Goal: Task Accomplishment & Management: Complete application form

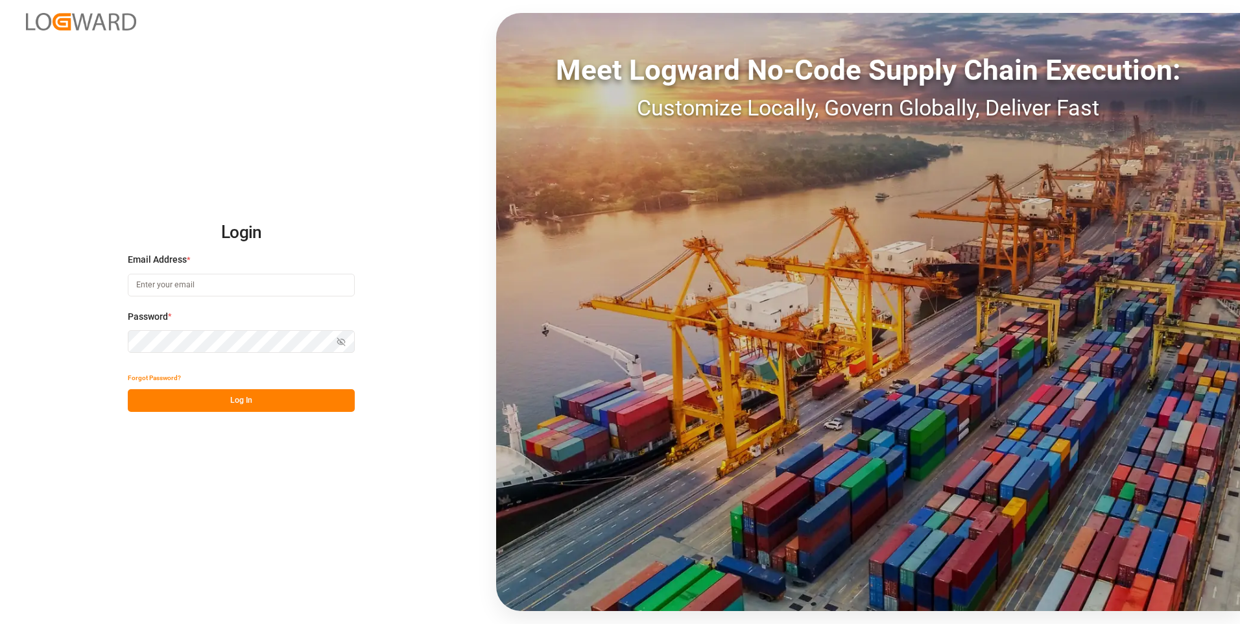
type input "evelyn.aceves@leschaco.com"
click at [344, 342] on div "Show password" at bounding box center [241, 341] width 227 height 23
click at [339, 342] on icon "button" at bounding box center [341, 341] width 9 height 9
click at [183, 403] on button "Log In" at bounding box center [241, 400] width 227 height 23
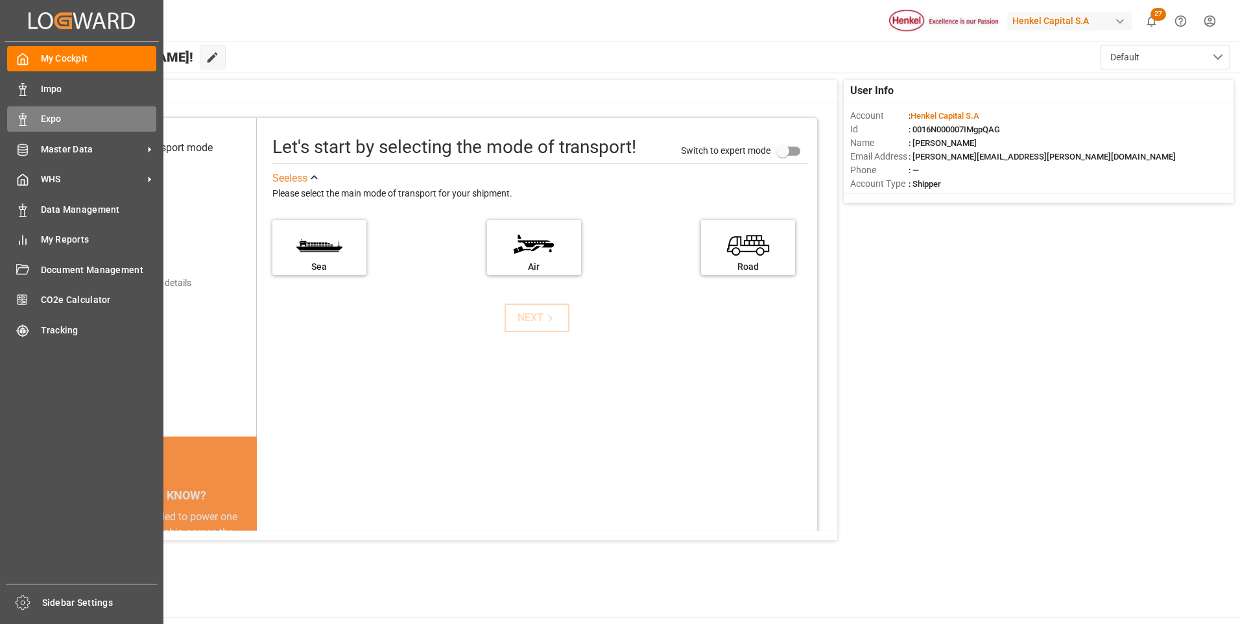
click at [42, 123] on span "Expo" at bounding box center [99, 119] width 116 height 14
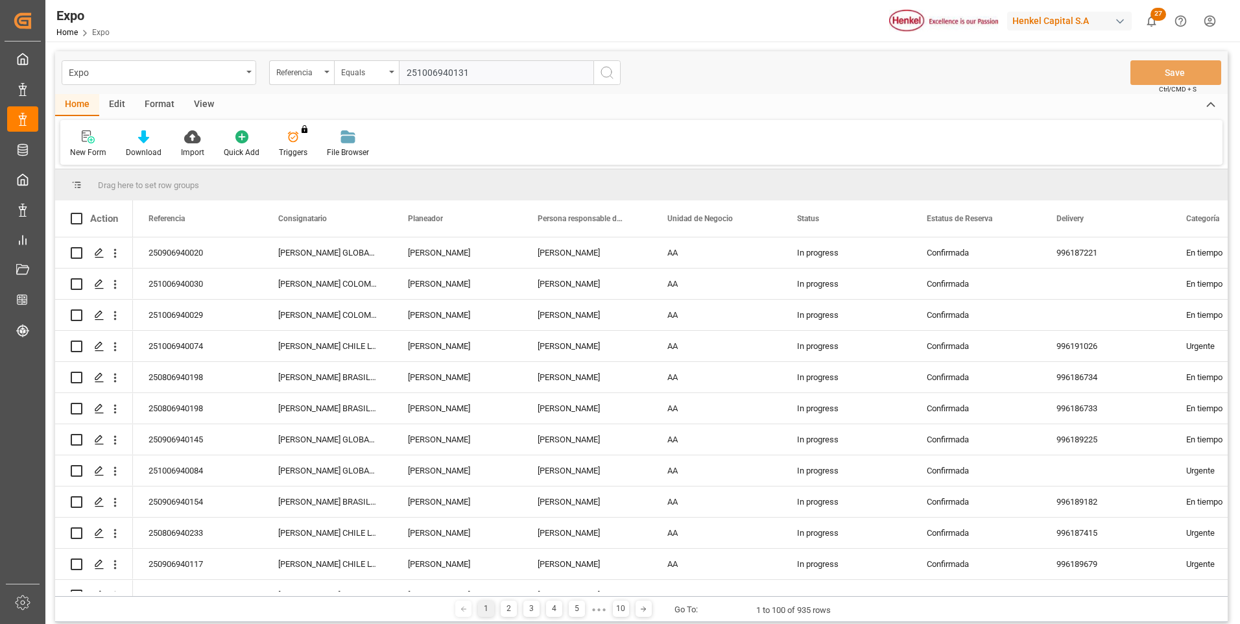
type input "251006940131"
click at [603, 78] on icon "search button" at bounding box center [607, 73] width 16 height 16
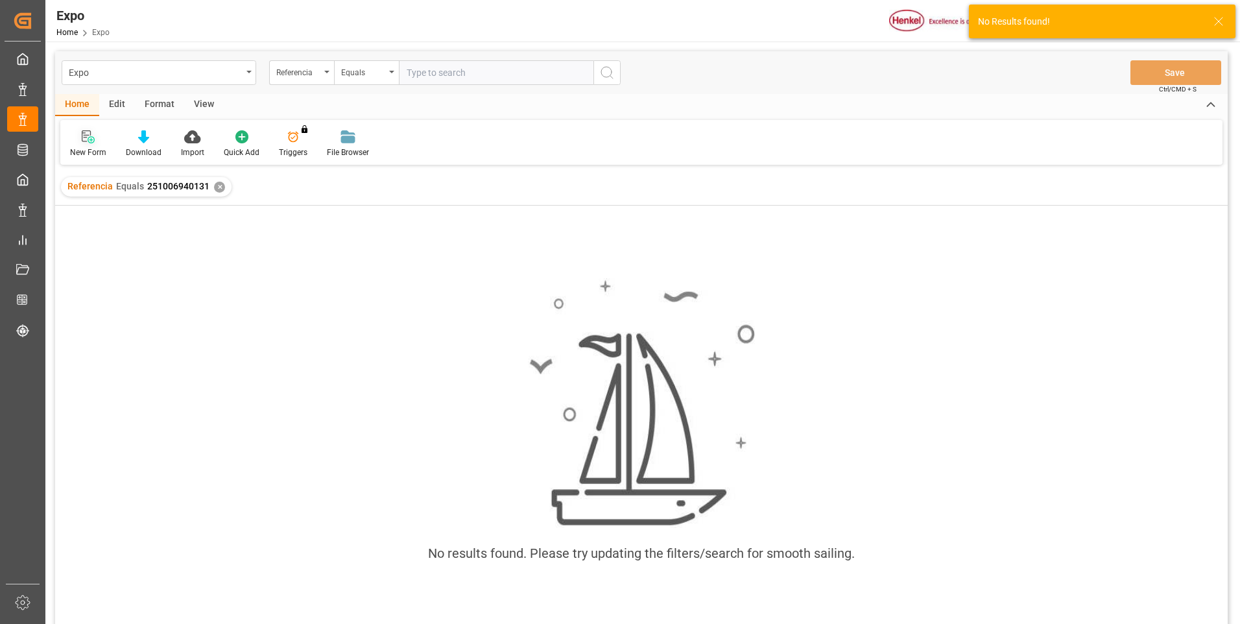
click at [90, 146] on div "New Form" at bounding box center [88, 144] width 56 height 29
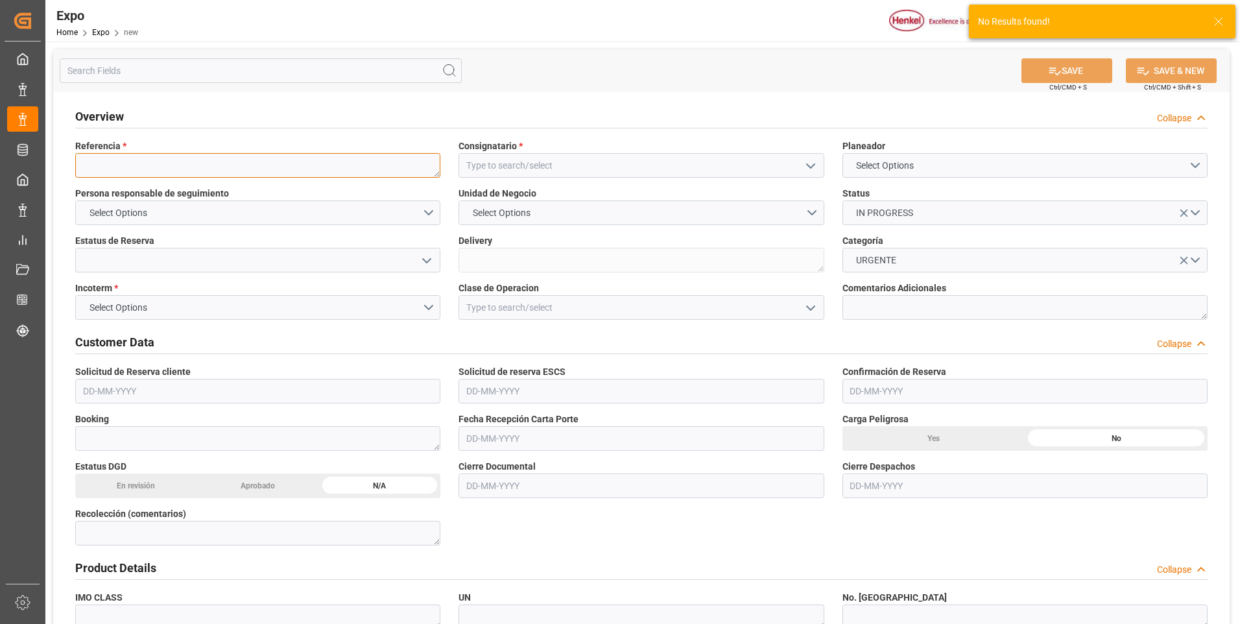
click at [355, 170] on textarea at bounding box center [257, 165] width 365 height 25
paste textarea "251006940131"
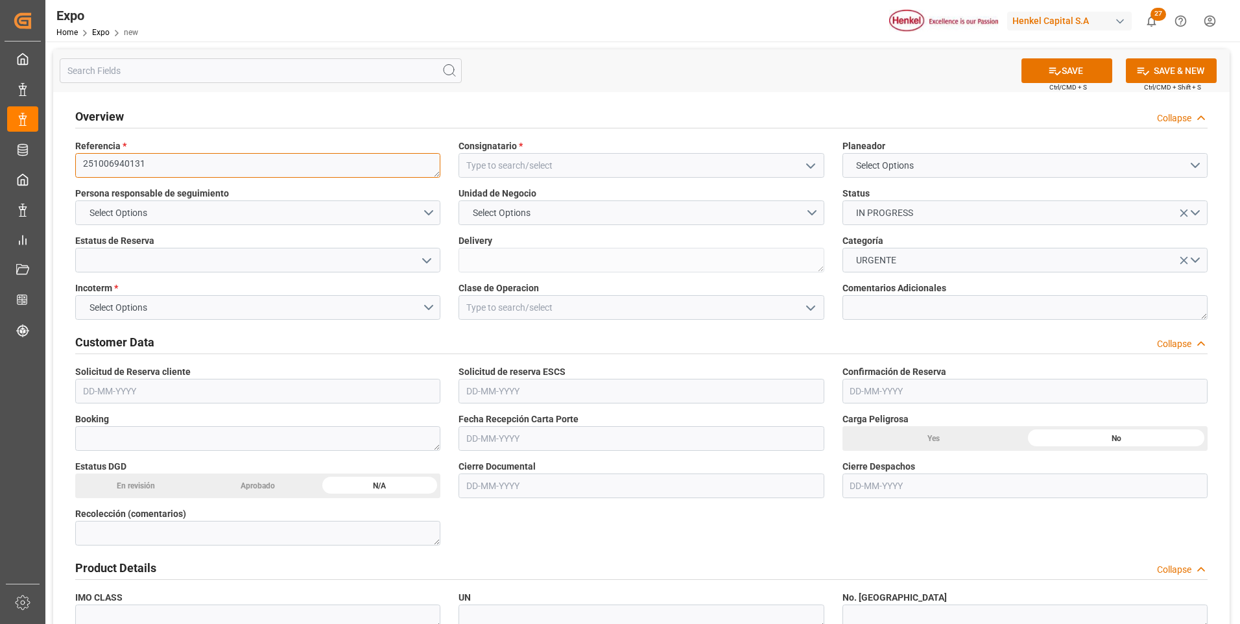
type textarea "251006940131"
click at [652, 169] on input at bounding box center [640, 165] width 365 height 25
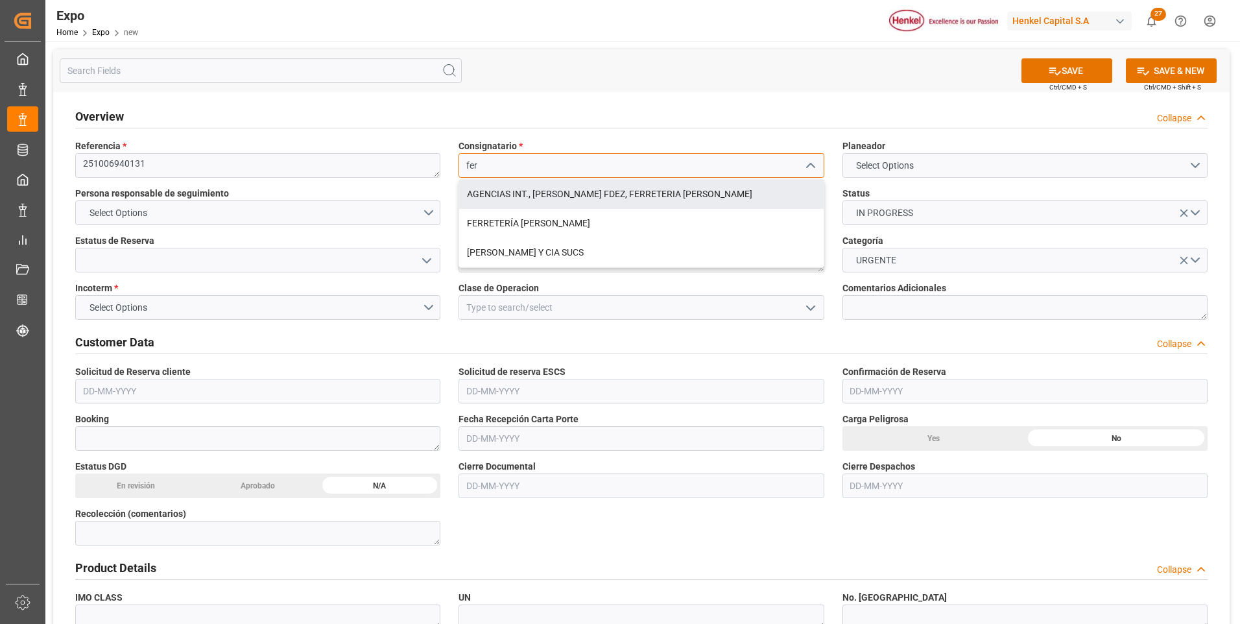
click at [604, 193] on div "AGENCIAS INT., [PERSON_NAME] FDEZ, FERRETERIA [PERSON_NAME]" at bounding box center [641, 194] width 364 height 29
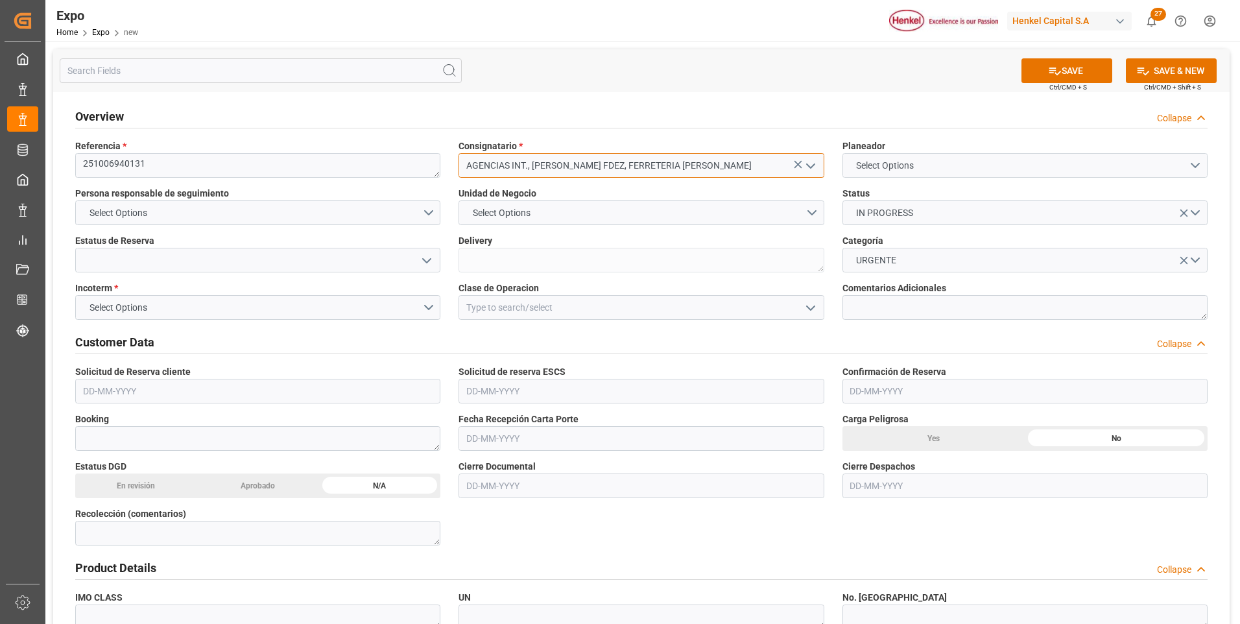
type input "AGENCIAS INT., [PERSON_NAME] FDEZ, FERRETERIA [PERSON_NAME]"
click at [919, 170] on span "Select Options" at bounding box center [885, 166] width 71 height 14
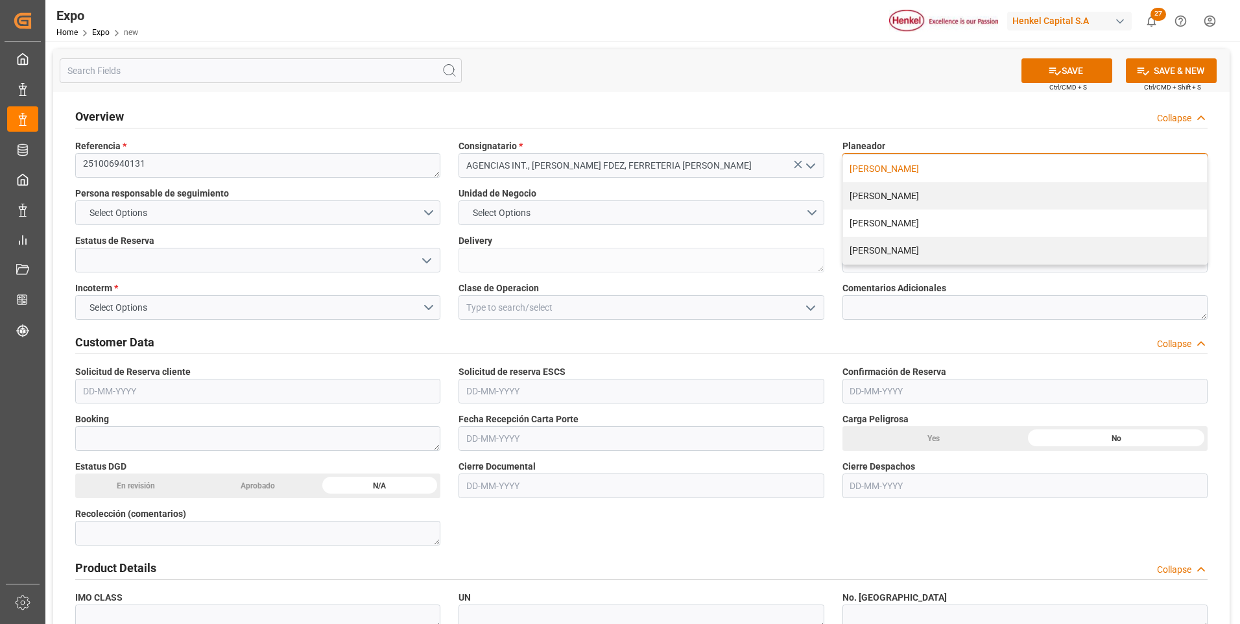
click at [905, 169] on div "[PERSON_NAME]" at bounding box center [1025, 168] width 364 height 27
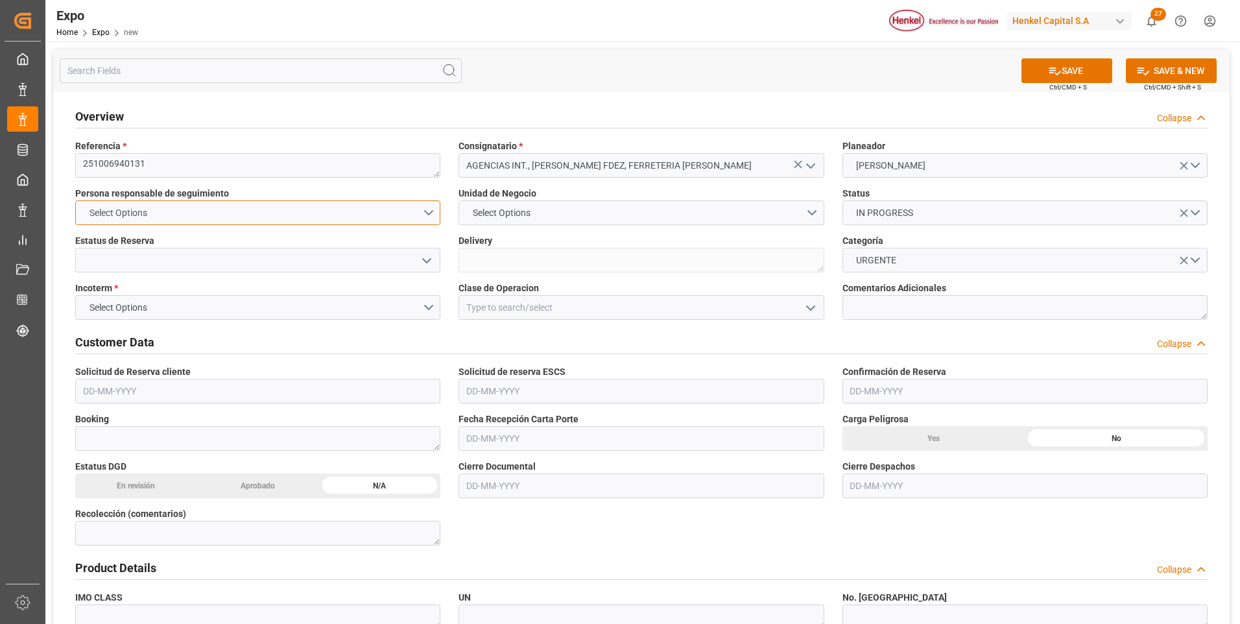
click at [426, 206] on button "Select Options" at bounding box center [257, 212] width 365 height 25
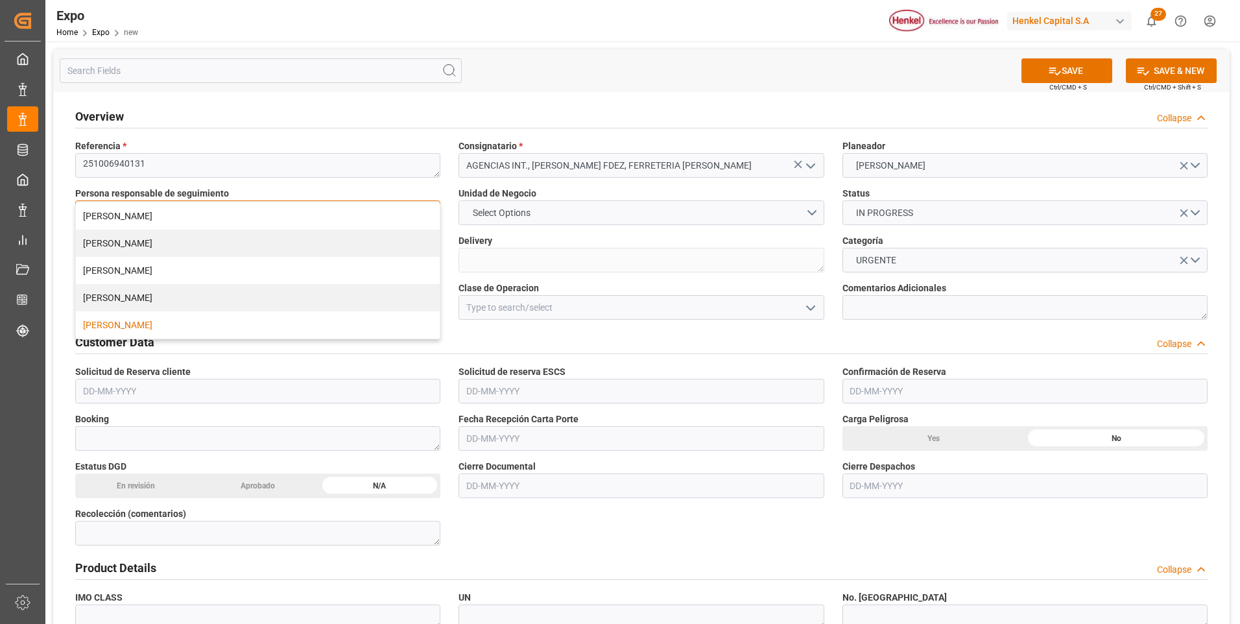
click at [252, 324] on div "[PERSON_NAME]" at bounding box center [258, 324] width 364 height 27
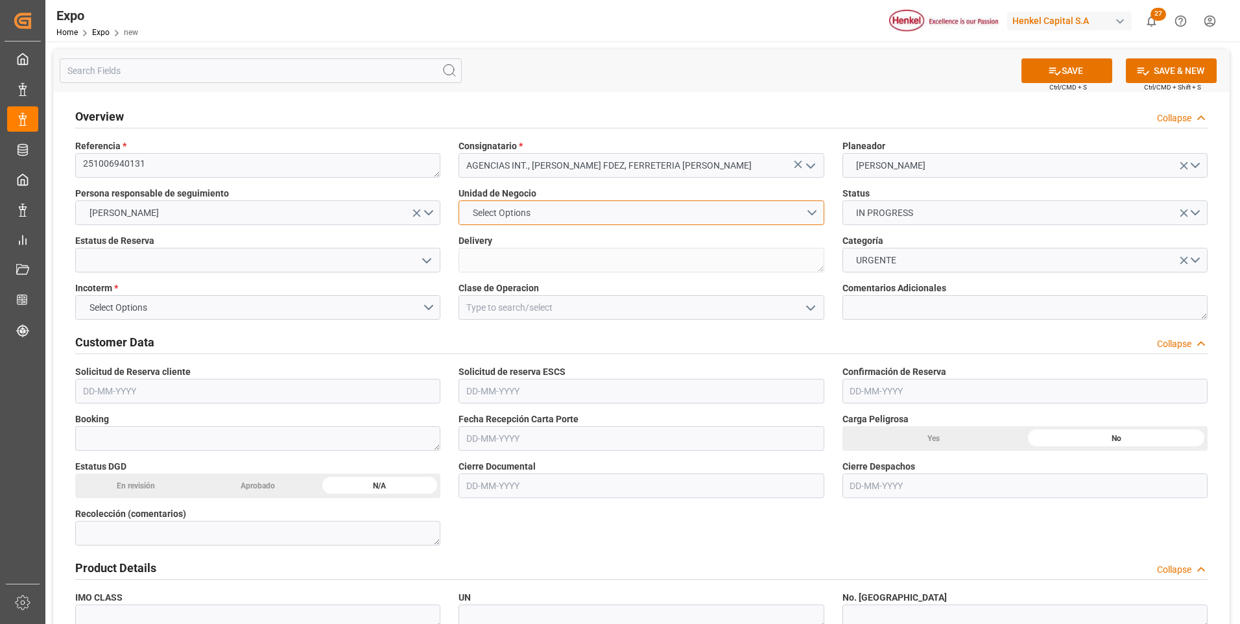
click at [815, 211] on button "Select Options" at bounding box center [640, 212] width 365 height 25
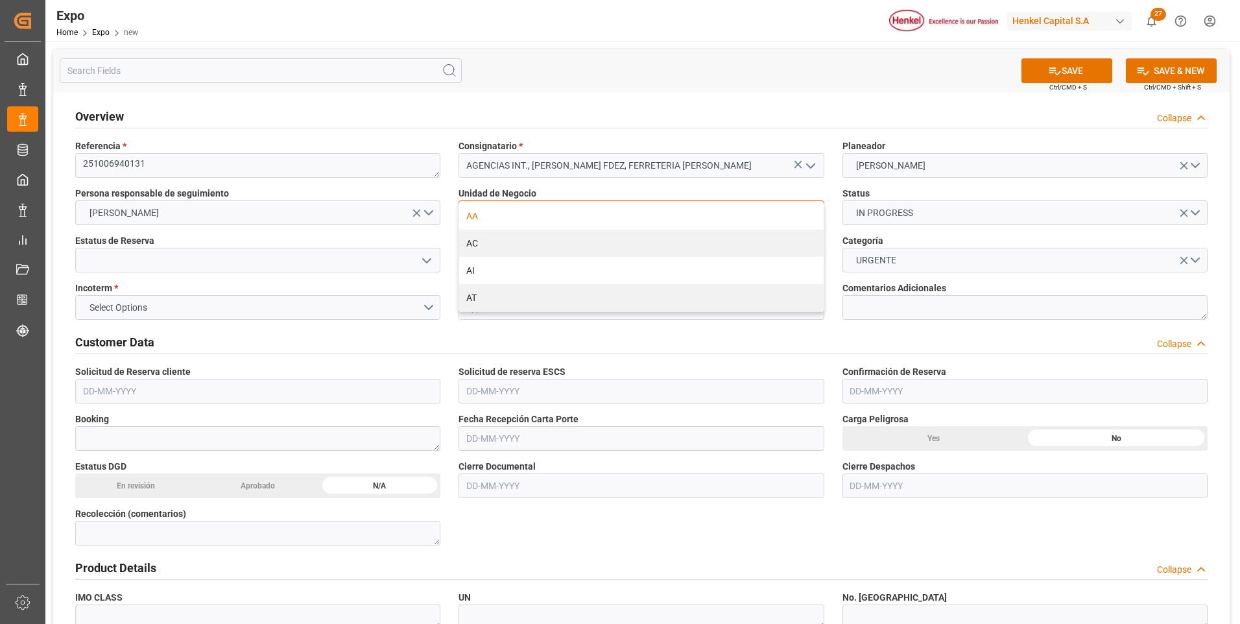
click at [578, 220] on div "AA" at bounding box center [641, 215] width 364 height 27
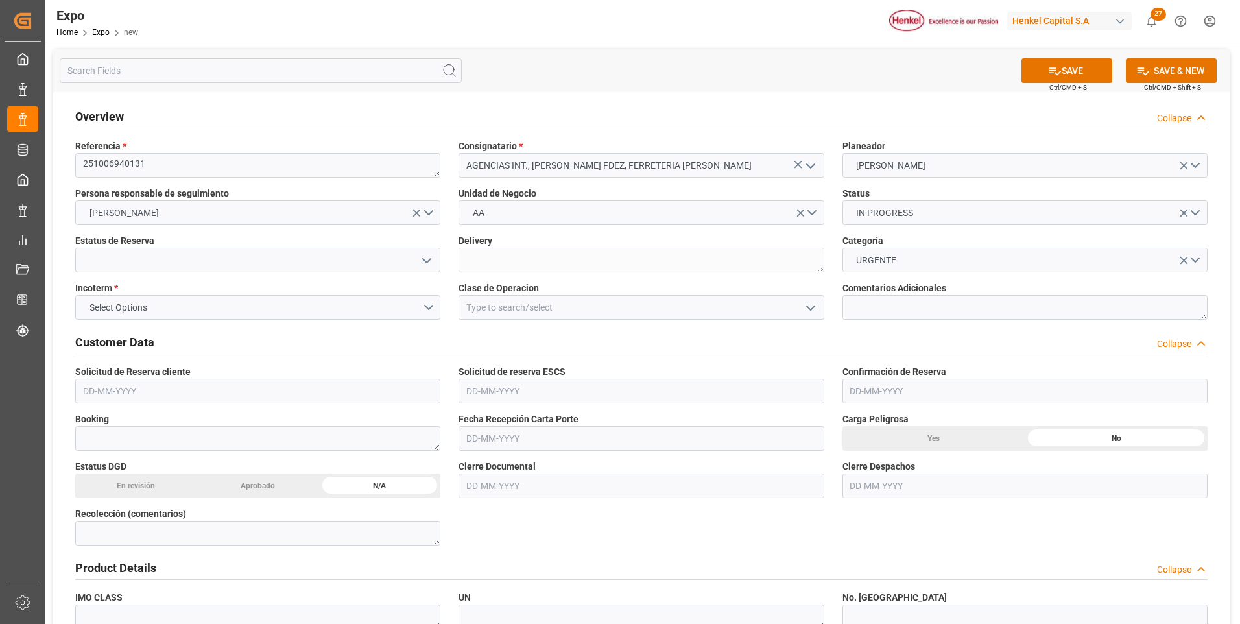
click at [430, 263] on icon "open menu" at bounding box center [427, 261] width 16 height 16
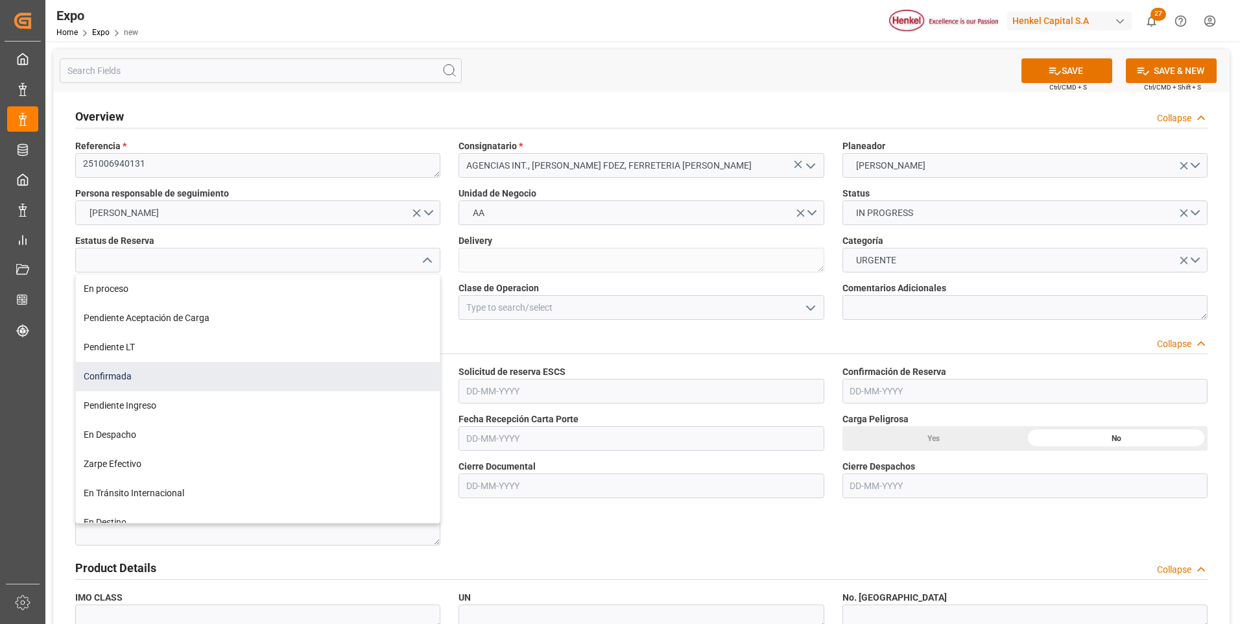
click at [167, 366] on div "Confirmada" at bounding box center [258, 376] width 364 height 29
type input "Confirmada"
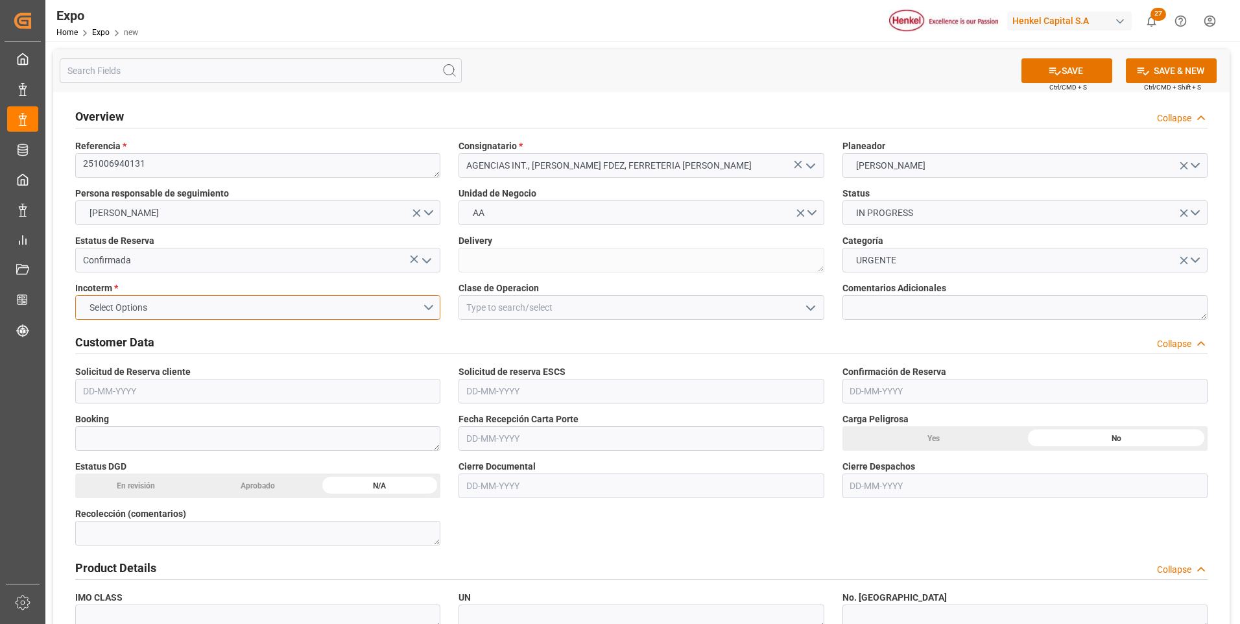
click at [429, 307] on button "Select Options" at bounding box center [257, 307] width 365 height 25
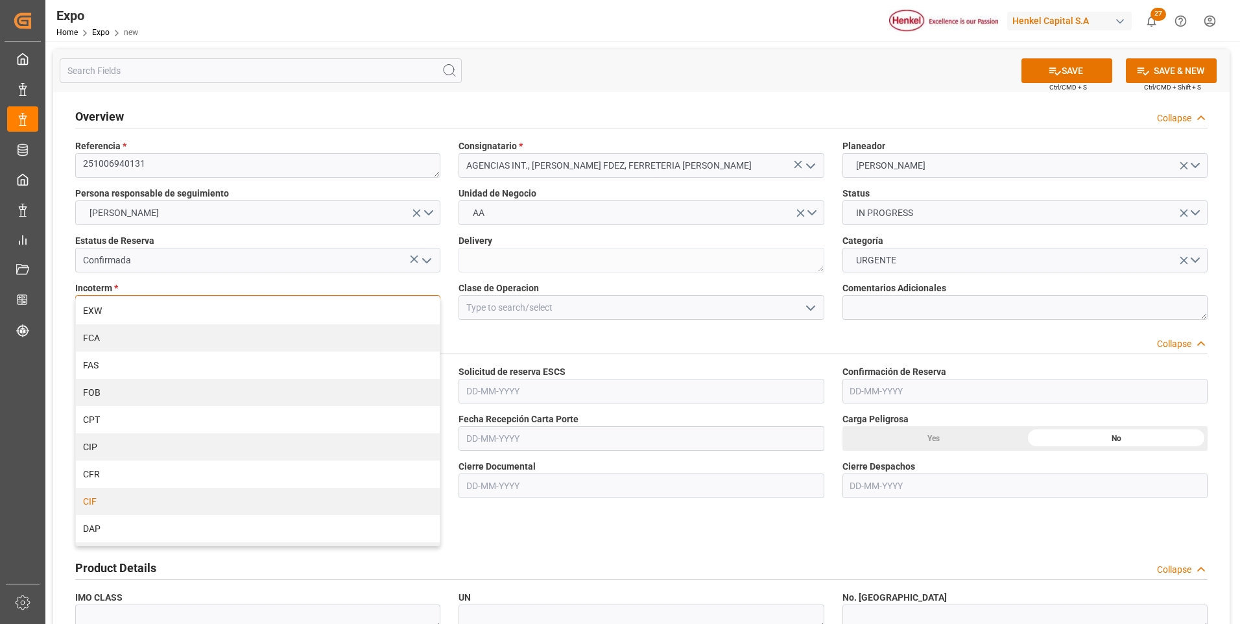
click at [113, 502] on div "CIF" at bounding box center [258, 501] width 364 height 27
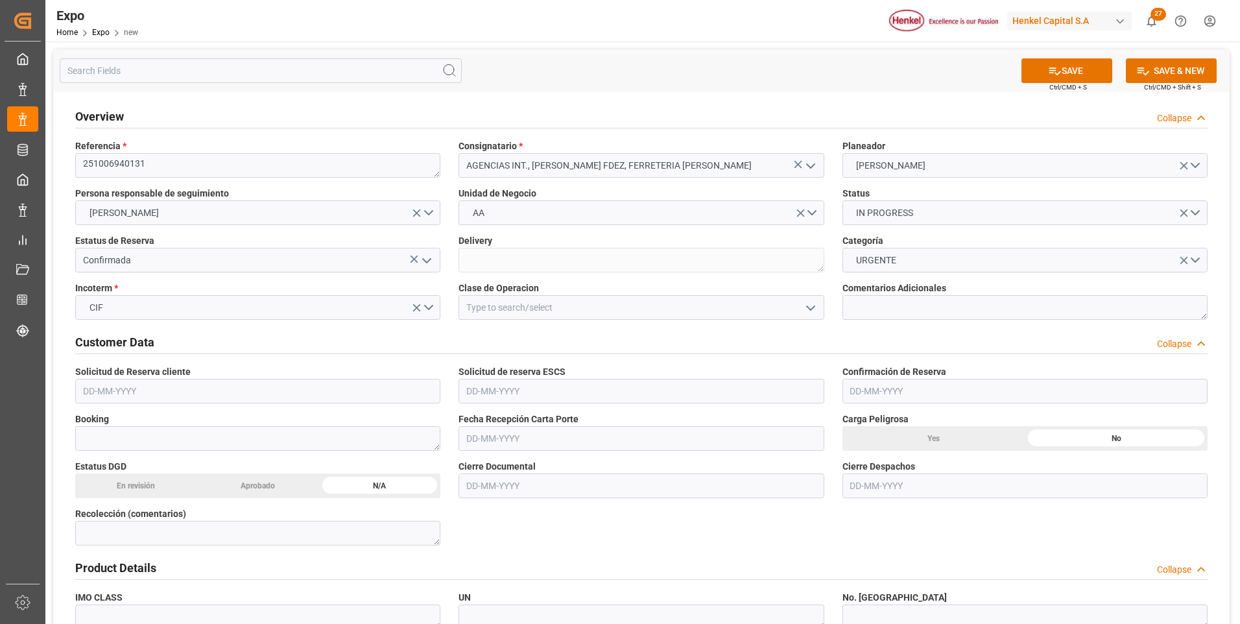
click at [811, 311] on icon "open menu" at bounding box center [811, 308] width 16 height 16
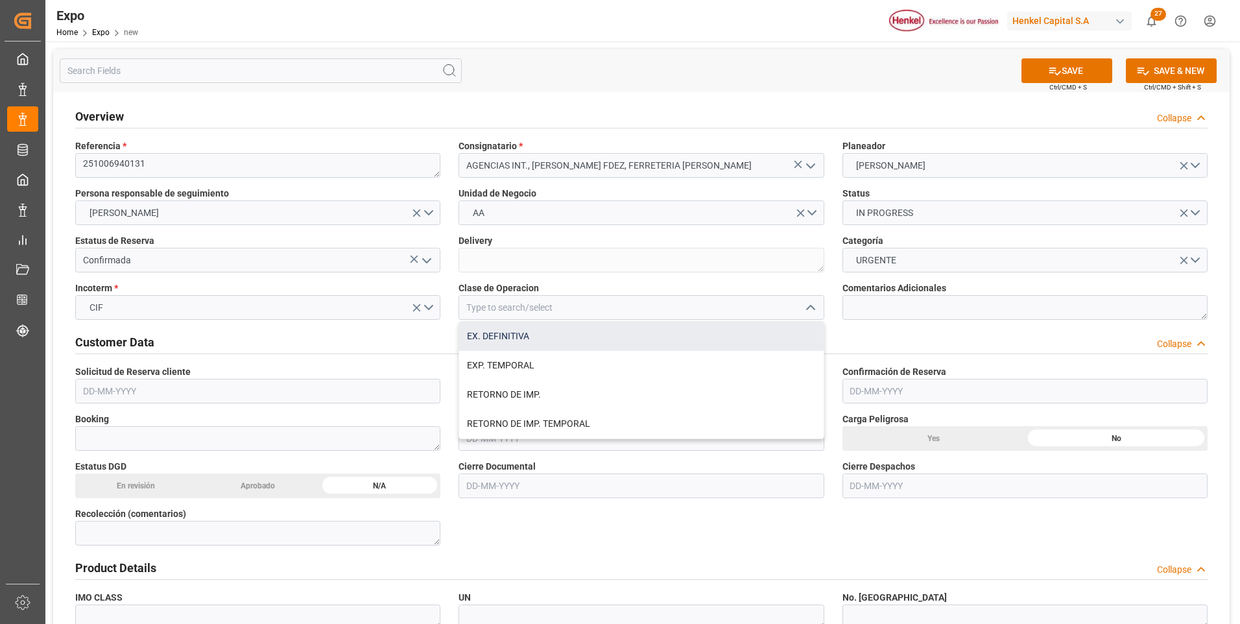
click at [584, 344] on div "EX. DEFINITIVA" at bounding box center [641, 336] width 364 height 29
type input "EX. DEFINITIVA"
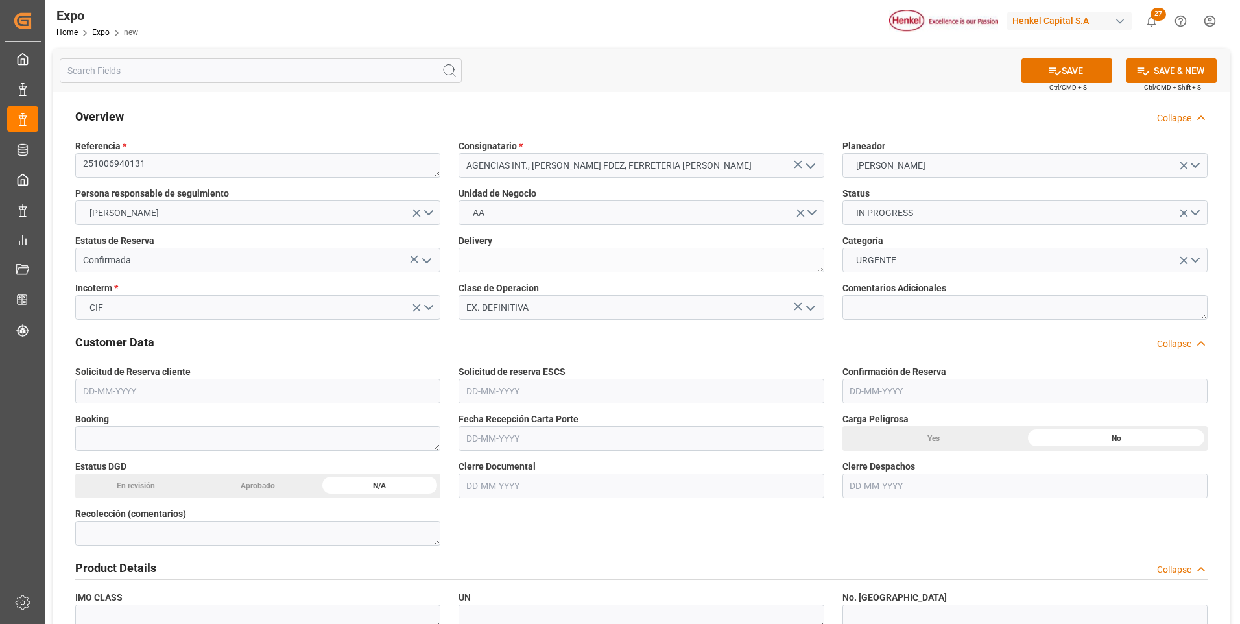
click at [100, 394] on input "text" at bounding box center [257, 391] width 365 height 25
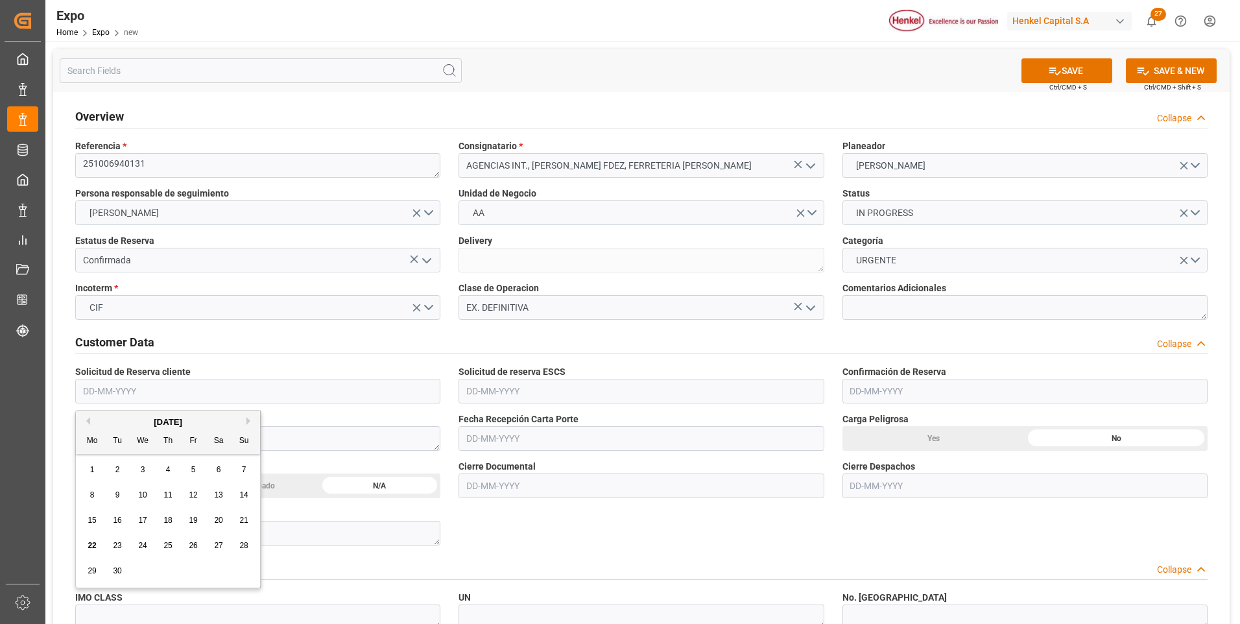
click at [186, 518] on div "19" at bounding box center [193, 521] width 16 height 16
type input "[DATE]"
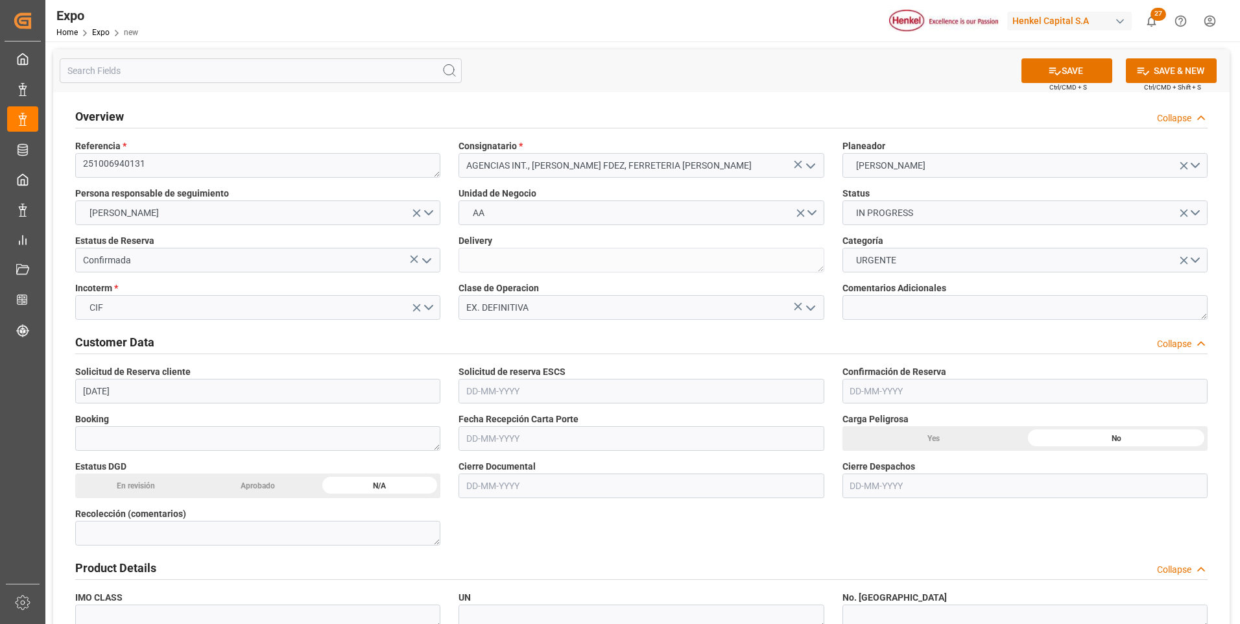
click at [487, 394] on input "text" at bounding box center [640, 391] width 365 height 25
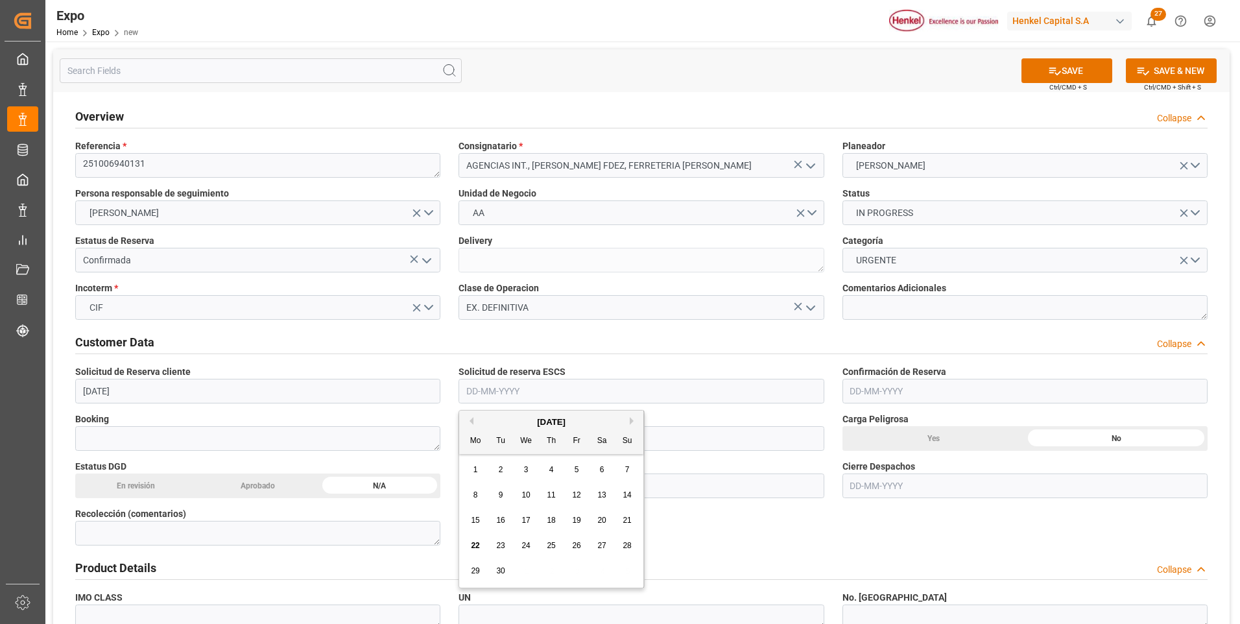
click at [579, 517] on span "19" at bounding box center [576, 520] width 8 height 9
type input "[DATE]"
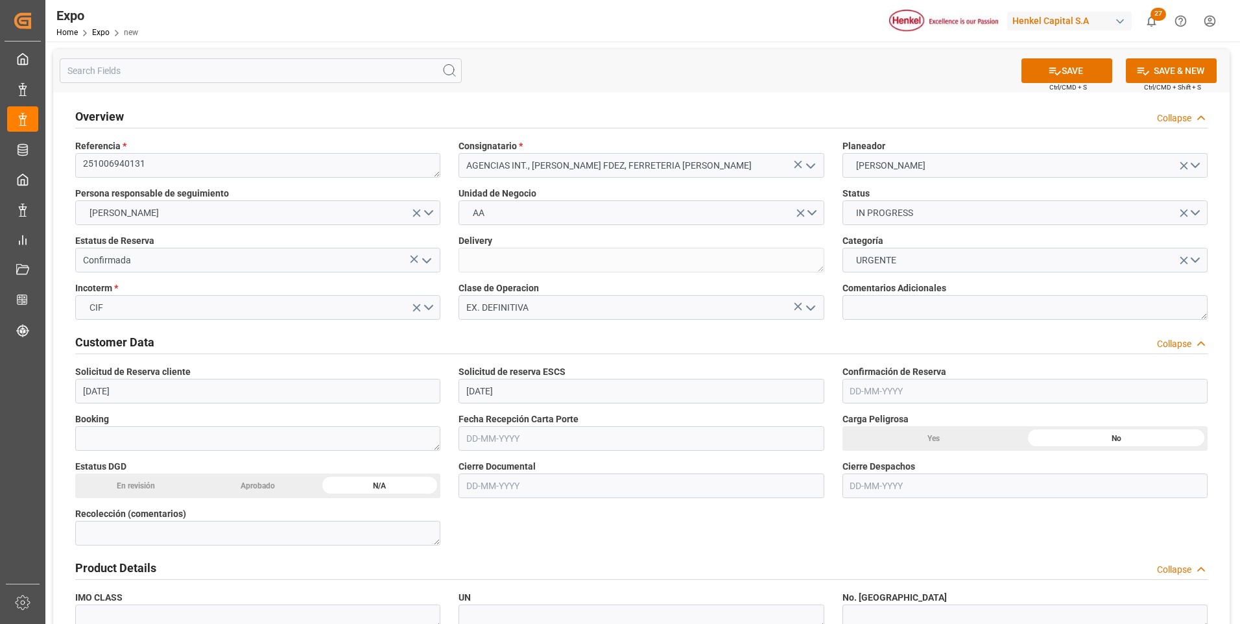
scroll to position [65, 0]
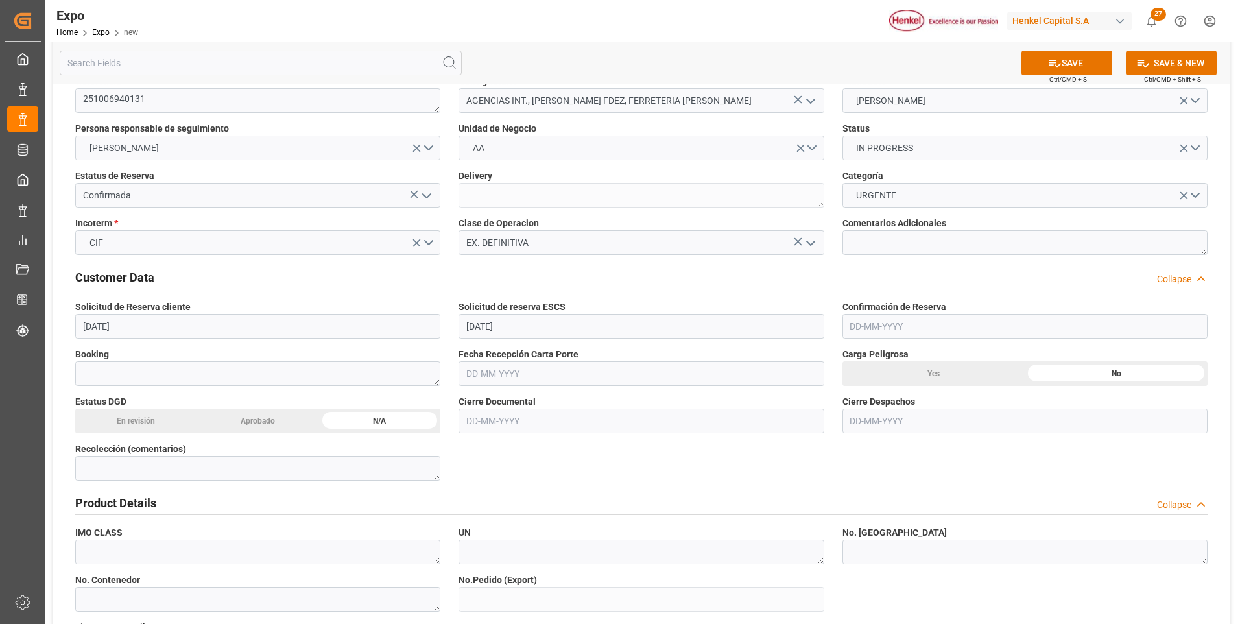
click at [950, 378] on div "Yes" at bounding box center [933, 373] width 183 height 25
click at [145, 424] on div "En revisión" at bounding box center [136, 421] width 122 height 25
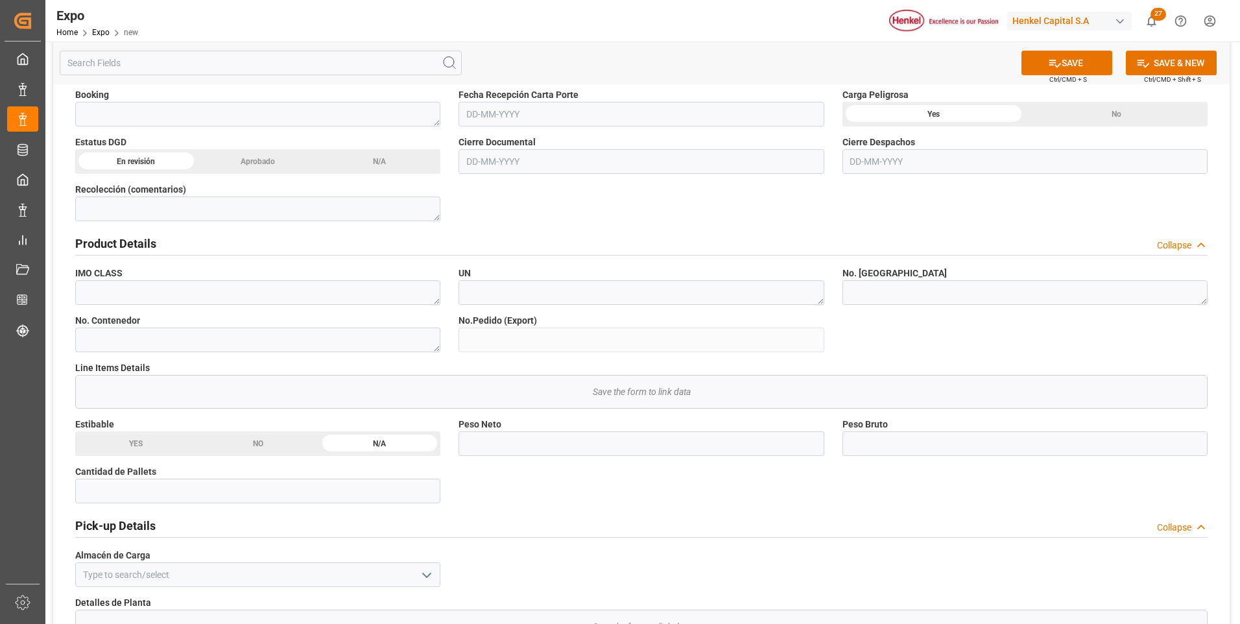
scroll to position [454, 0]
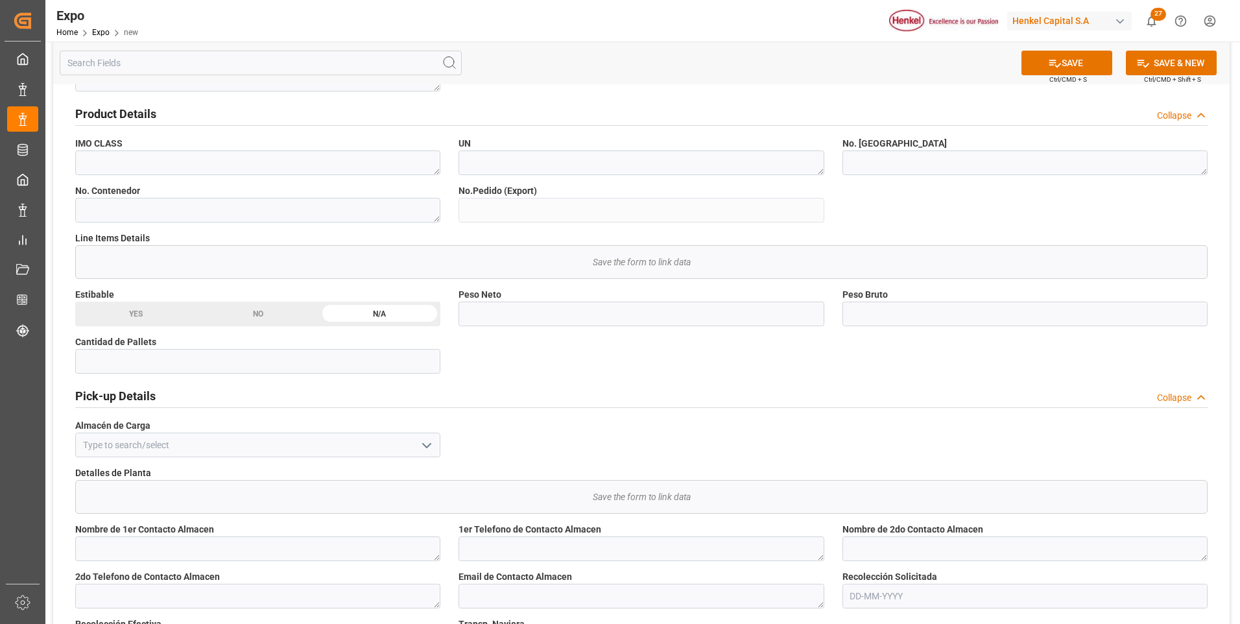
click at [425, 444] on icon "open menu" at bounding box center [427, 446] width 16 height 16
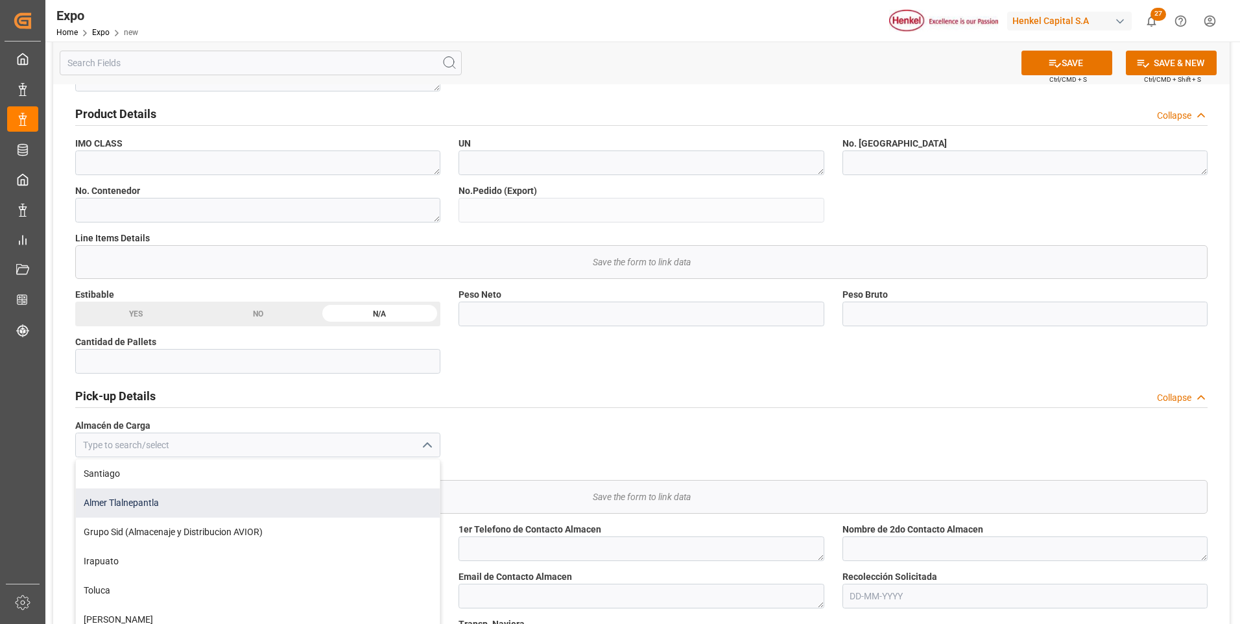
click at [190, 507] on div "Almer Tlalnepantla" at bounding box center [258, 502] width 364 height 29
type input "Almer Tlalnepantla"
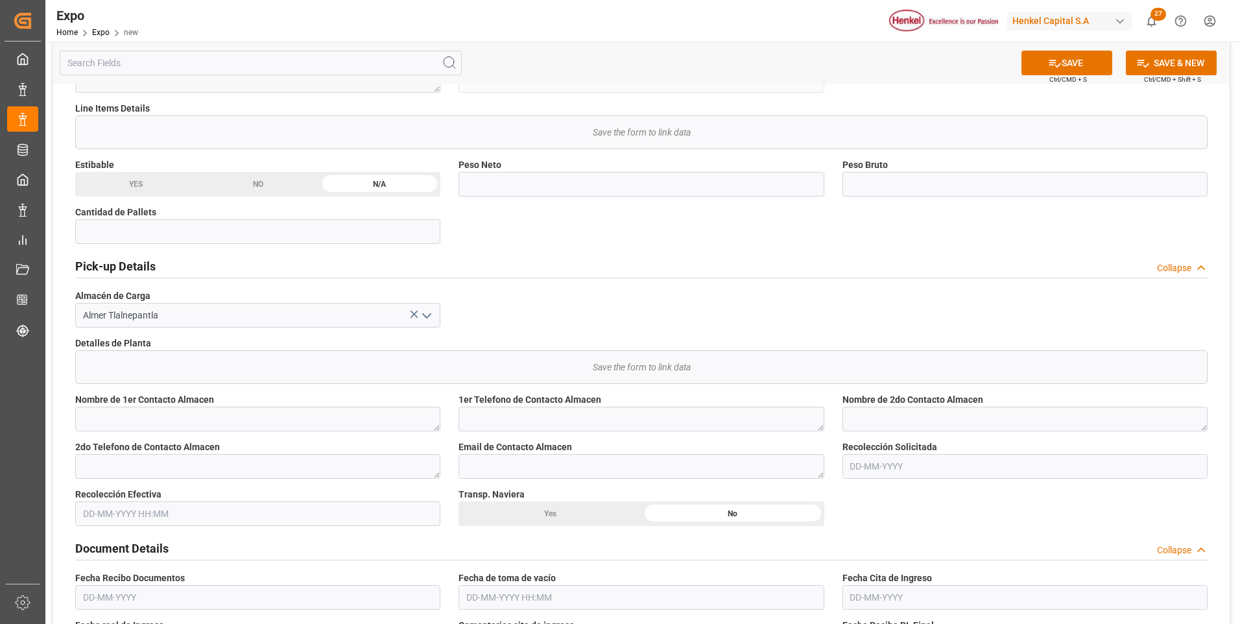
scroll to position [713, 0]
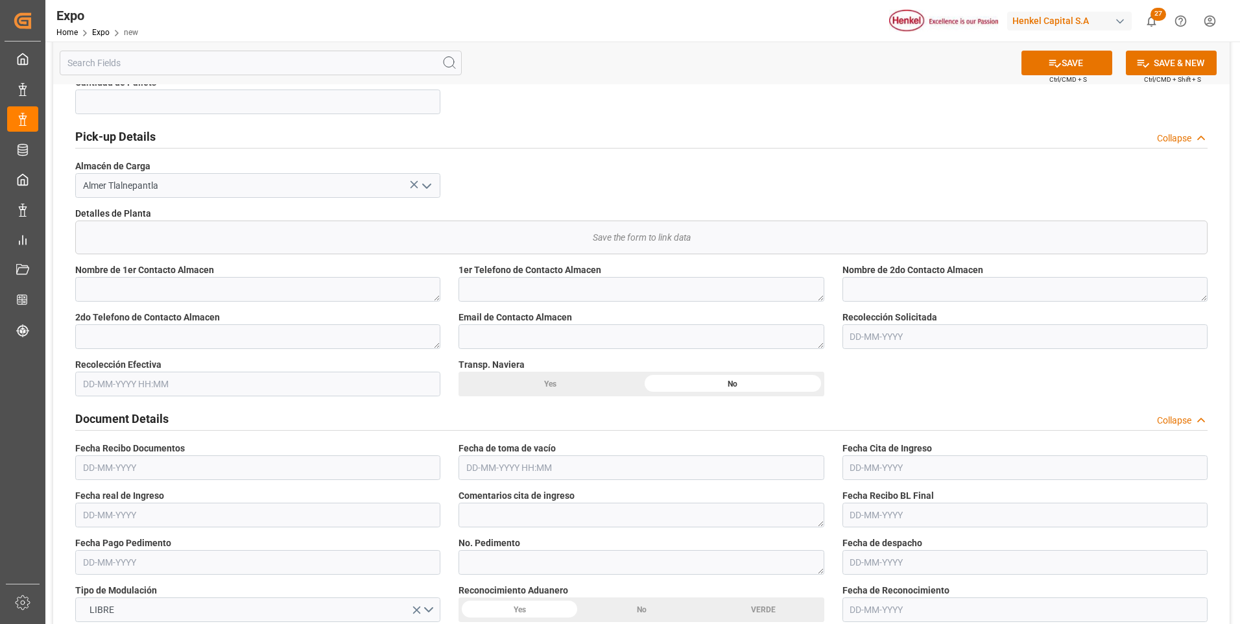
click at [866, 332] on input "text" at bounding box center [1024, 336] width 365 height 25
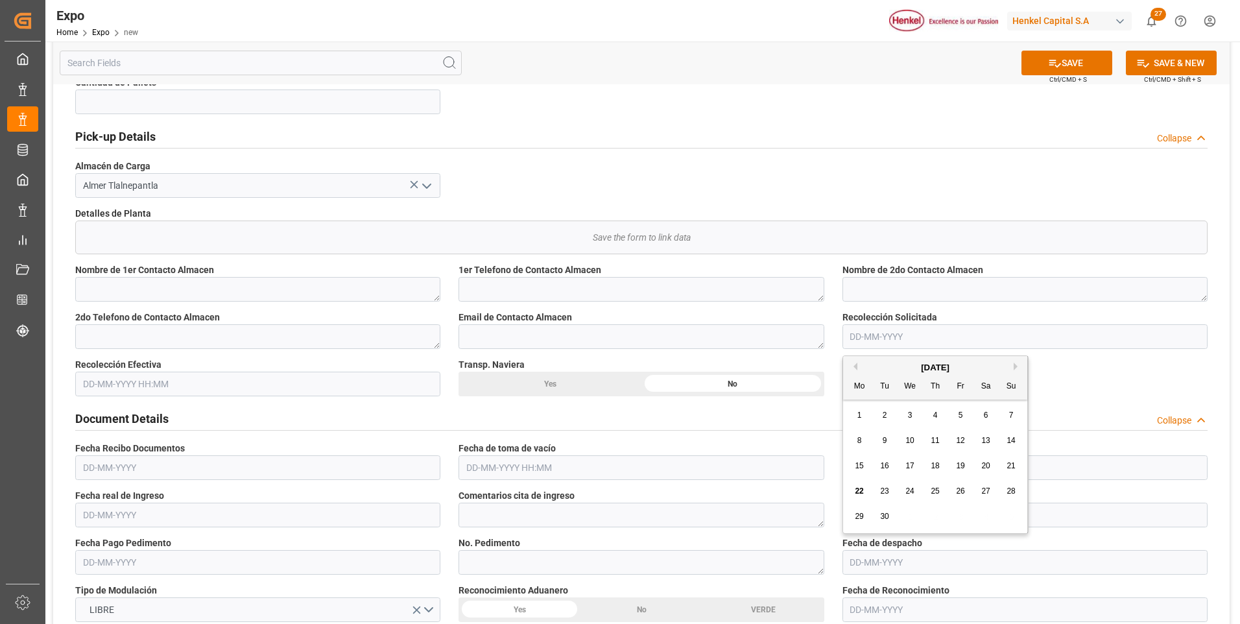
click at [962, 494] on span "26" at bounding box center [960, 490] width 8 height 9
type input "[DATE]"
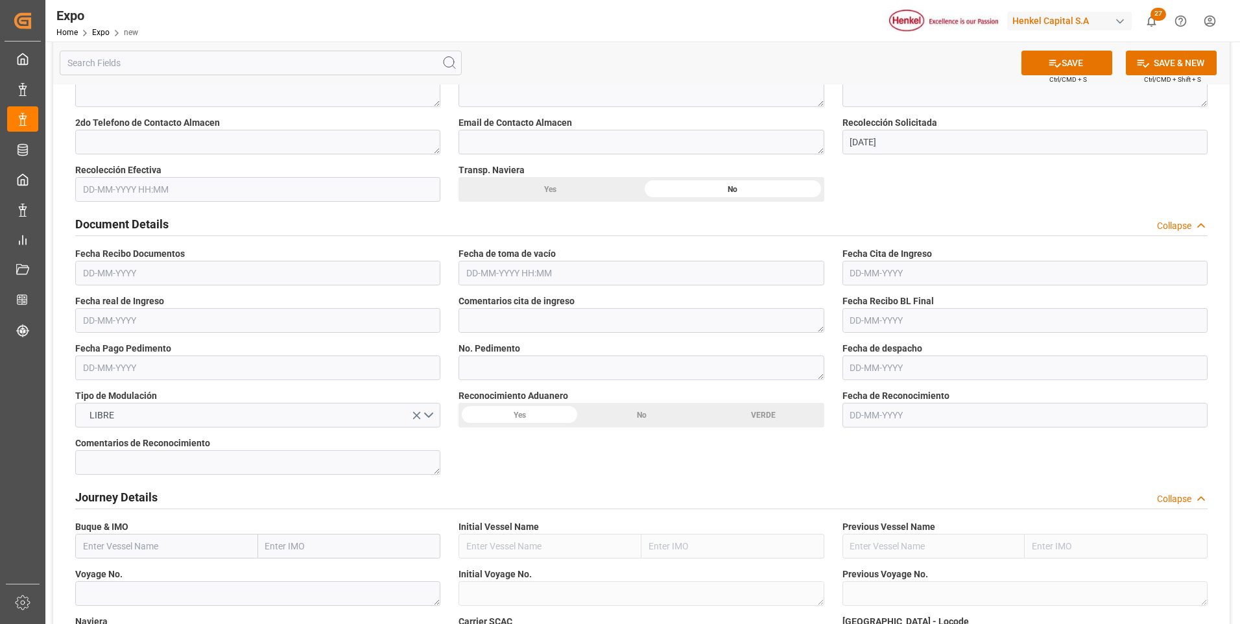
scroll to position [1038, 0]
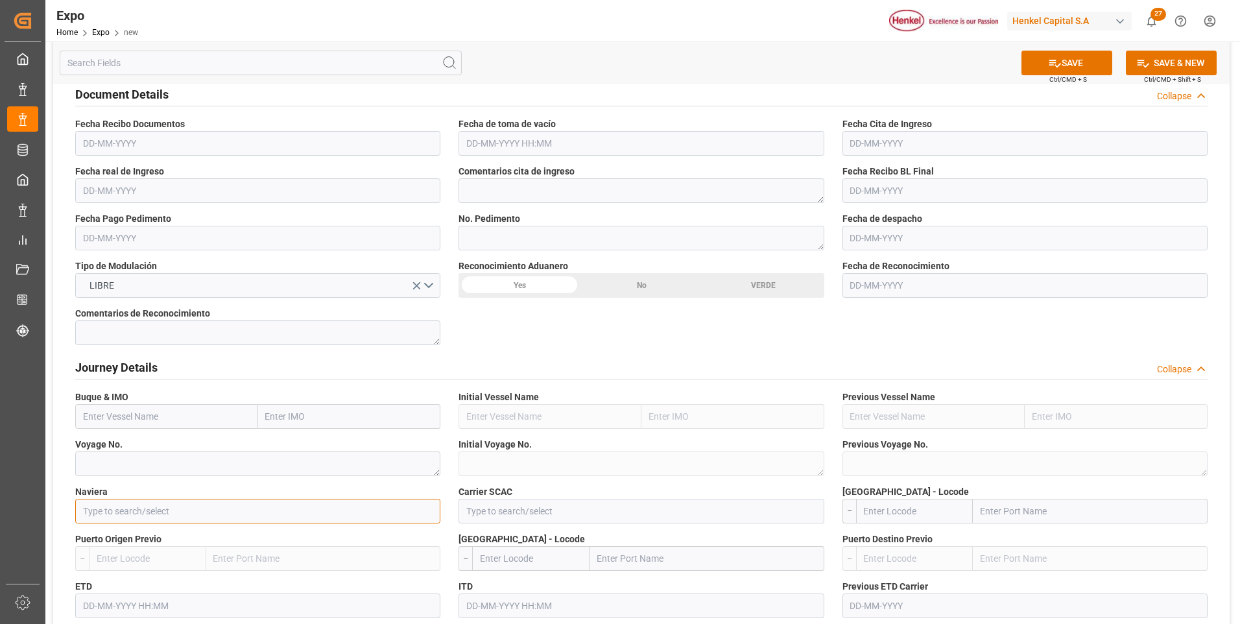
click at [203, 506] on input at bounding box center [257, 511] width 365 height 25
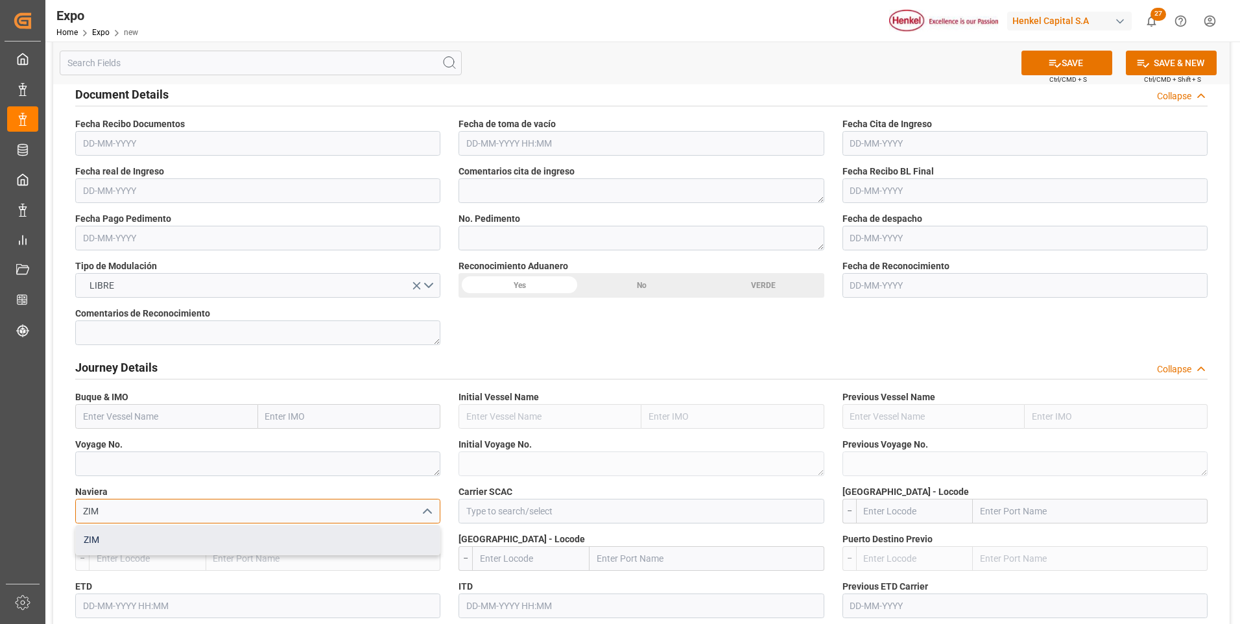
click at [202, 543] on div "ZIM" at bounding box center [258, 539] width 364 height 29
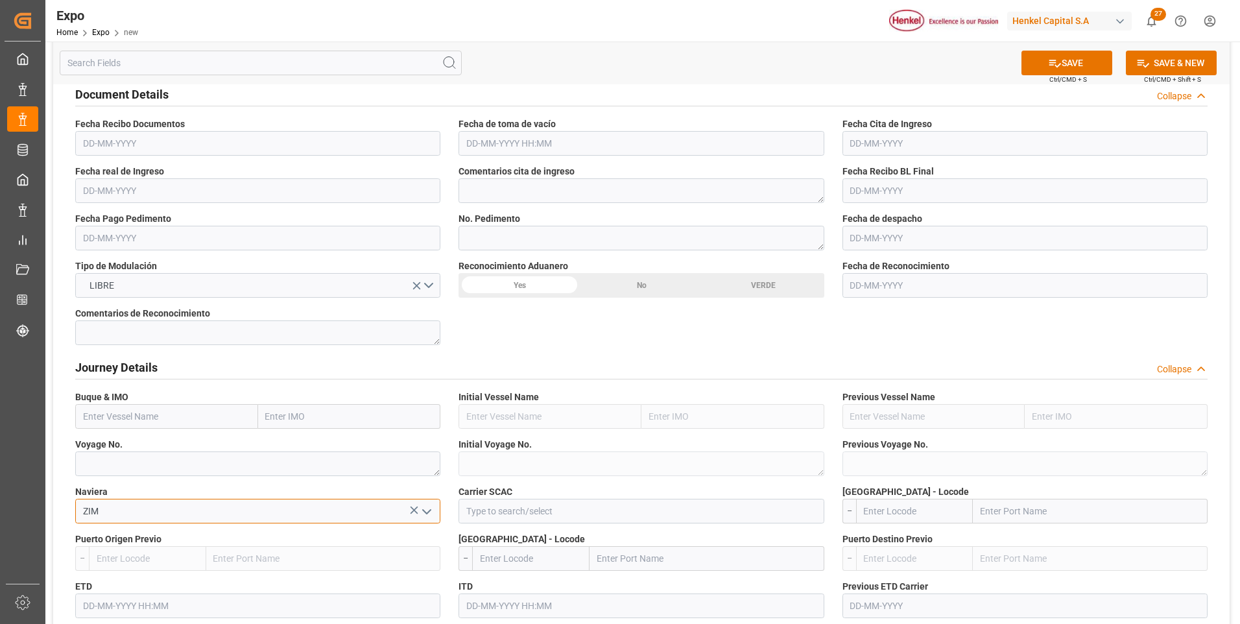
type input "ZIM"
click at [506, 517] on input at bounding box center [640, 511] width 365 height 25
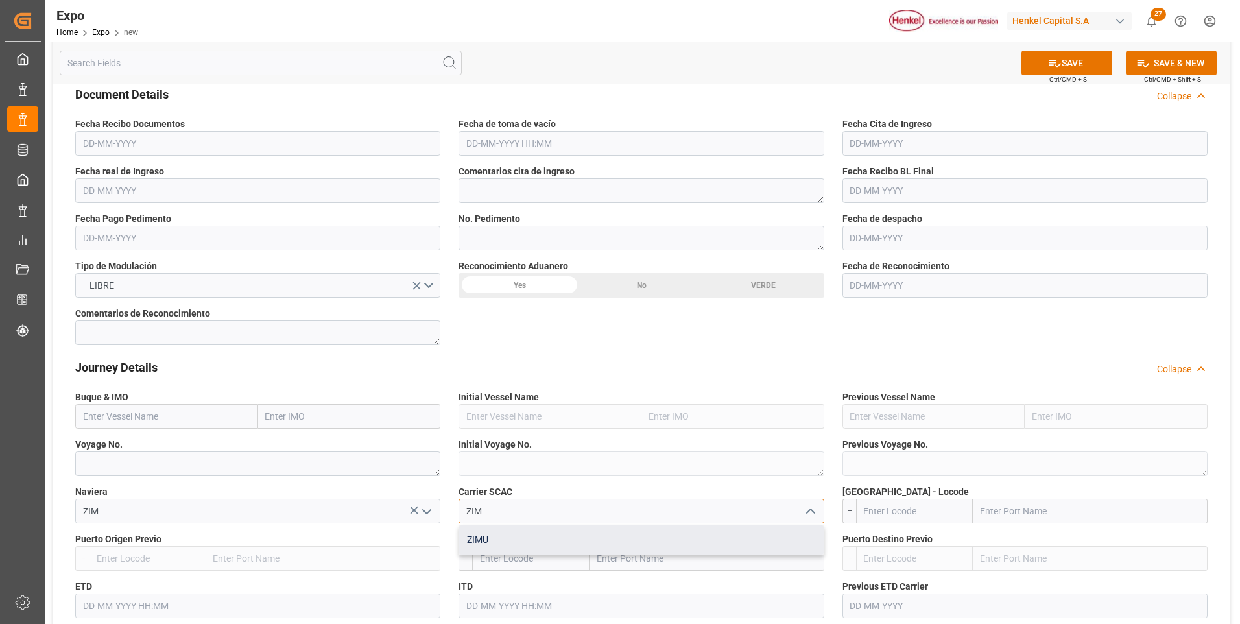
click at [504, 537] on div "ZIMU" at bounding box center [641, 539] width 364 height 29
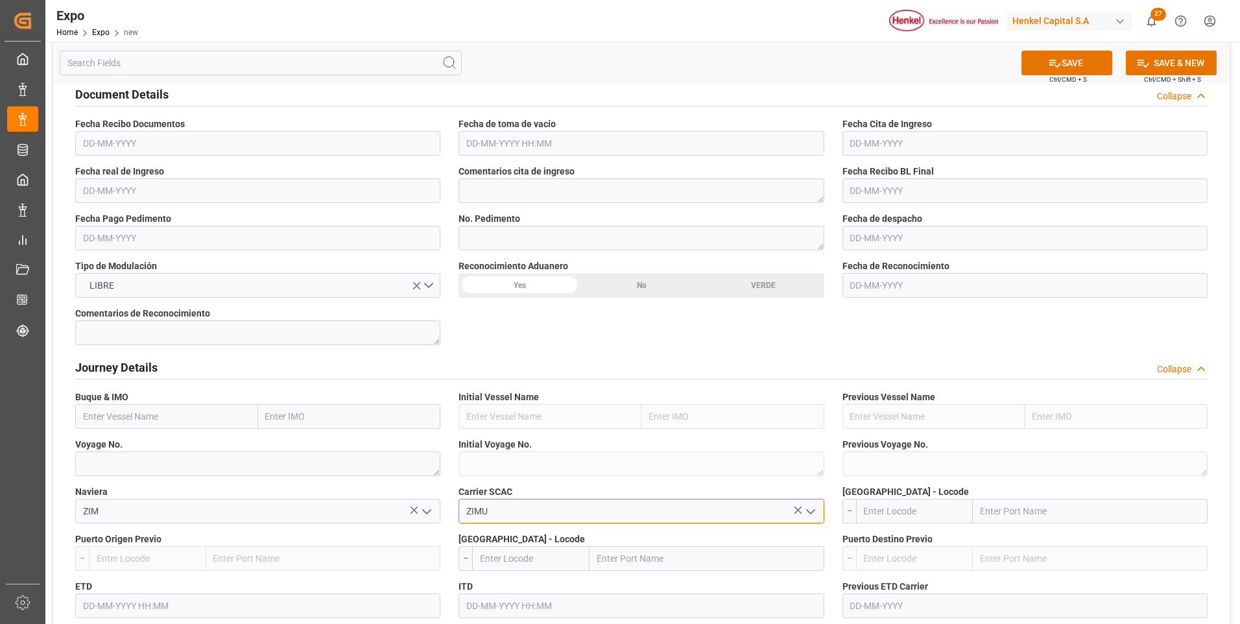
type input "ZIMU"
click at [892, 510] on input "text" at bounding box center [914, 511] width 117 height 25
type input "MXVER"
click at [873, 540] on b "MXVER" at bounding box center [879, 539] width 30 height 10
type input "[GEOGRAPHIC_DATA]"
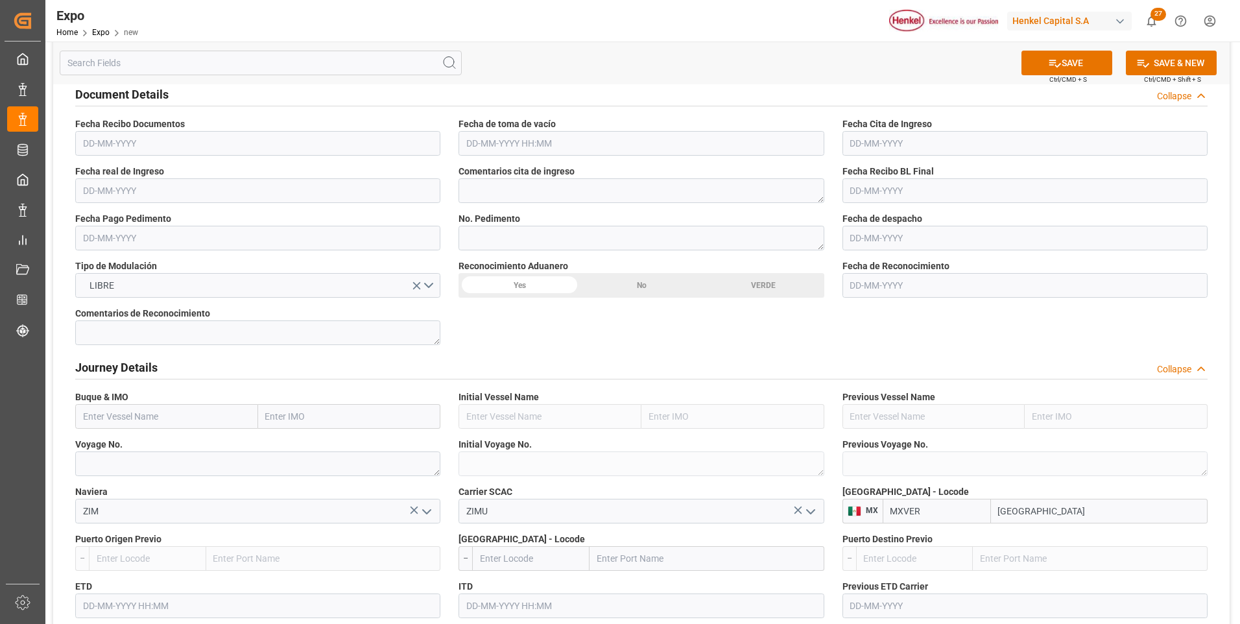
type input "MXVER"
click at [551, 567] on input "text" at bounding box center [530, 558] width 117 height 25
type input "DOHAI"
click at [520, 592] on span "DOHAI - Rio Haina" at bounding box center [515, 587] width 69 height 10
type input "Rio Haina"
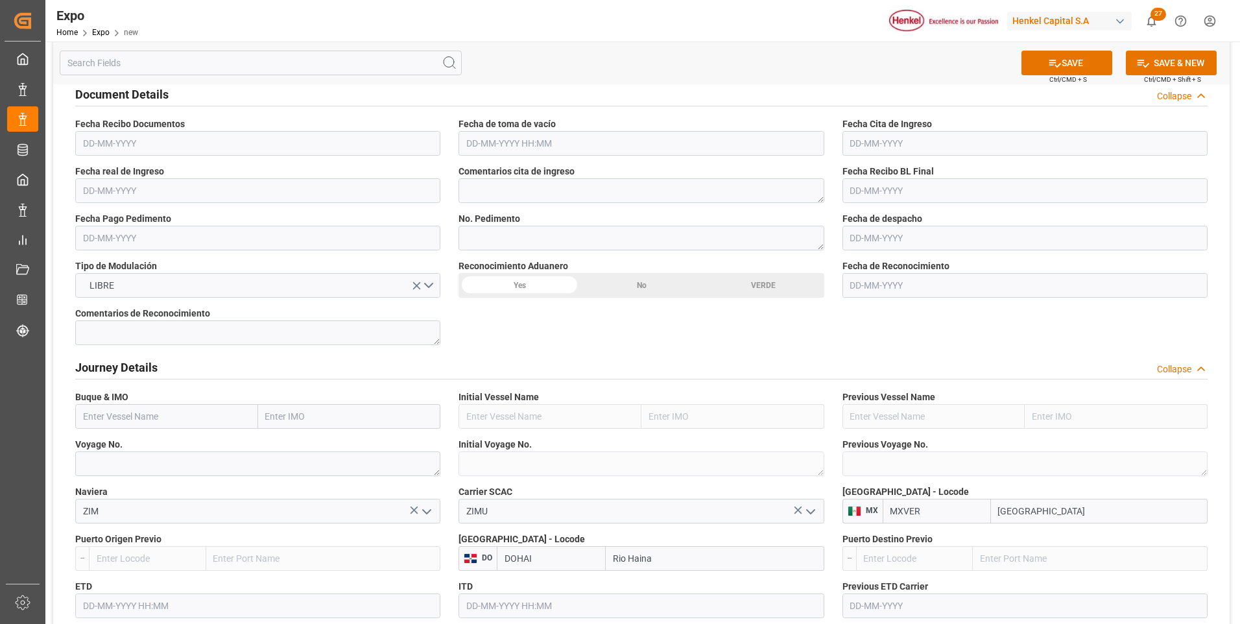
scroll to position [1232, 0]
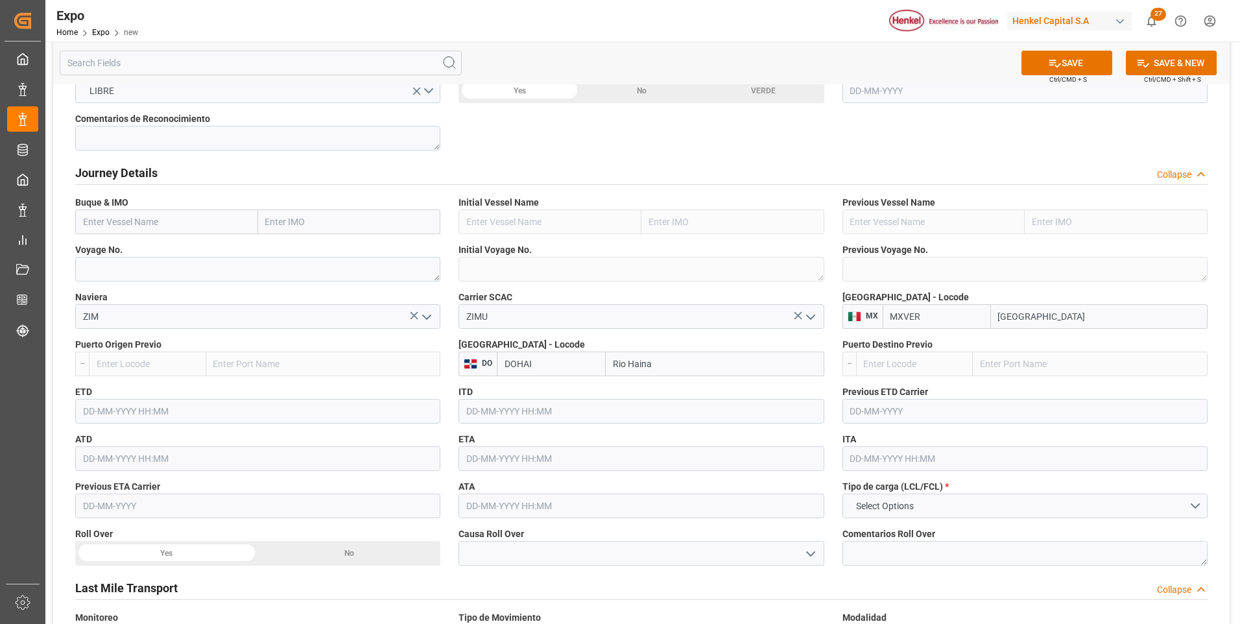
type input "DOHAI"
click at [242, 224] on input "text" at bounding box center [166, 221] width 183 height 25
click at [156, 250] on span "Pacific Trader - 9406922" at bounding box center [132, 250] width 97 height 10
type input "Pacific Trader"
type input "9406922"
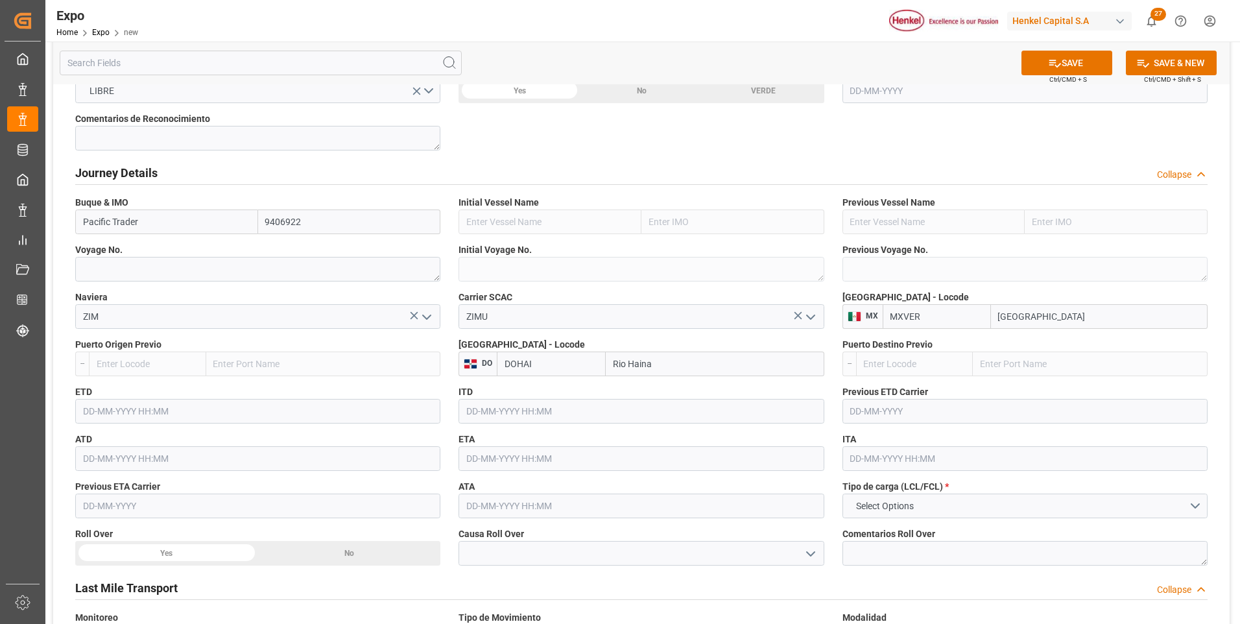
type input "Pacific Trader"
click at [119, 269] on textarea at bounding box center [257, 269] width 365 height 25
type textarea "125E"
click at [123, 414] on input "text" at bounding box center [257, 411] width 365 height 25
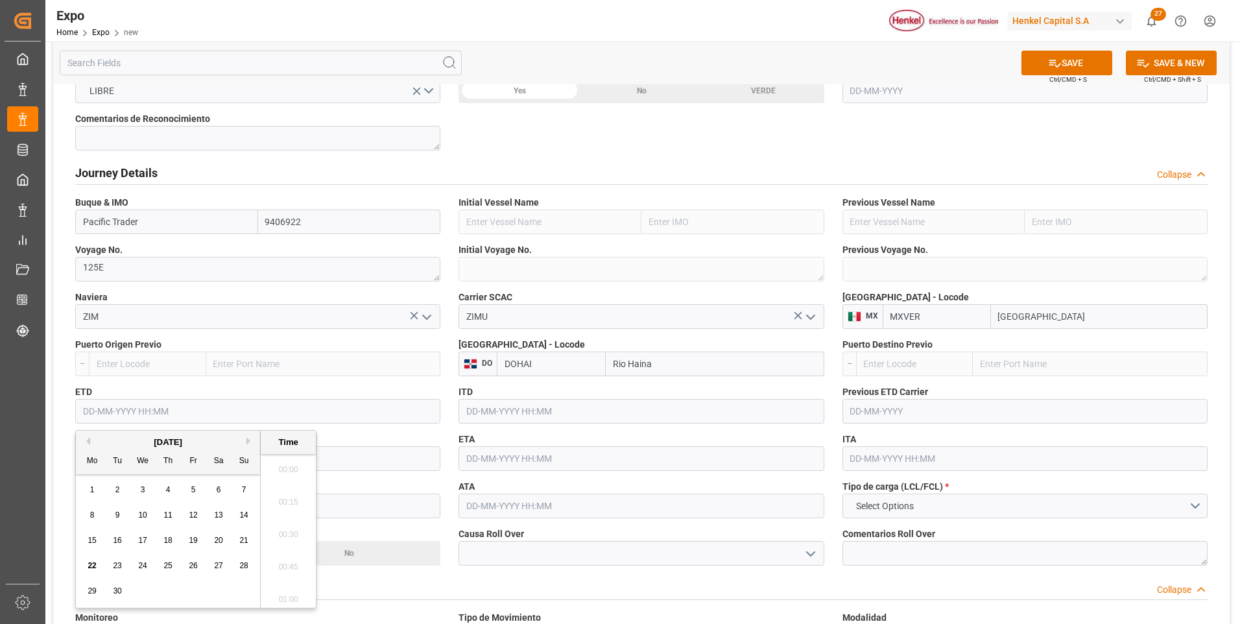
scroll to position [2242, 0]
click at [245, 440] on div "[DATE]" at bounding box center [168, 442] width 184 height 13
click at [250, 441] on button "Next Month" at bounding box center [250, 441] width 8 height 8
click at [219, 488] on span "4" at bounding box center [219, 489] width 5 height 9
type input "[DATE] 00:00"
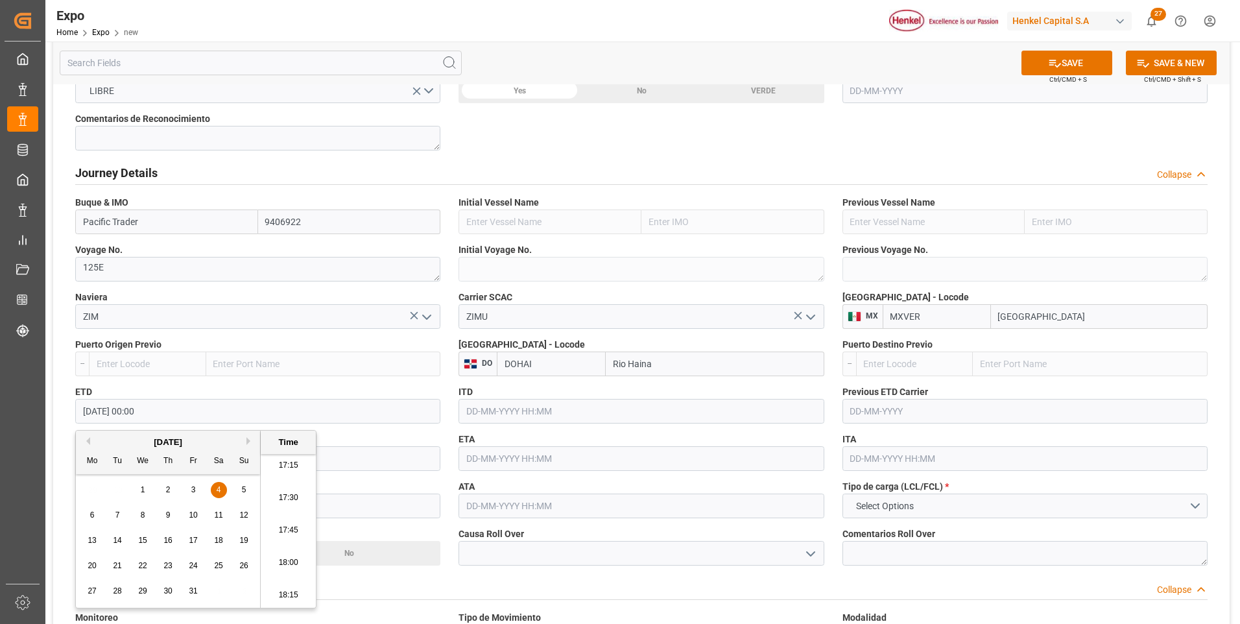
click at [510, 463] on input "text" at bounding box center [640, 458] width 365 height 25
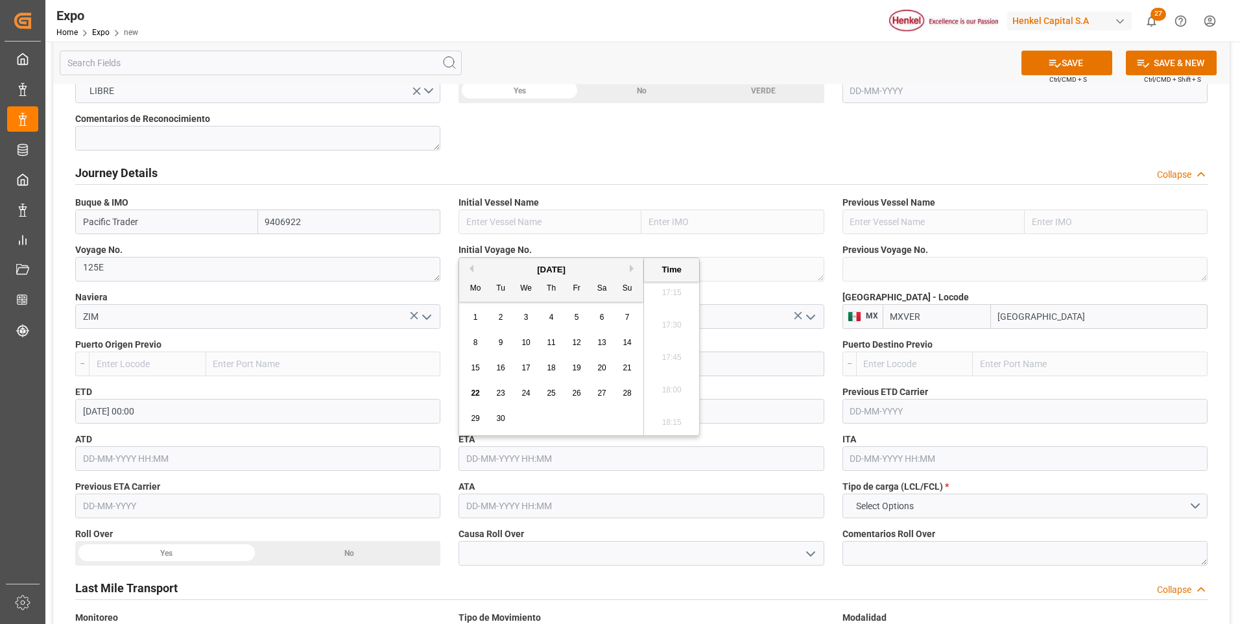
click at [504, 345] on div "9" at bounding box center [501, 343] width 16 height 16
click at [631, 273] on div "[DATE]" at bounding box center [551, 269] width 184 height 13
click at [631, 271] on button "Next Month" at bounding box center [634, 269] width 8 height 8
click at [553, 340] on span "9" at bounding box center [551, 342] width 5 height 9
type input "[DATE] 00:00"
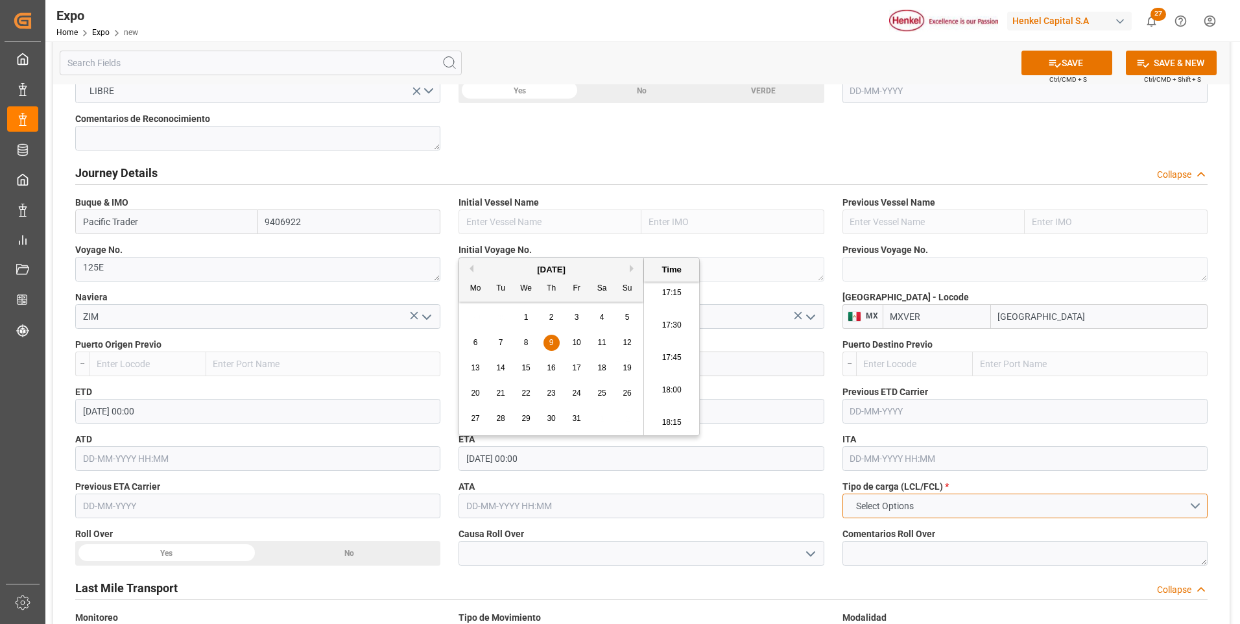
click at [883, 509] on span "Select Options" at bounding box center [885, 506] width 71 height 14
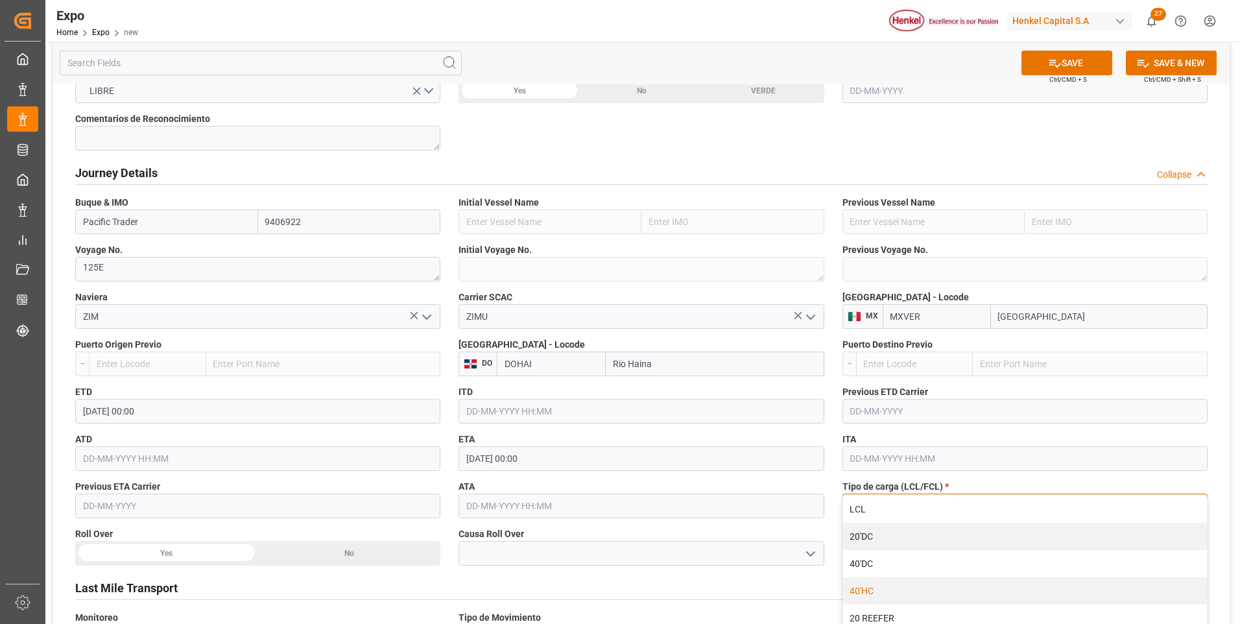
click at [861, 586] on div "40'HC" at bounding box center [1025, 590] width 364 height 27
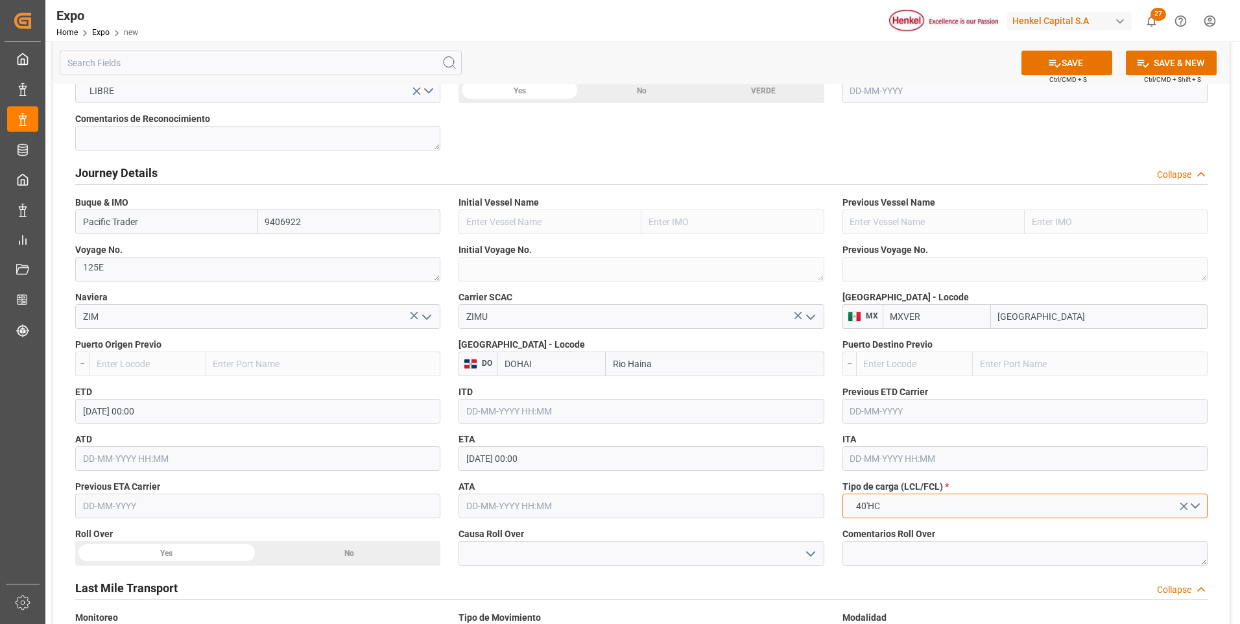
scroll to position [1362, 0]
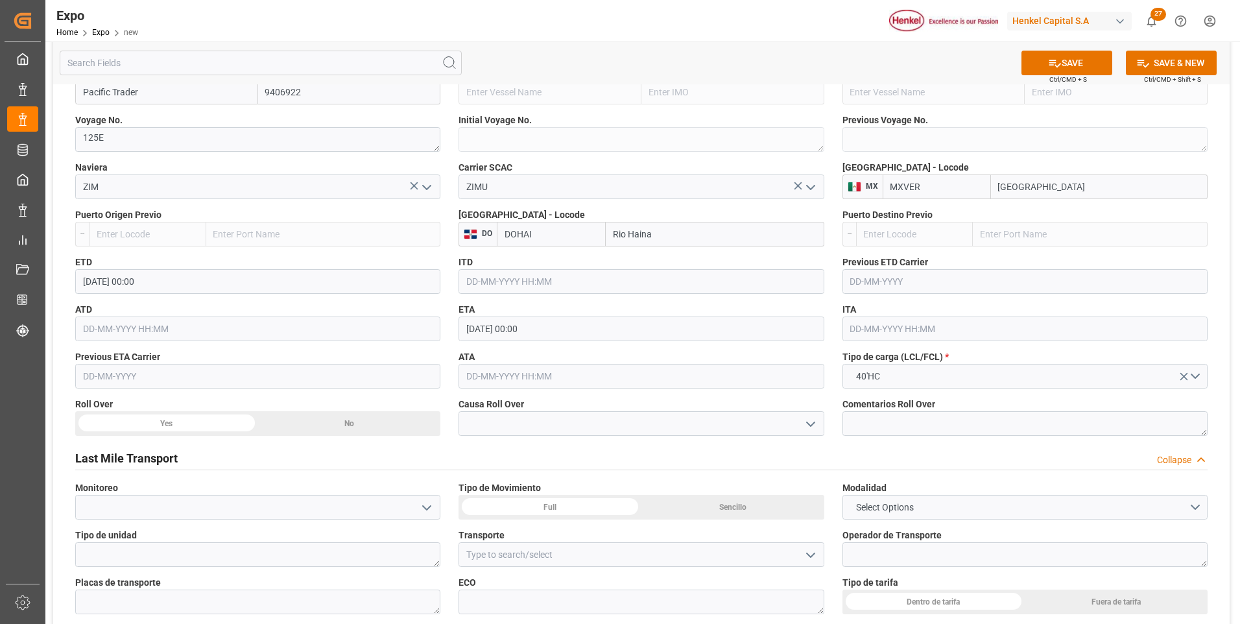
click at [732, 456] on div "Last Mile Transport Collapse" at bounding box center [641, 457] width 1132 height 25
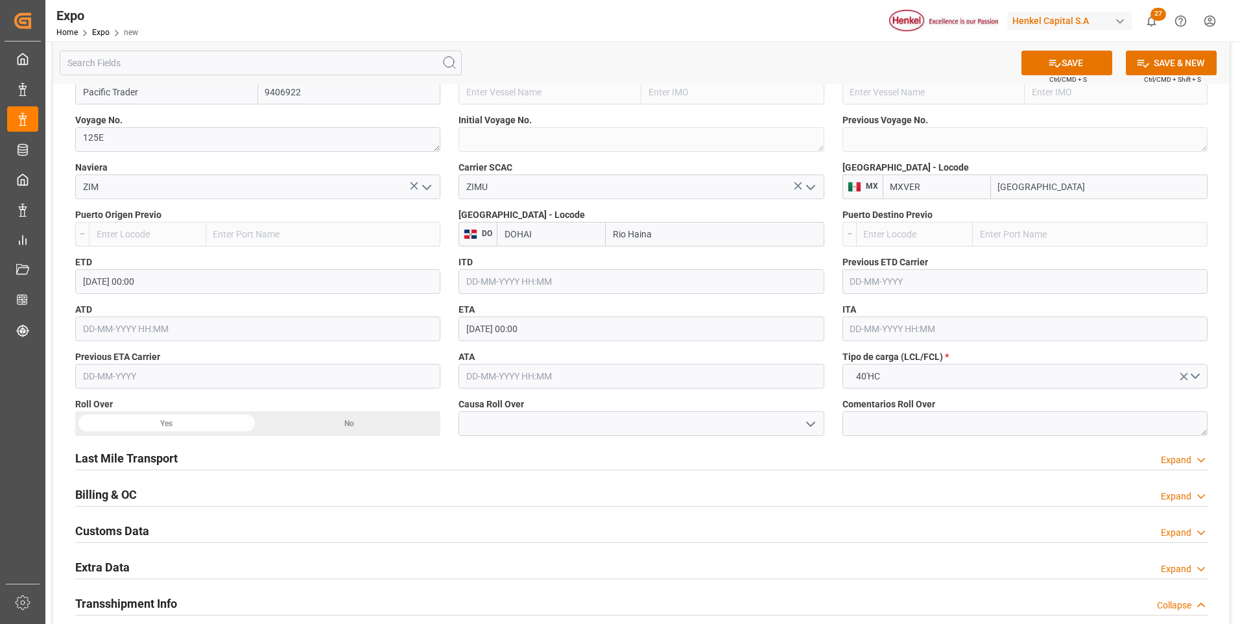
click at [1162, 460] on div "Expand" at bounding box center [1176, 460] width 30 height 14
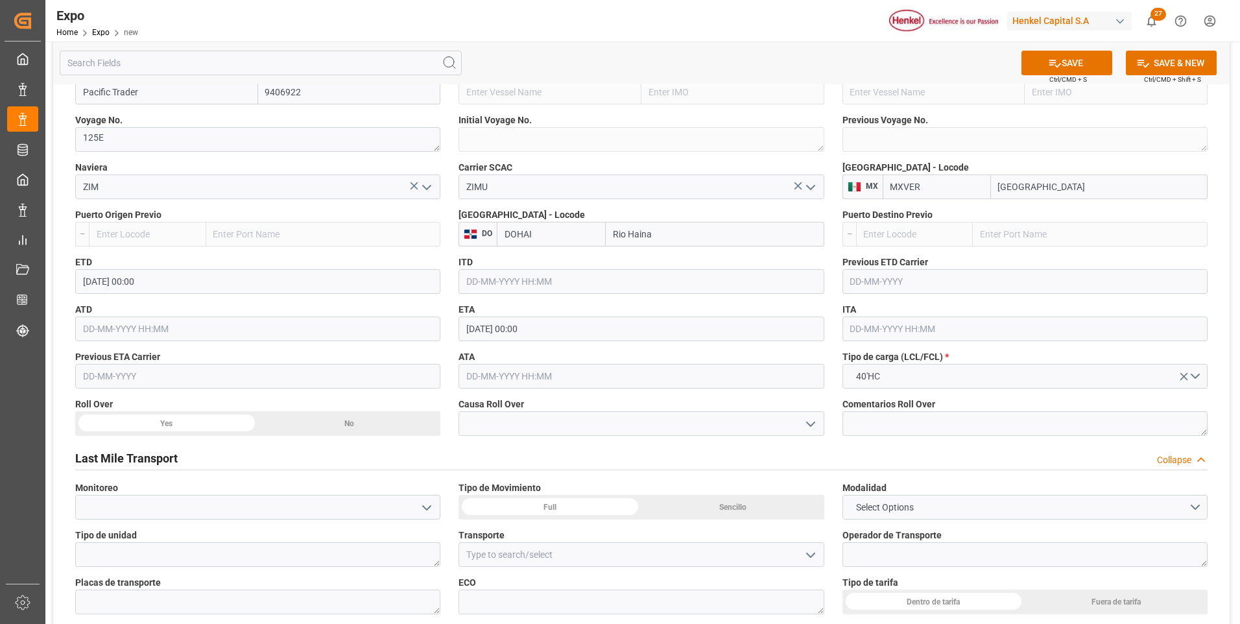
scroll to position [1492, 0]
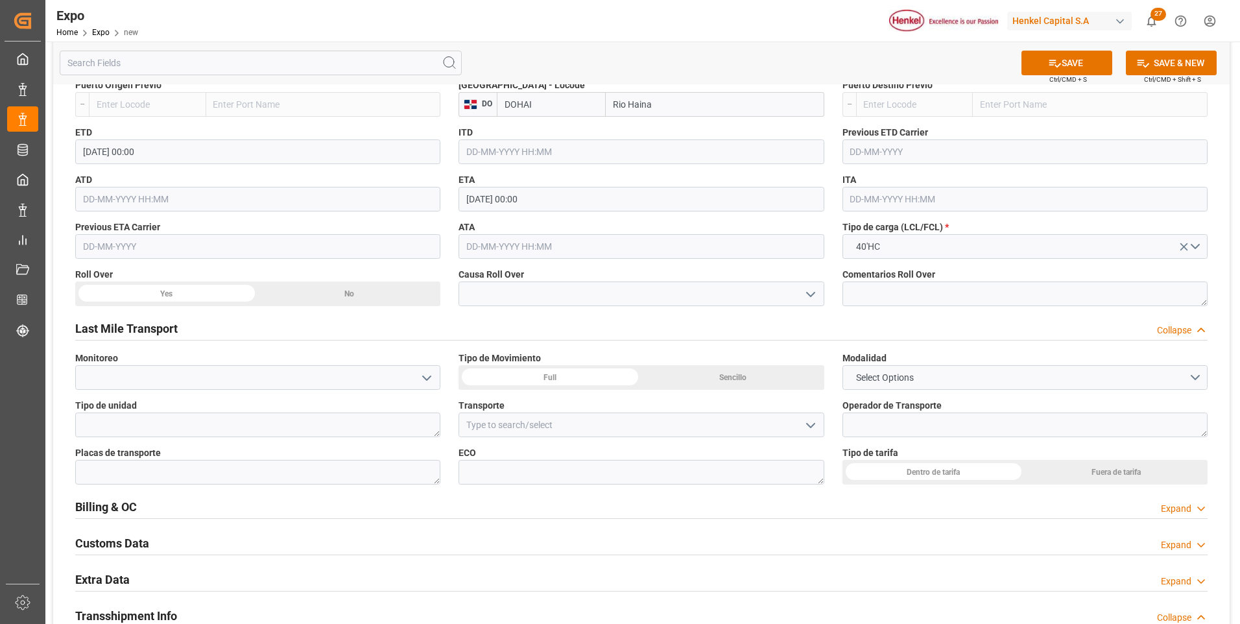
click at [746, 368] on div "Sencillo" at bounding box center [732, 377] width 183 height 25
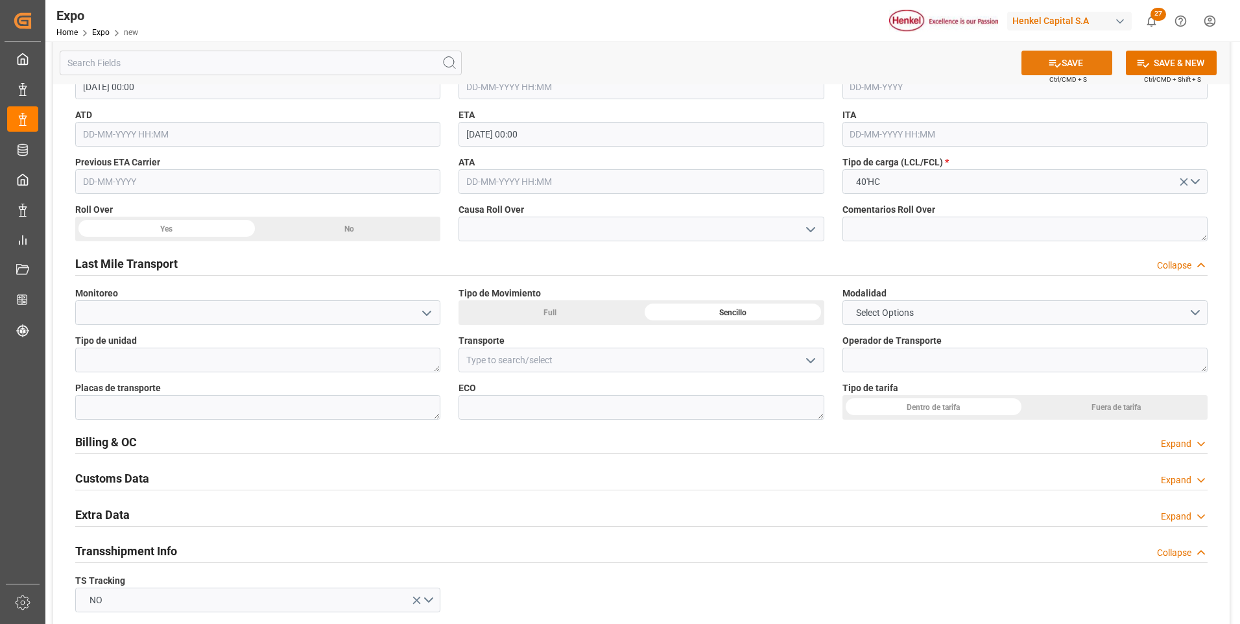
click at [1069, 73] on button "SAVE" at bounding box center [1066, 63] width 91 height 25
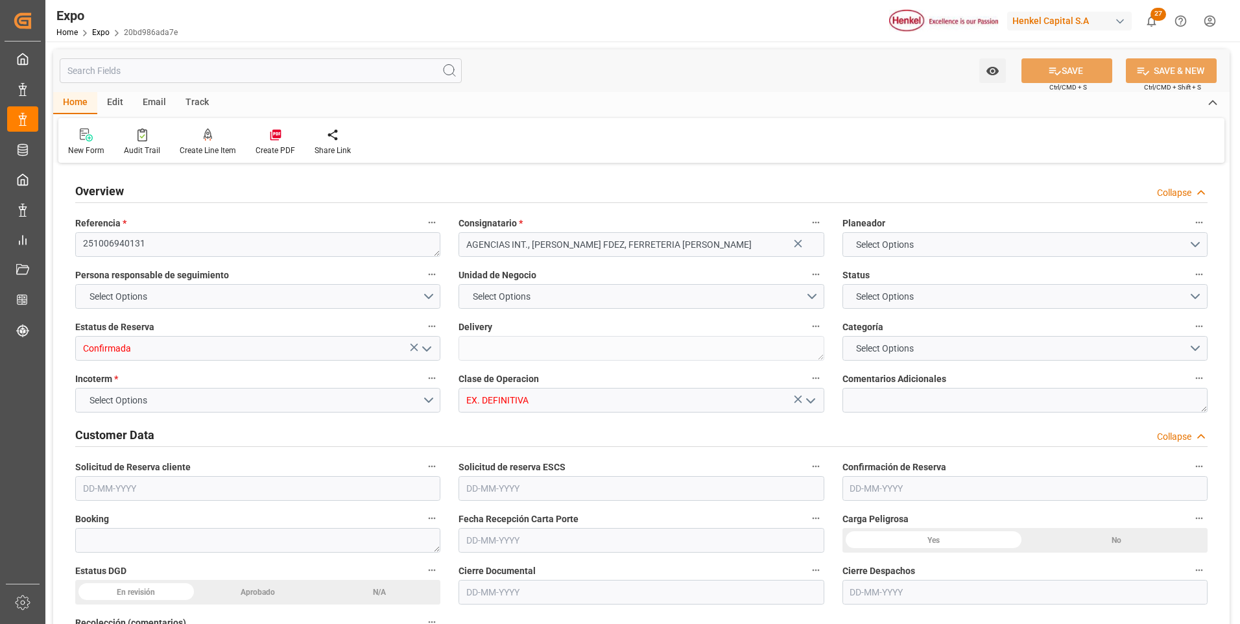
type input "9406922"
type input "MXVER"
type input "DOHAI"
type input "[DATE]"
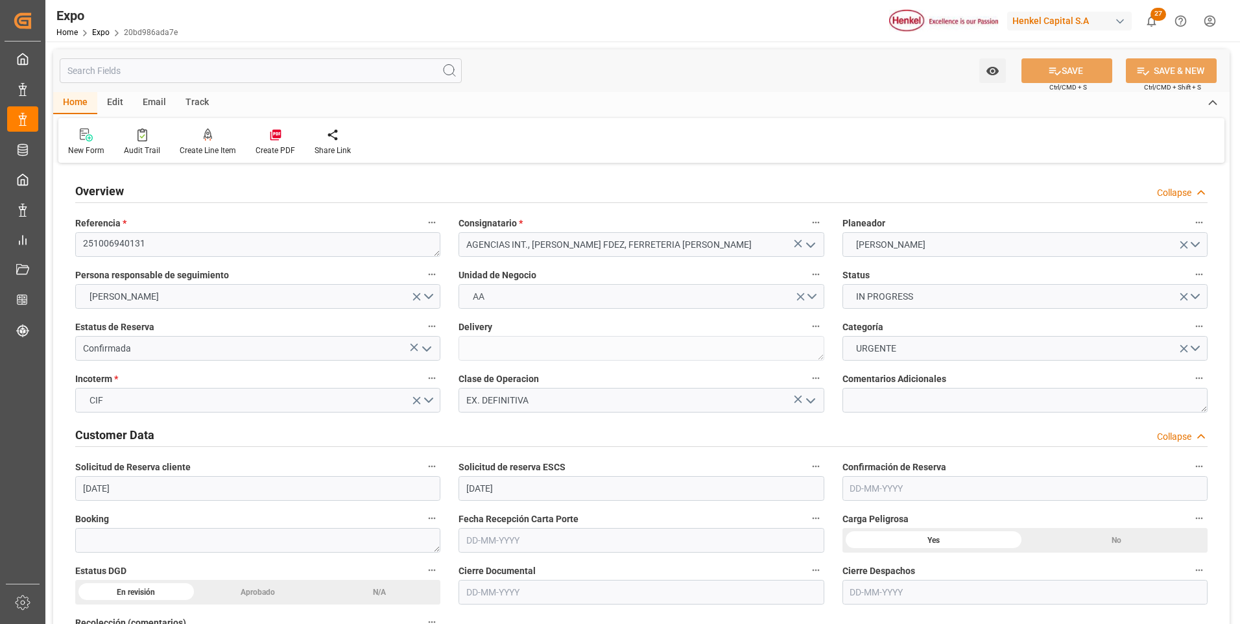
type input "[DATE]"
type input "[DATE] 00:00"
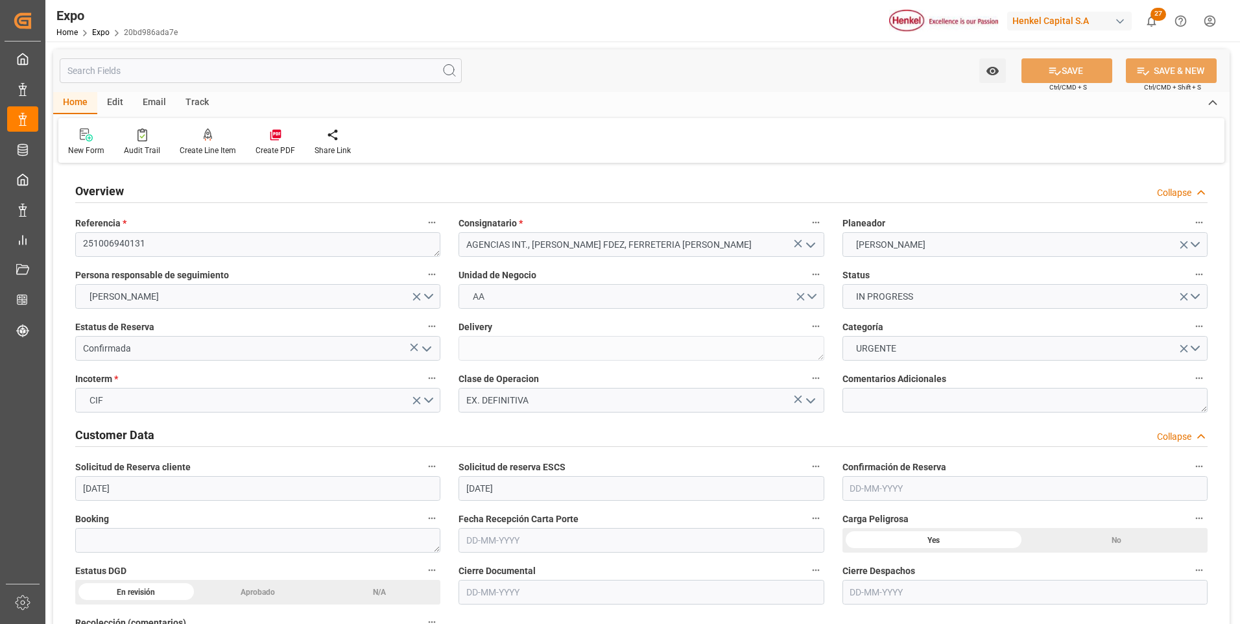
type input "[DATE] 00:00"
type input "[DATE] 23:48"
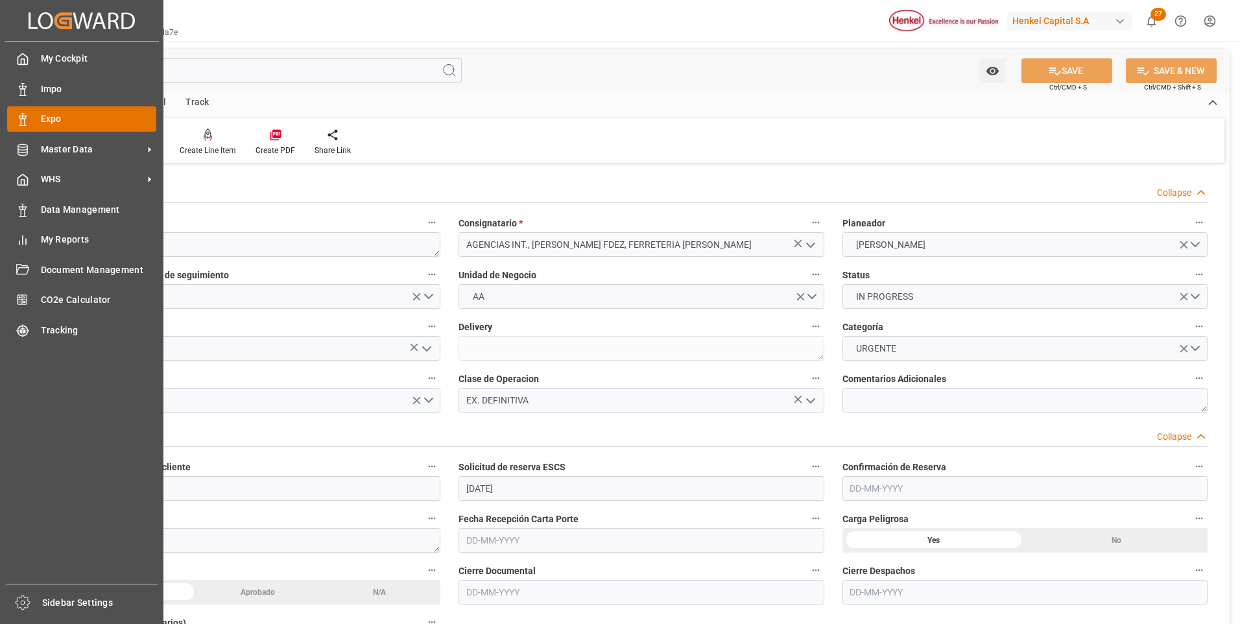
click at [27, 119] on icon at bounding box center [22, 119] width 13 height 13
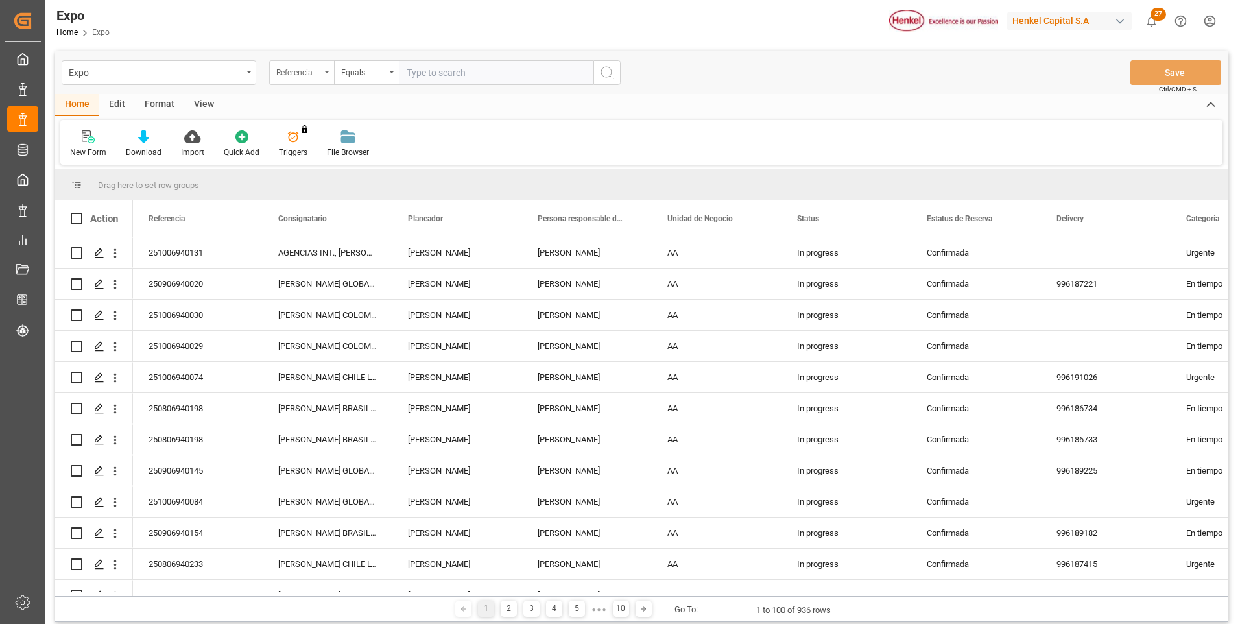
click at [325, 73] on div "Referencia" at bounding box center [301, 72] width 65 height 25
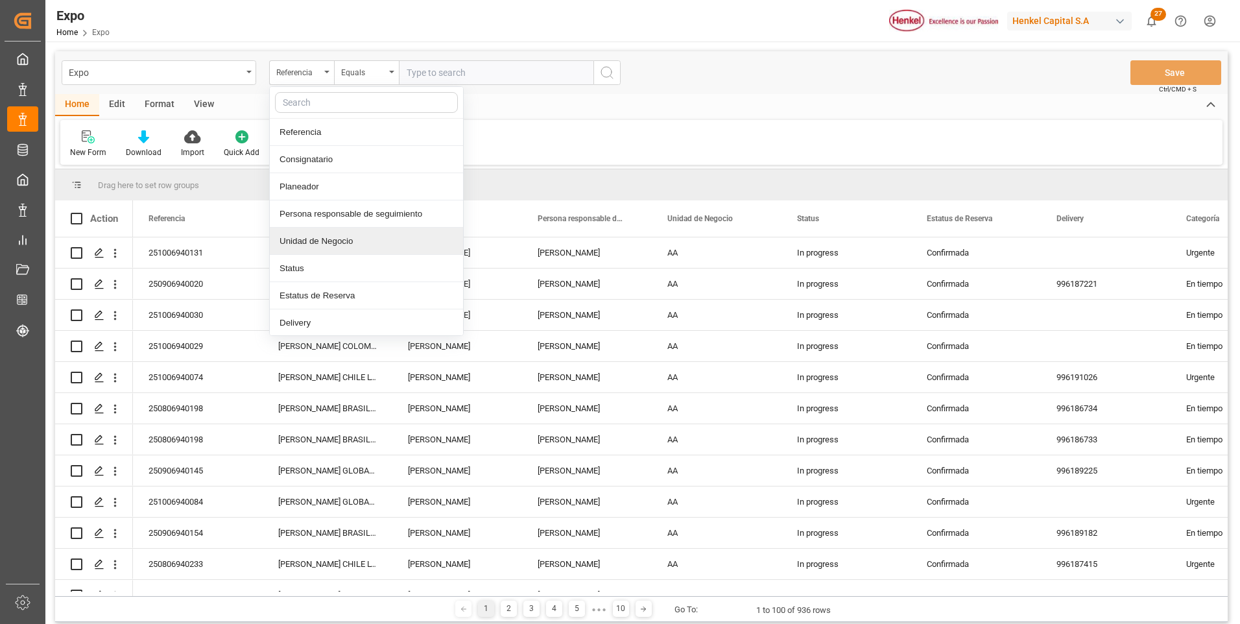
scroll to position [65, 0]
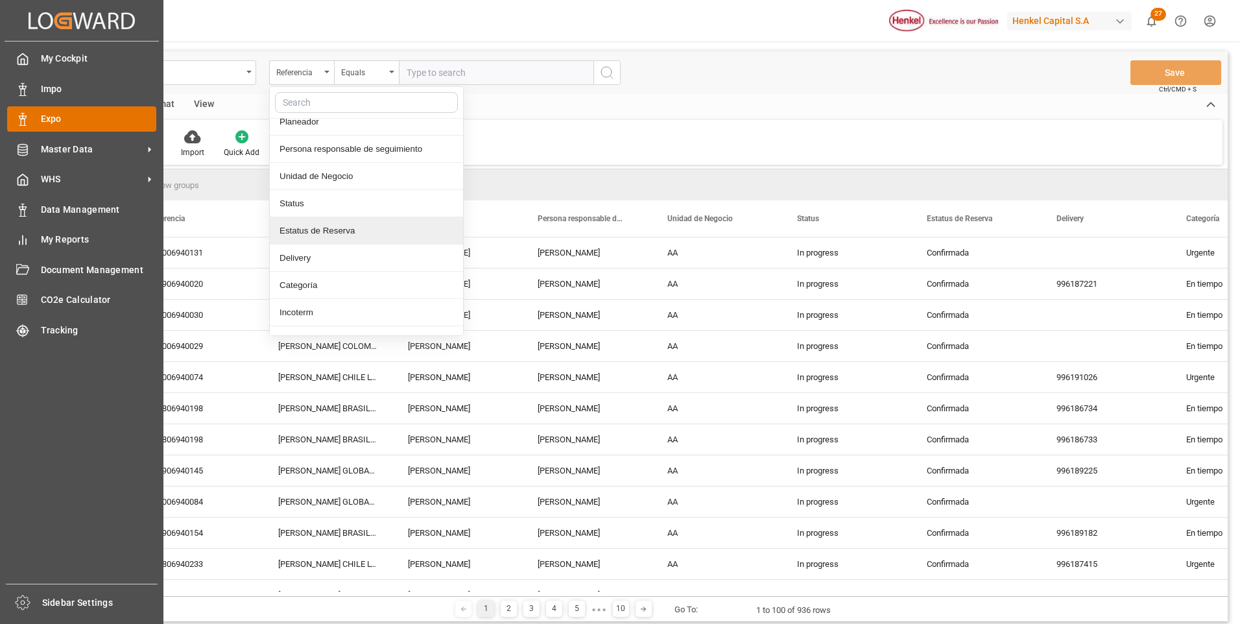
click at [25, 114] on icon at bounding box center [22, 119] width 13 height 13
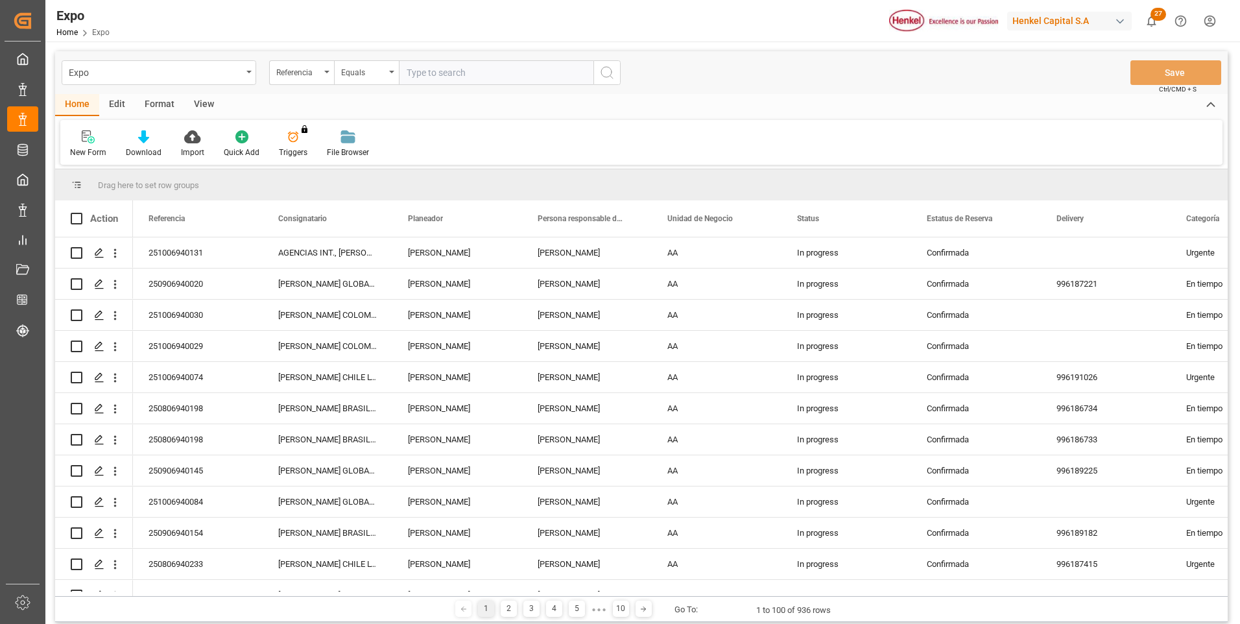
click at [462, 75] on input "text" at bounding box center [496, 72] width 195 height 25
paste input "251006940129"
type input "251006940129"
click at [602, 69] on icon "search button" at bounding box center [607, 73] width 16 height 16
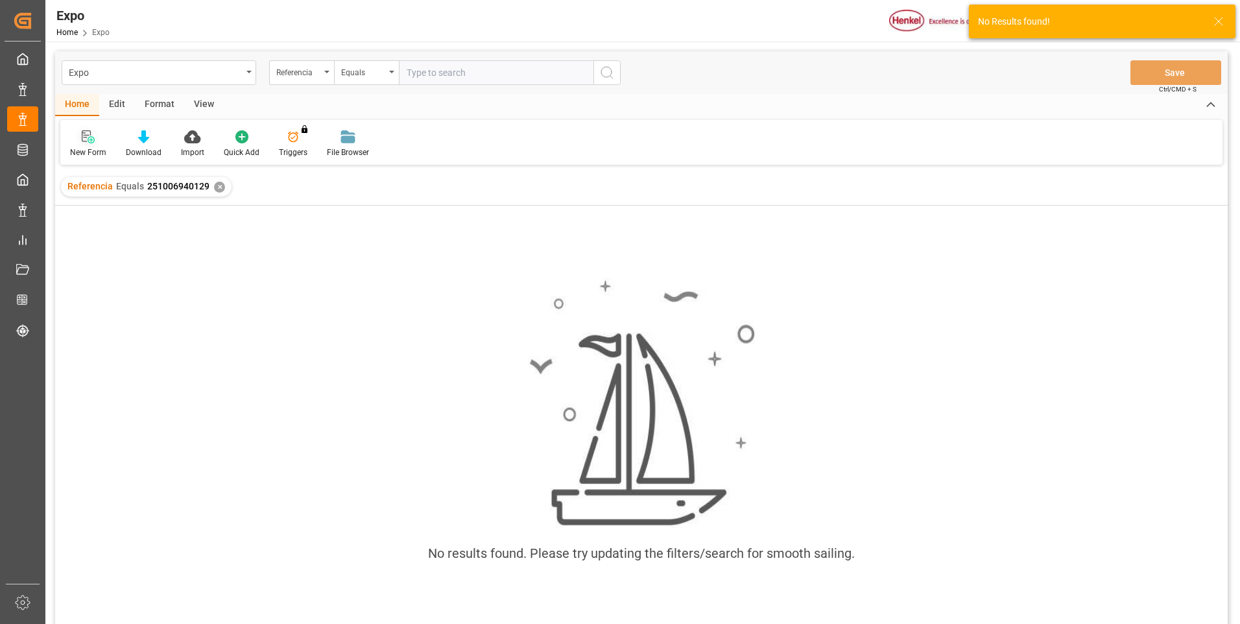
click at [86, 138] on icon at bounding box center [88, 136] width 13 height 13
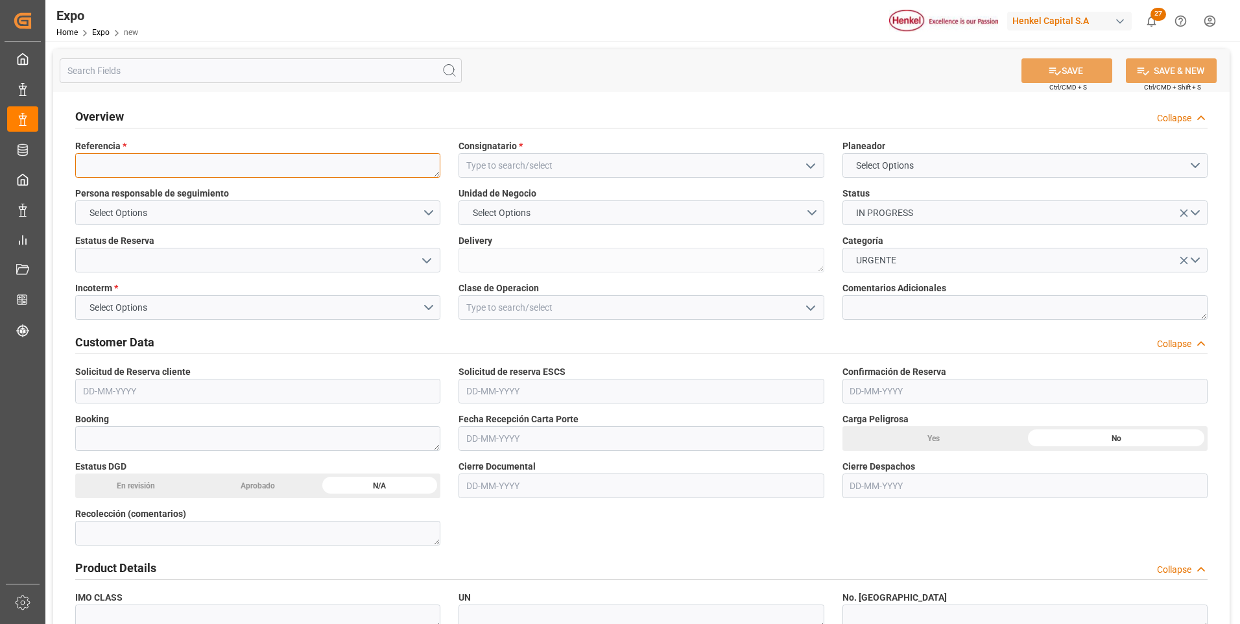
click at [340, 169] on textarea at bounding box center [257, 165] width 365 height 25
paste textarea "251006940129"
type textarea "251006940129"
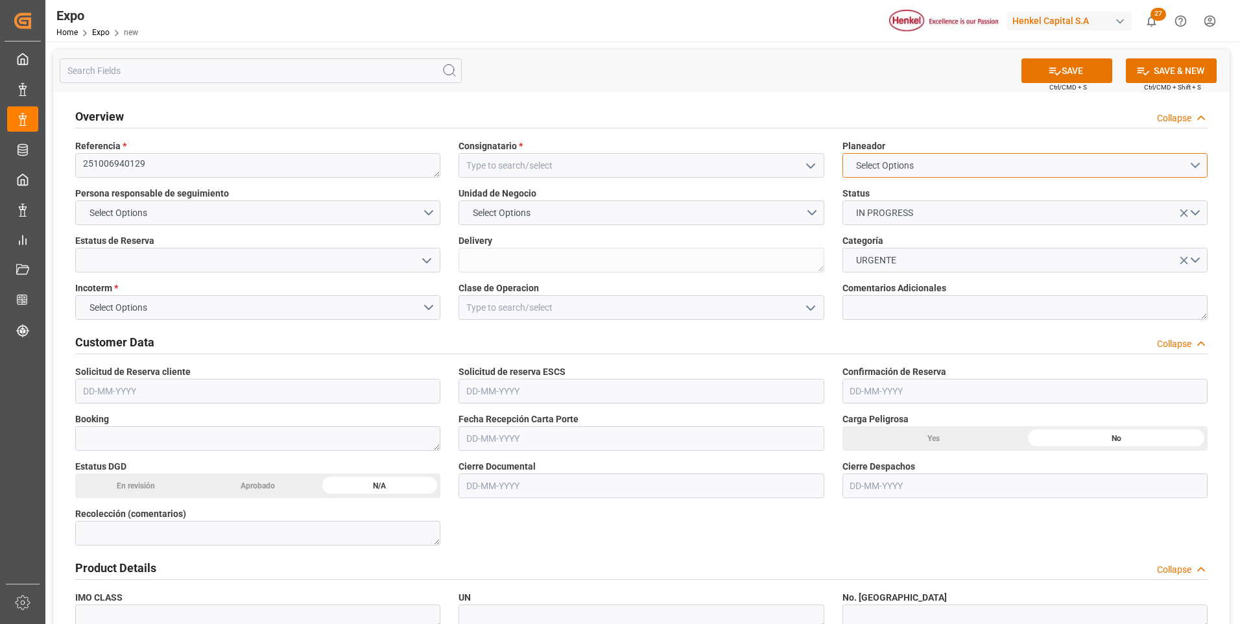
click at [940, 160] on button "Select Options" at bounding box center [1024, 165] width 365 height 25
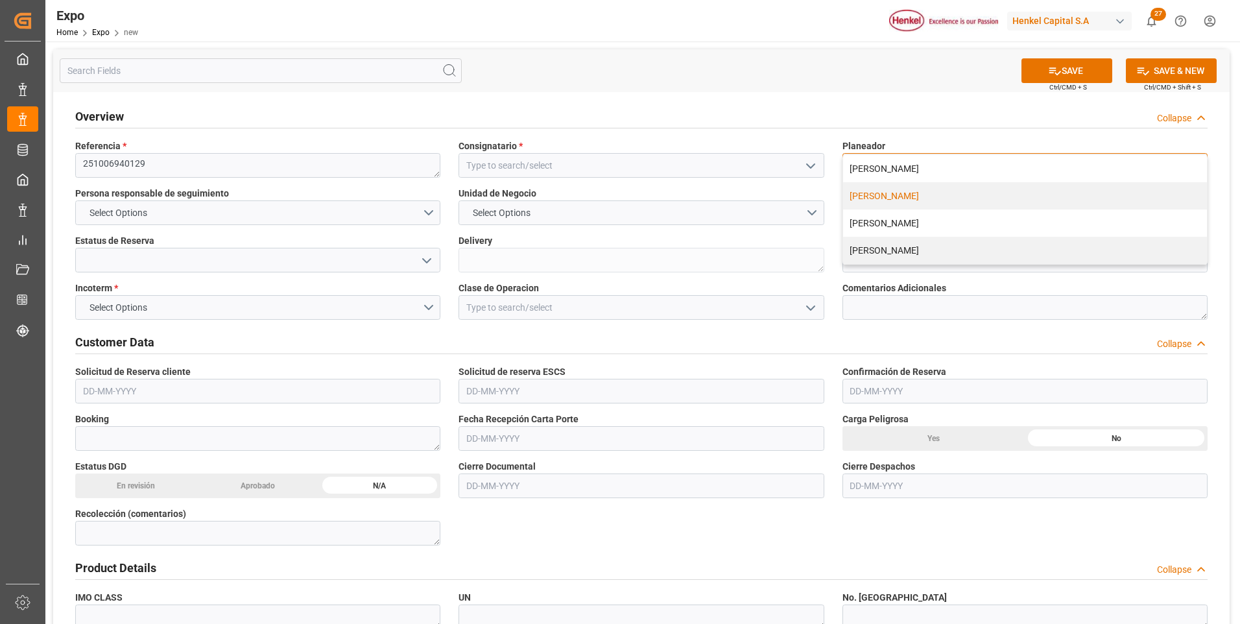
click at [922, 198] on div "[PERSON_NAME]" at bounding box center [1025, 195] width 364 height 27
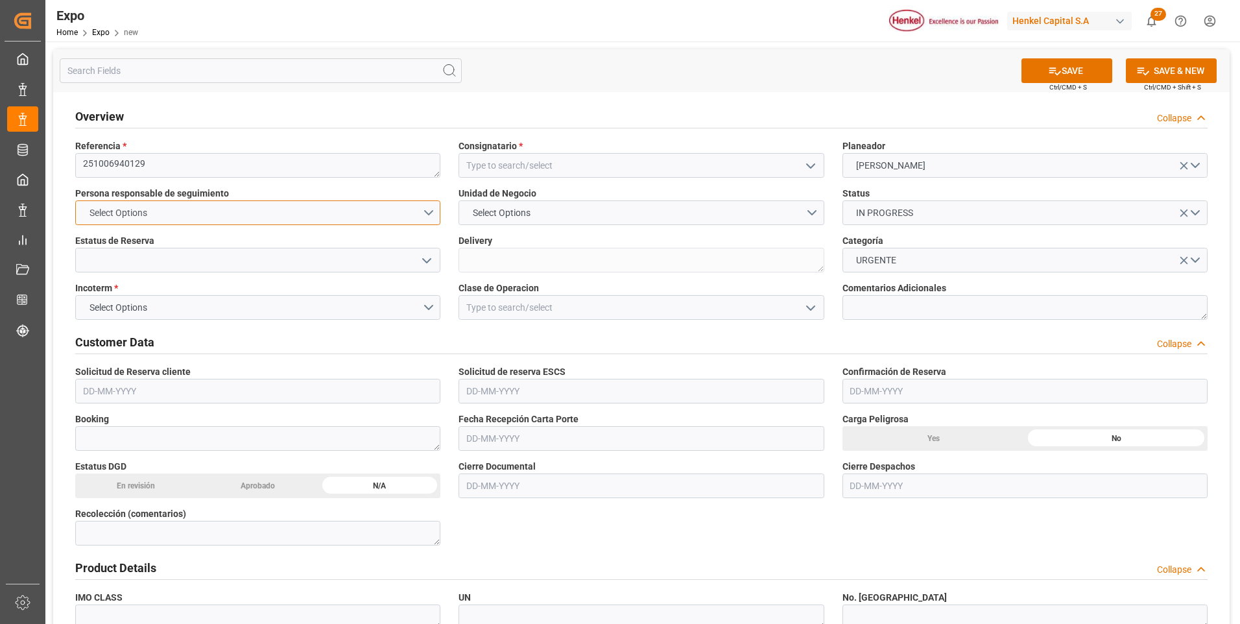
click at [432, 217] on button "Select Options" at bounding box center [257, 212] width 365 height 25
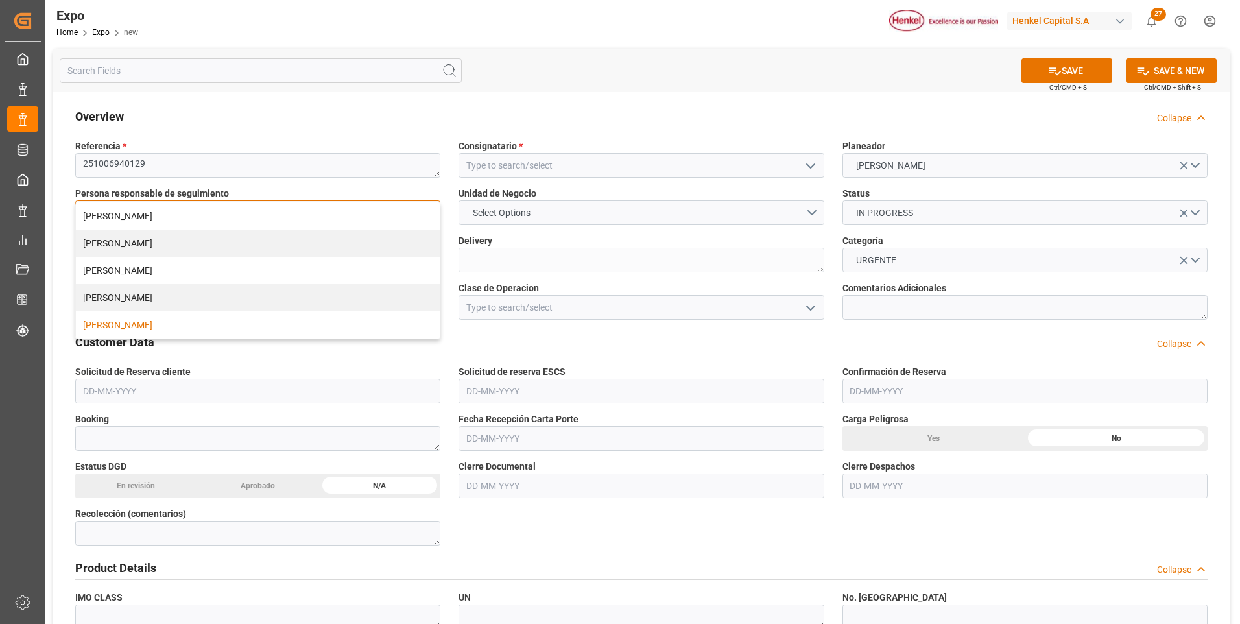
click at [257, 328] on div "[PERSON_NAME]" at bounding box center [258, 324] width 364 height 27
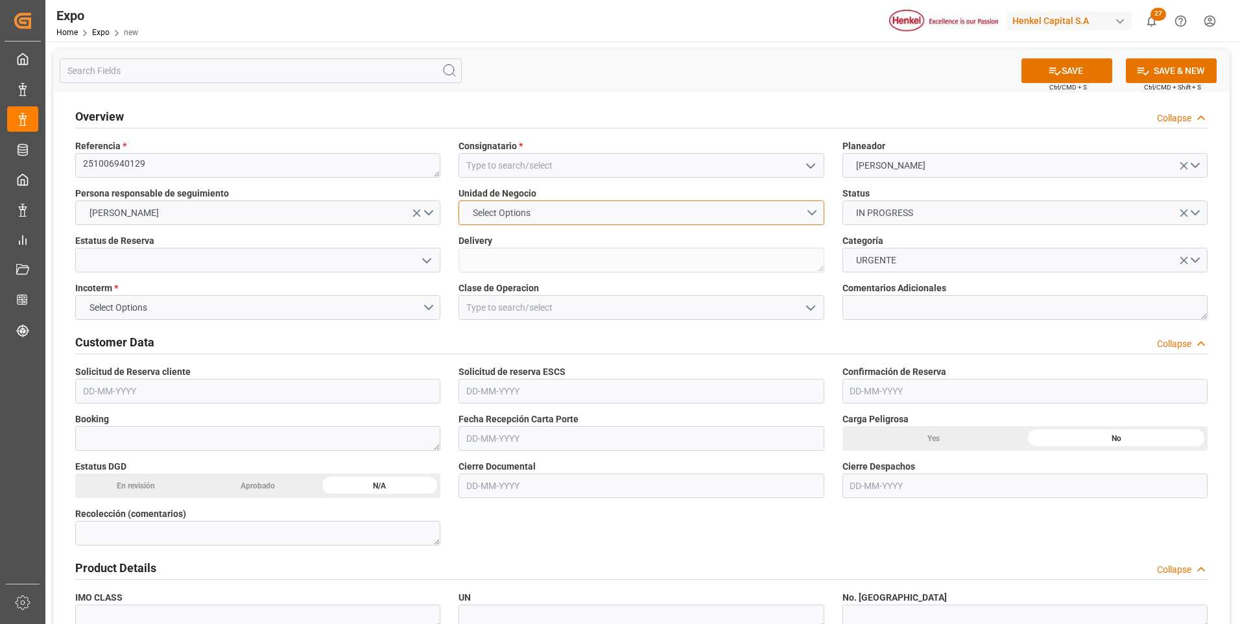
click at [527, 215] on span "Select Options" at bounding box center [501, 213] width 71 height 14
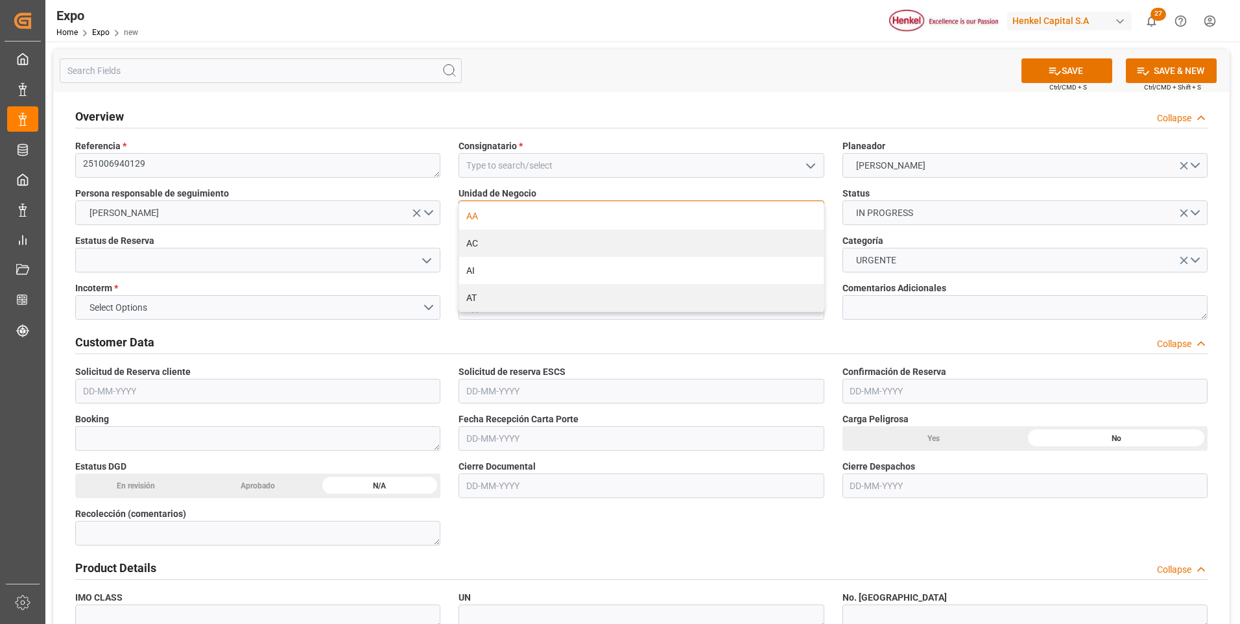
click at [527, 217] on div "AA" at bounding box center [641, 215] width 364 height 27
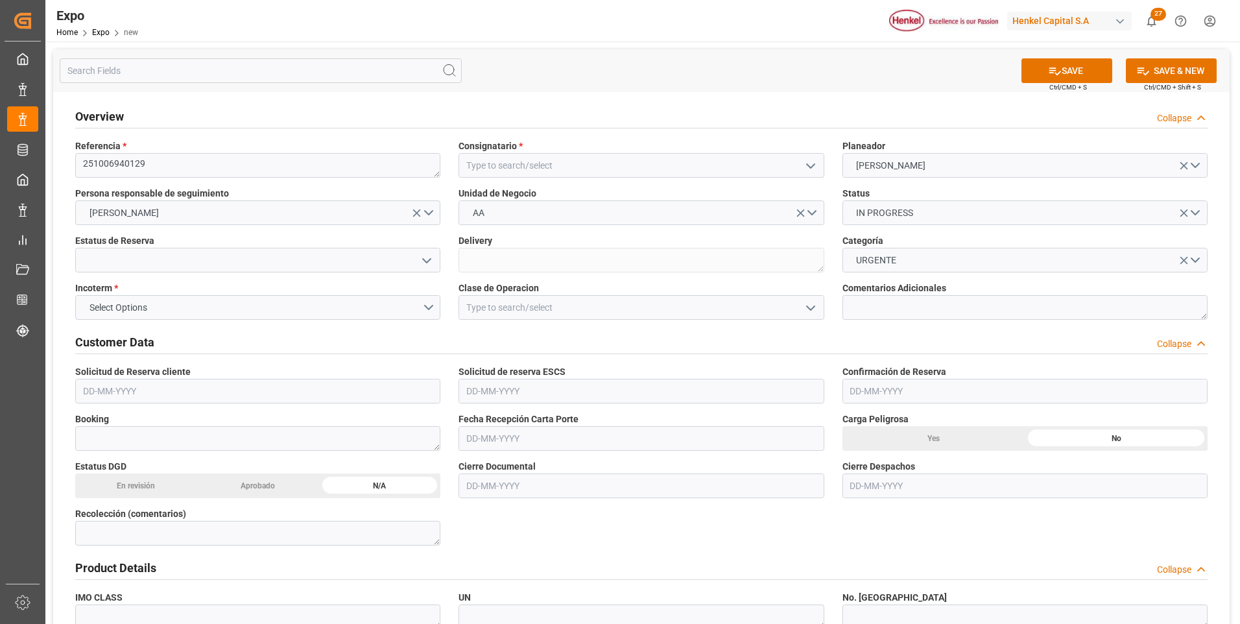
click at [425, 260] on polyline "open menu" at bounding box center [427, 261] width 8 height 4
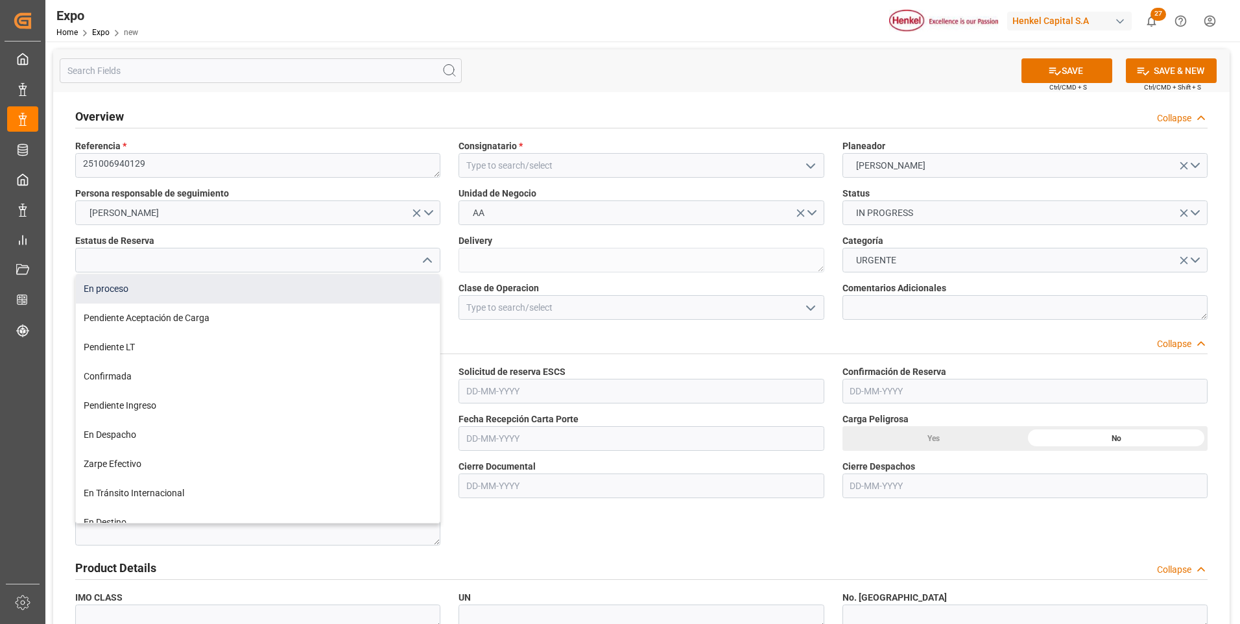
click at [255, 294] on div "En proceso" at bounding box center [258, 288] width 364 height 29
type input "En proceso"
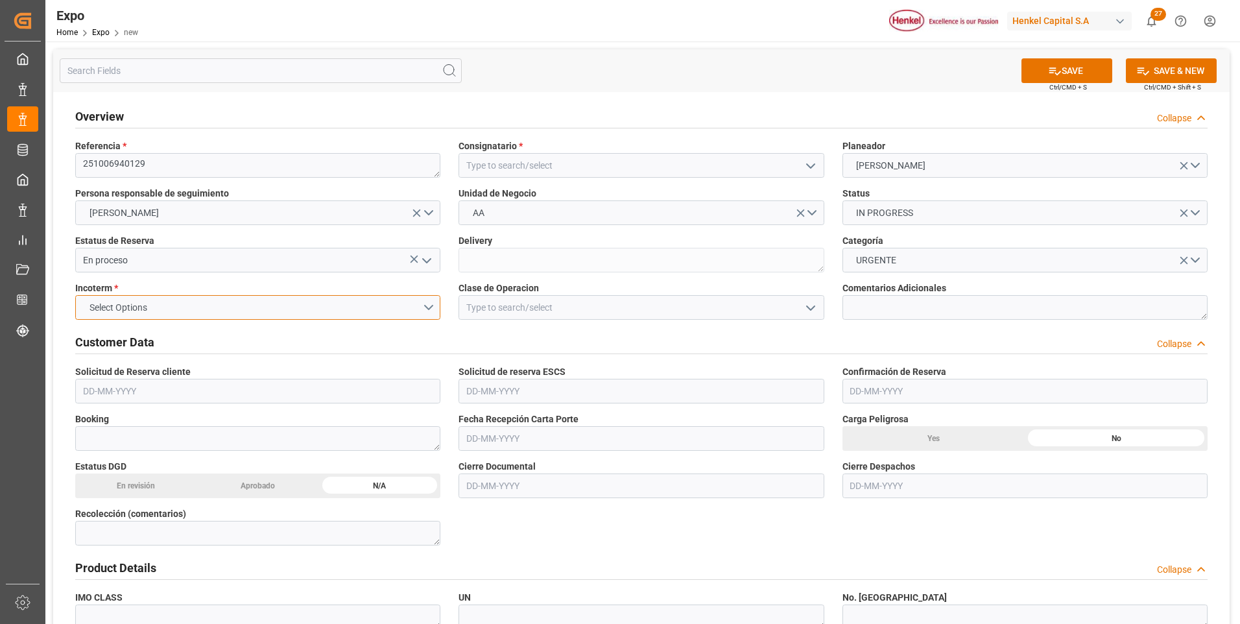
click at [431, 308] on button "Select Options" at bounding box center [257, 307] width 365 height 25
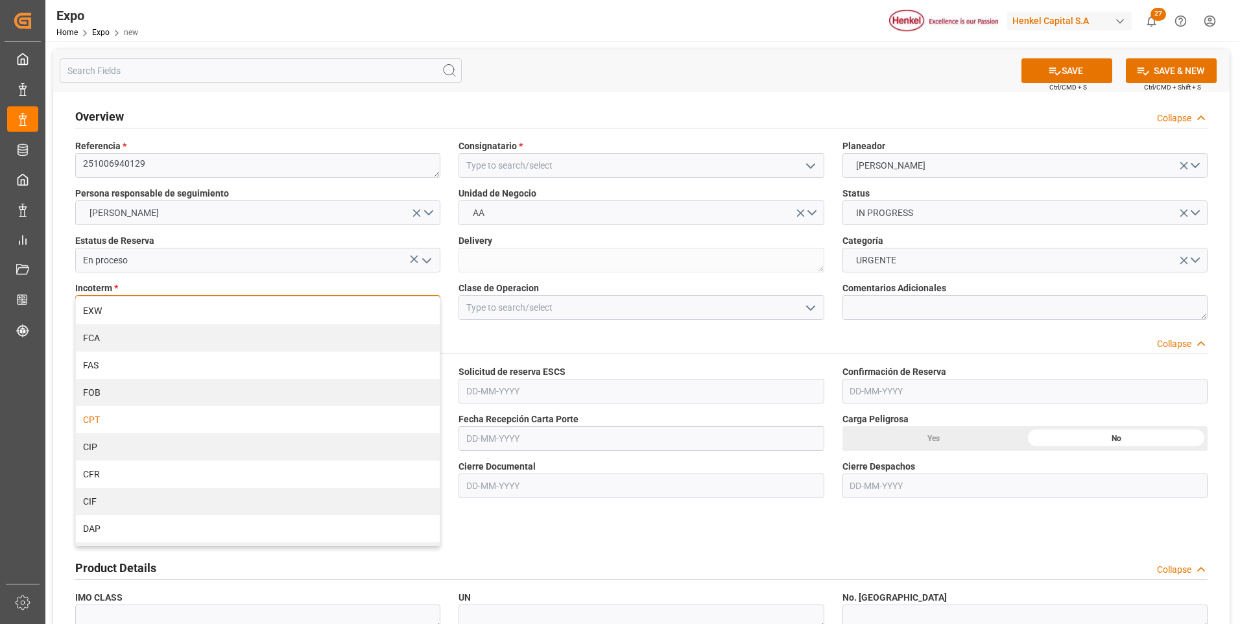
click at [219, 421] on div "CPT" at bounding box center [258, 419] width 364 height 27
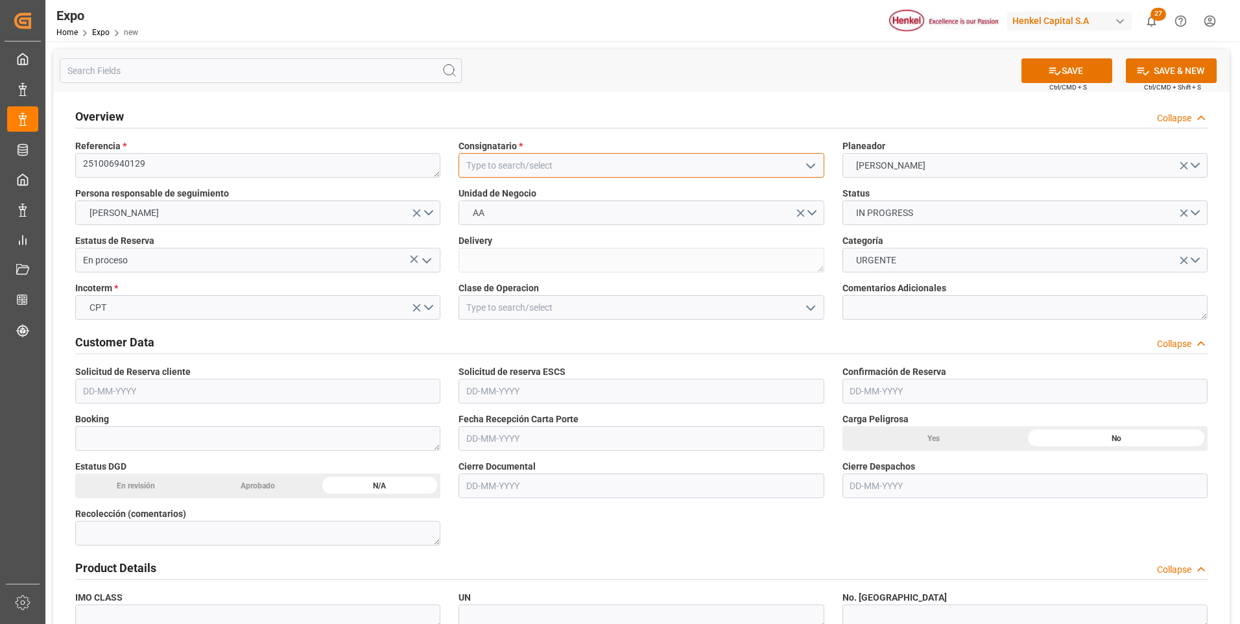
click at [503, 168] on input at bounding box center [640, 165] width 365 height 25
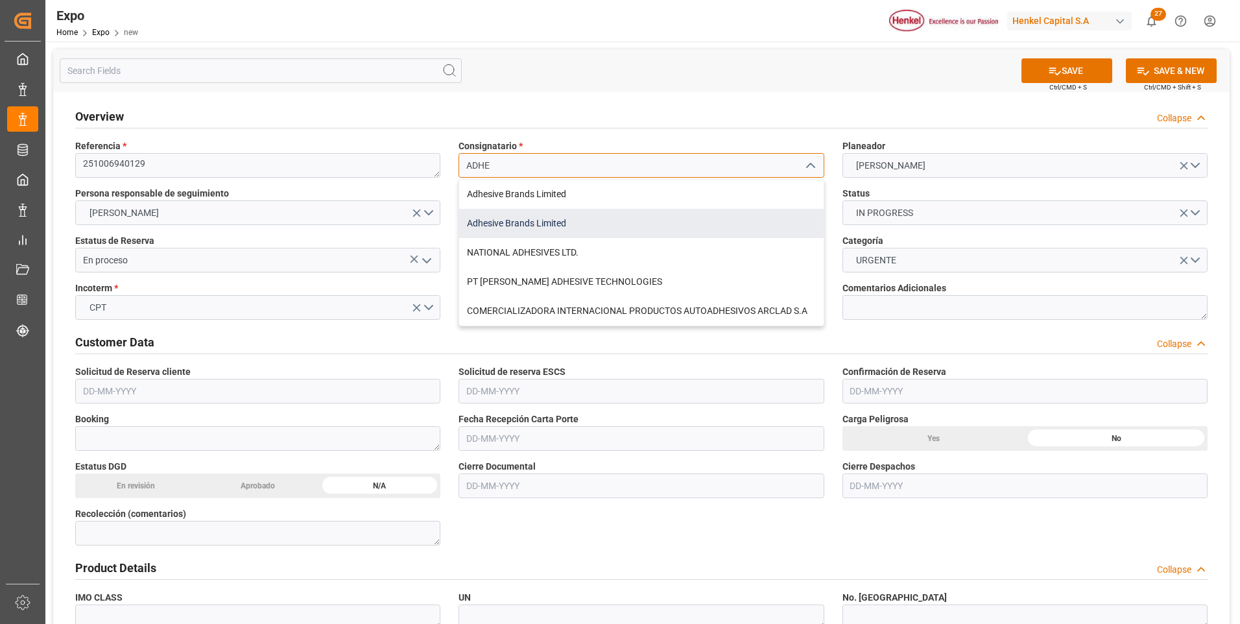
click at [529, 226] on div "Adhesive Brands Limited" at bounding box center [641, 223] width 364 height 29
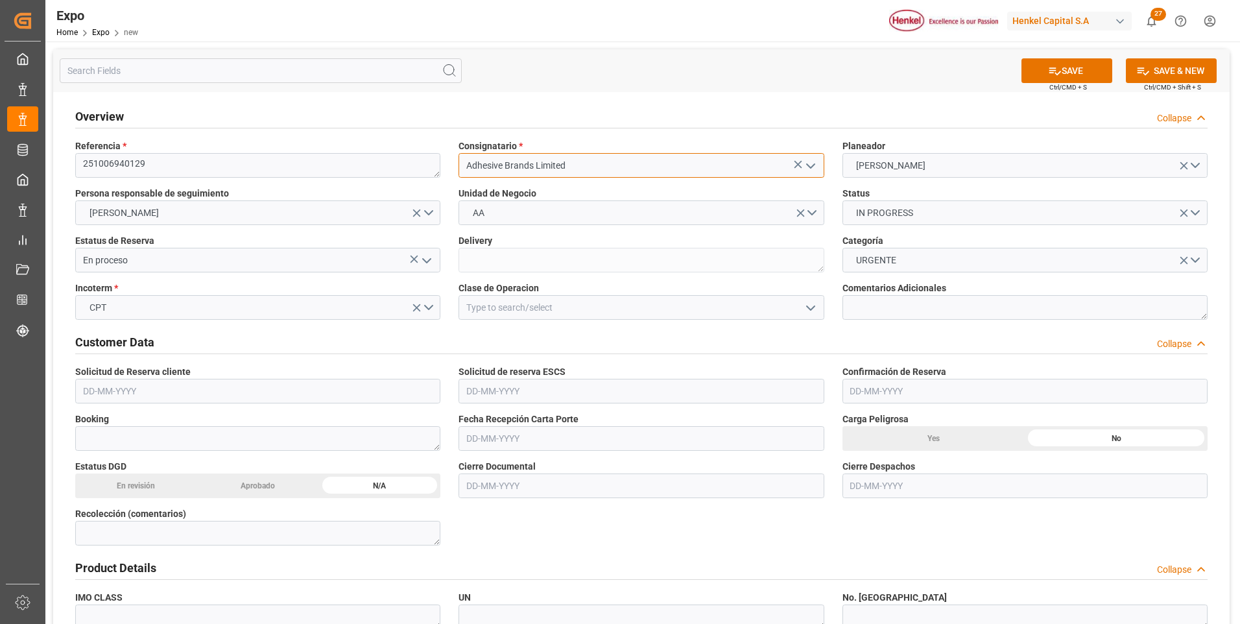
type input "Adhesive Brands Limited"
click at [432, 305] on button "CPT" at bounding box center [257, 307] width 365 height 25
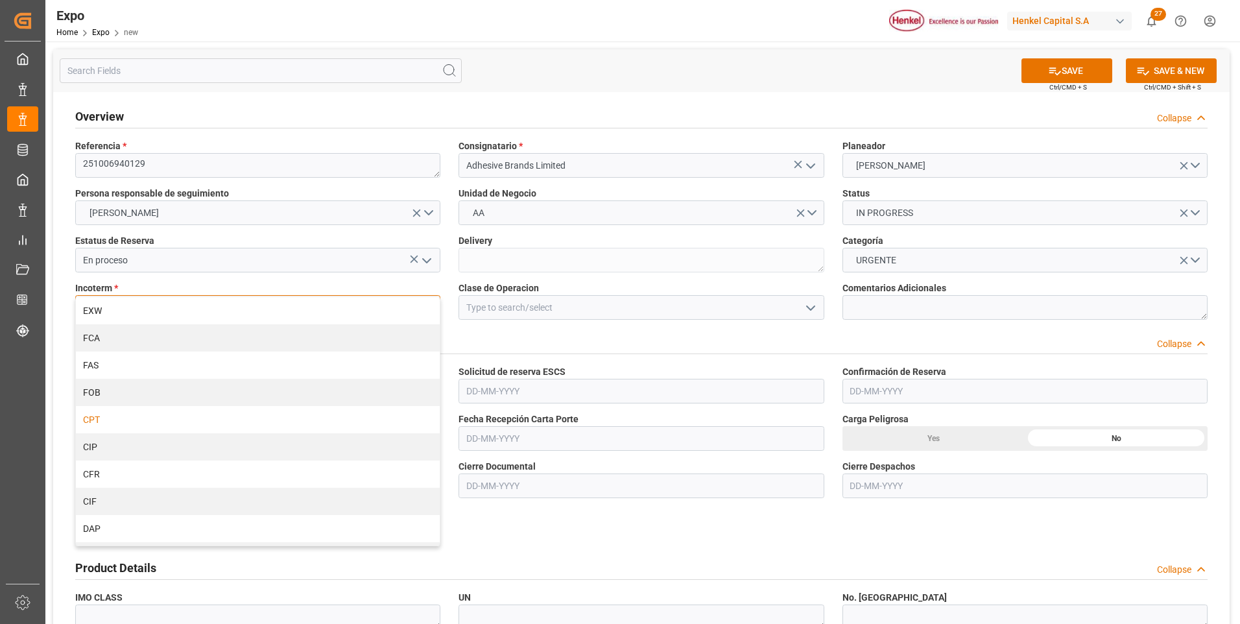
click at [154, 505] on div "CIF" at bounding box center [258, 501] width 364 height 27
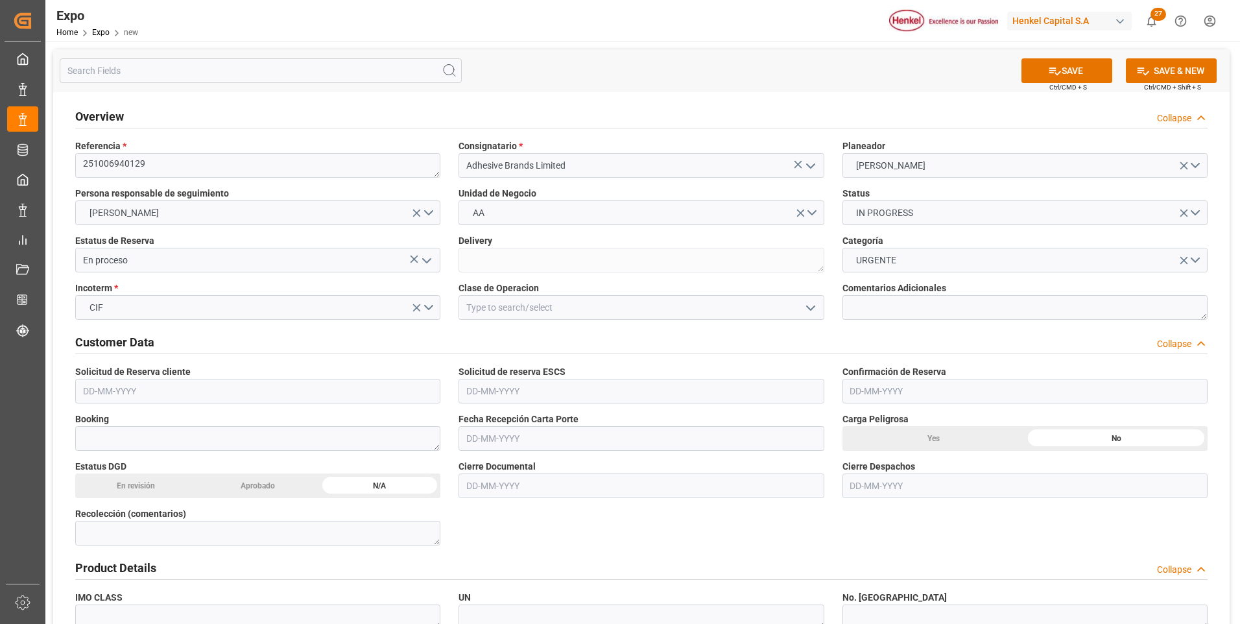
click at [809, 309] on icon "open menu" at bounding box center [811, 308] width 16 height 16
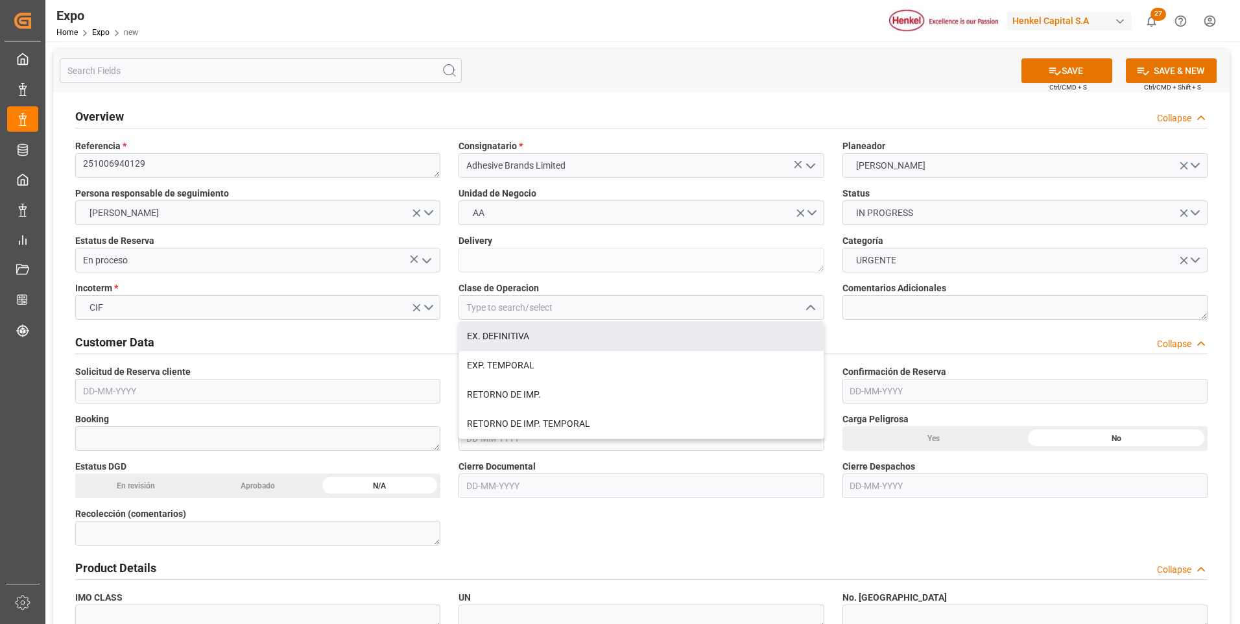
click at [623, 335] on div "EX. DEFINITIVA" at bounding box center [641, 336] width 364 height 29
type input "EX. DEFINITIVA"
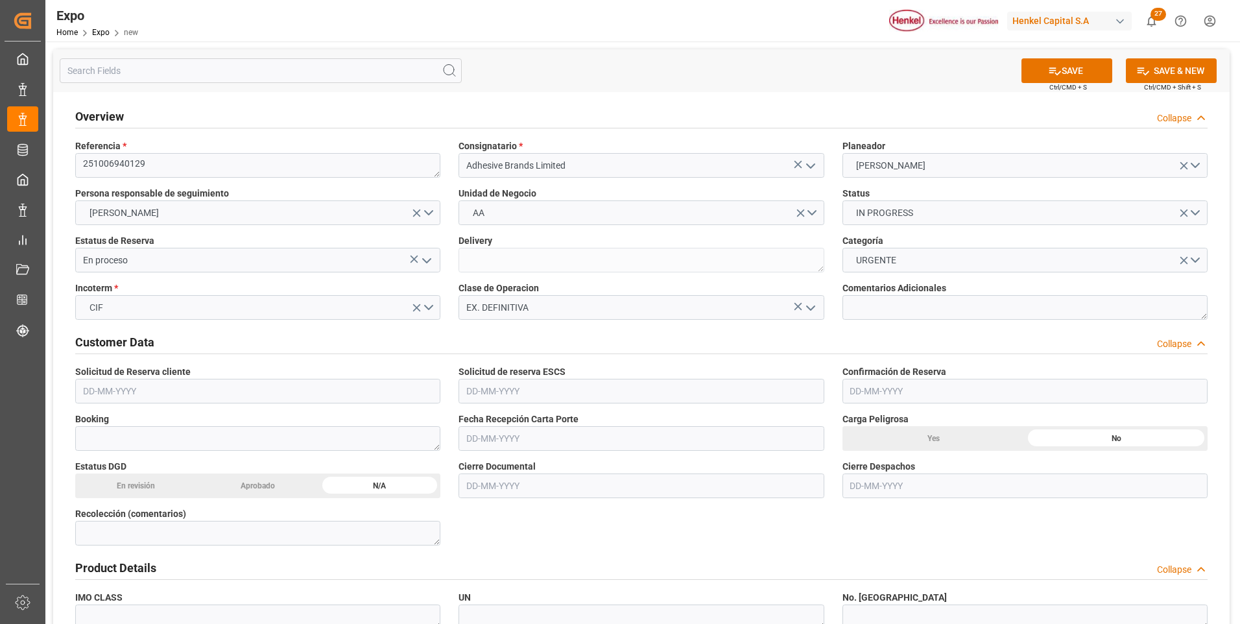
scroll to position [65, 0]
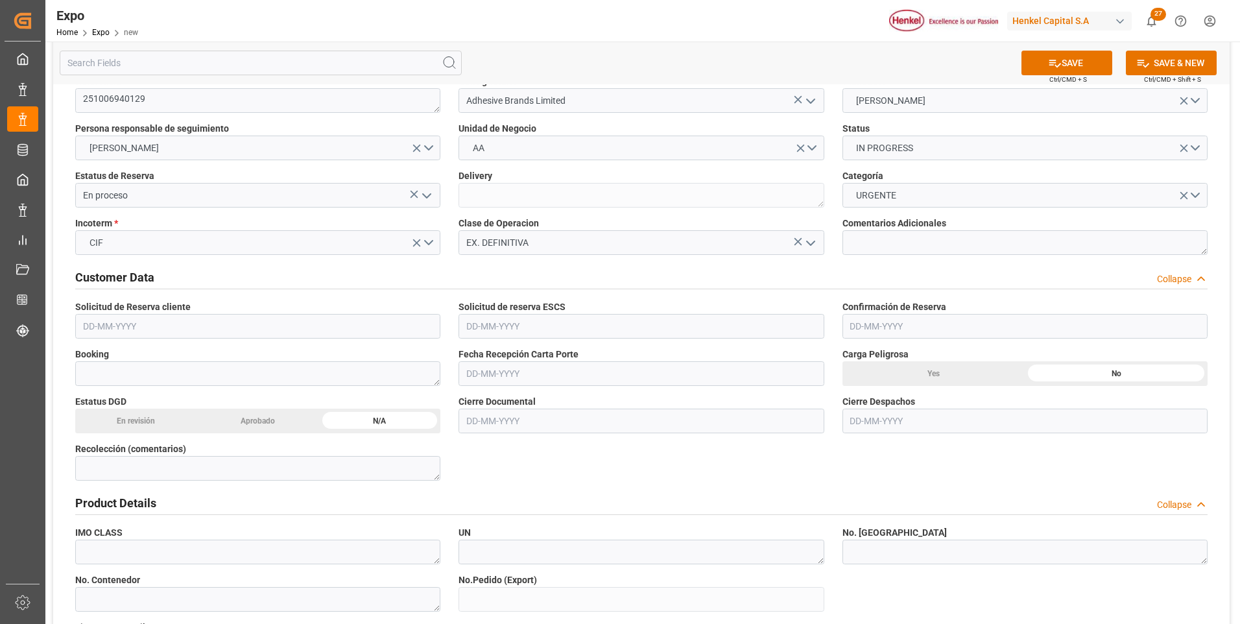
click at [102, 334] on input "text" at bounding box center [257, 326] width 365 height 25
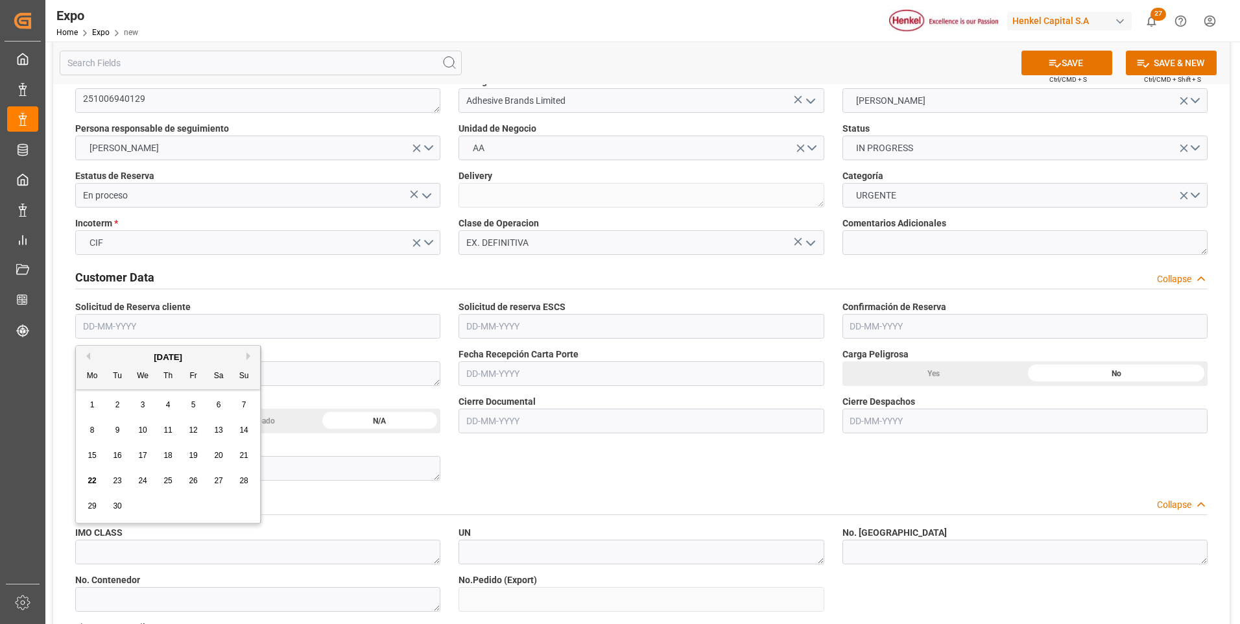
click at [145, 427] on span "10" at bounding box center [142, 429] width 8 height 9
type input "[DATE]"
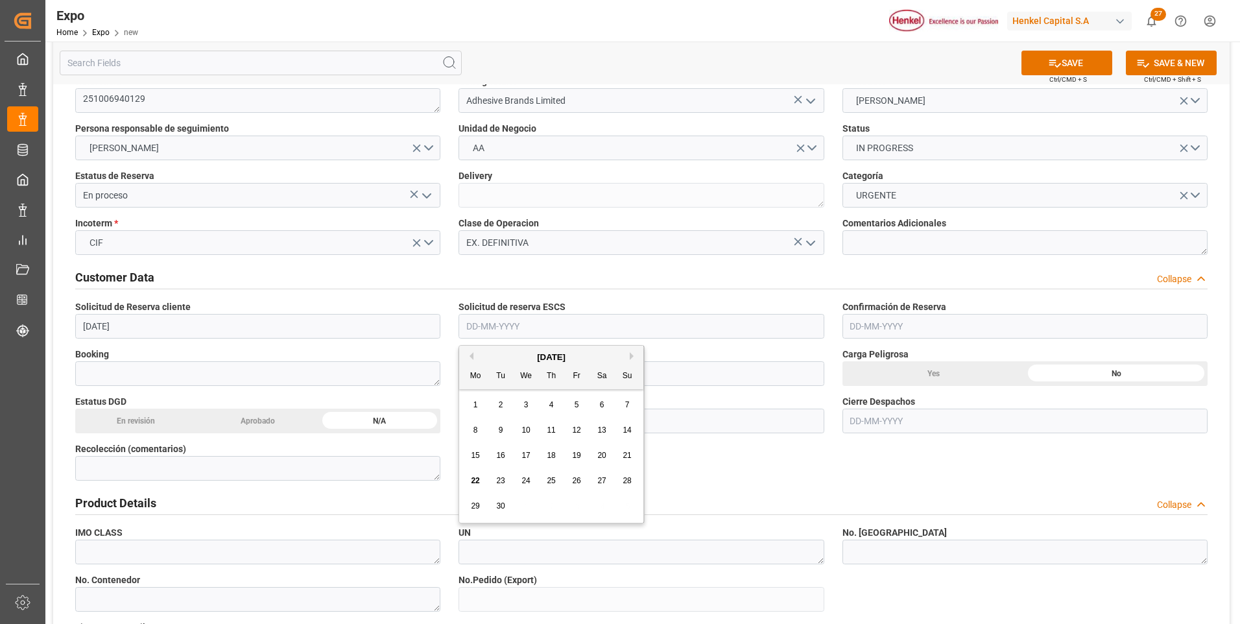
click at [499, 326] on input "text" at bounding box center [640, 326] width 365 height 25
click at [520, 431] on div "10" at bounding box center [526, 431] width 16 height 16
type input "[DATE]"
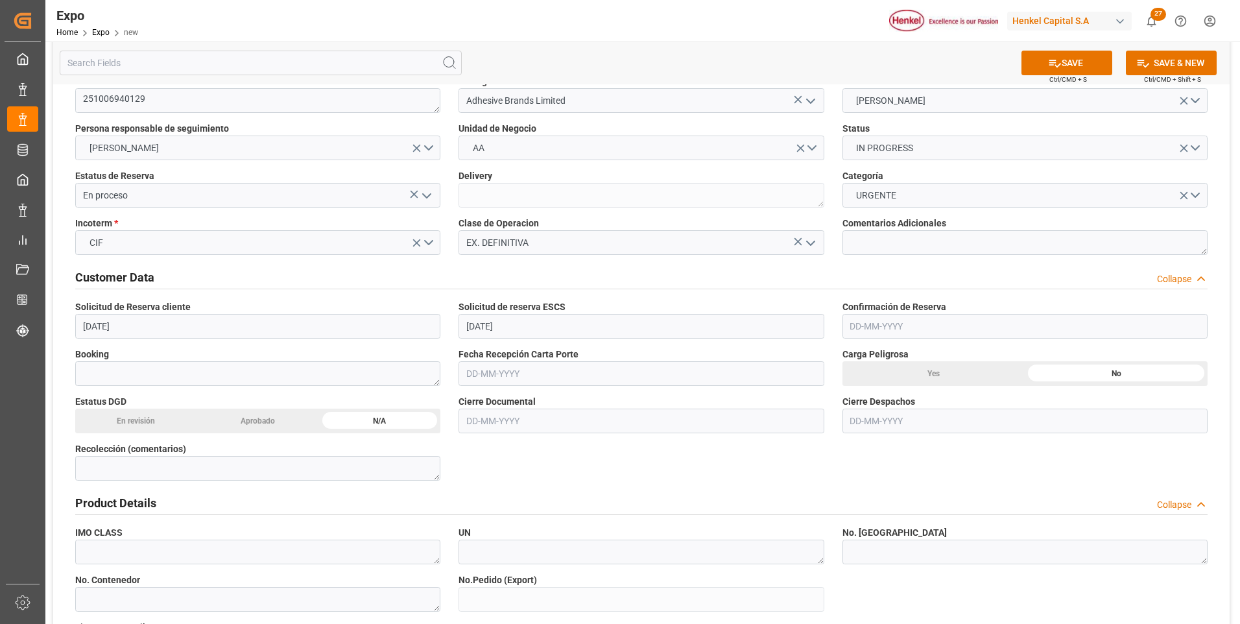
click at [895, 375] on div "Yes" at bounding box center [933, 373] width 183 height 25
click at [152, 420] on div "En revisión" at bounding box center [136, 421] width 122 height 25
click at [504, 427] on input "text" at bounding box center [640, 421] width 365 height 25
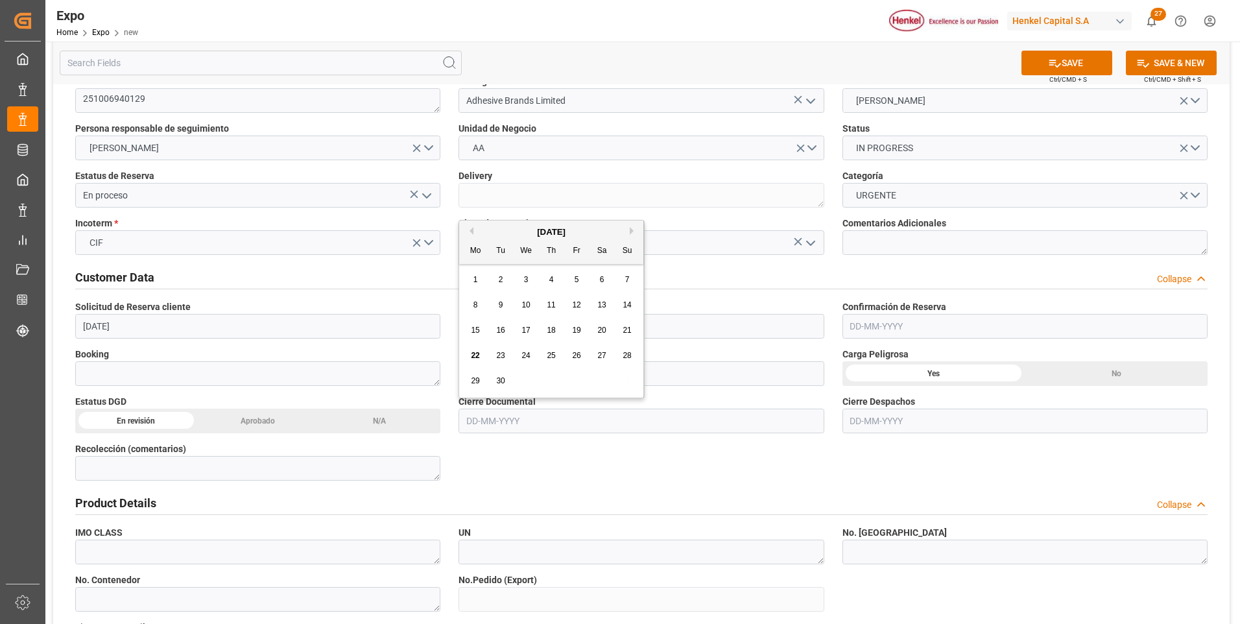
drag, startPoint x: 476, startPoint y: 382, endPoint x: 484, endPoint y: 385, distance: 9.0
click at [477, 383] on span "29" at bounding box center [475, 380] width 8 height 9
type input "[DATE]"
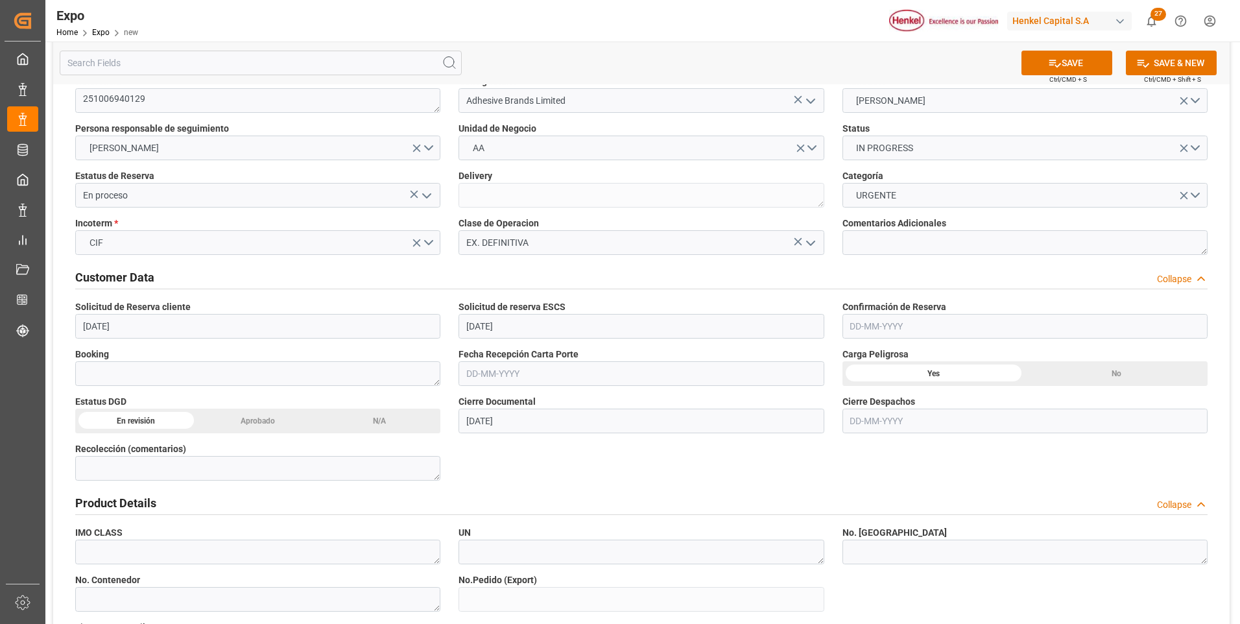
click at [859, 423] on input "text" at bounding box center [1024, 421] width 365 height 25
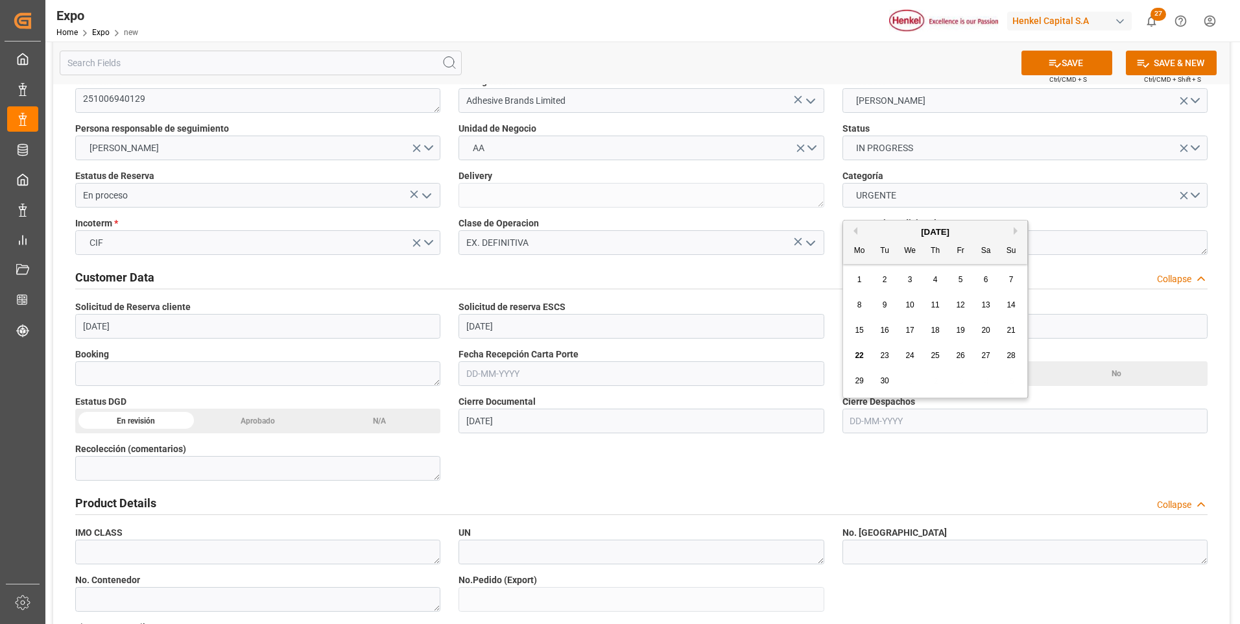
click at [887, 381] on span "30" at bounding box center [884, 380] width 8 height 9
type input "[DATE]"
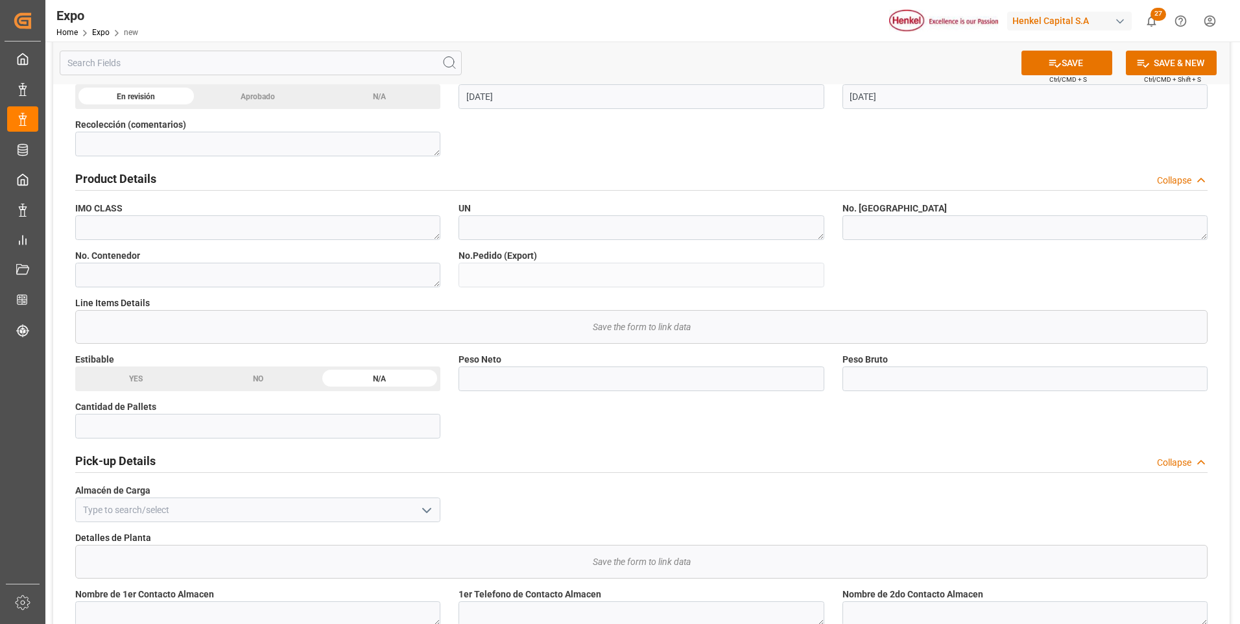
scroll to position [519, 0]
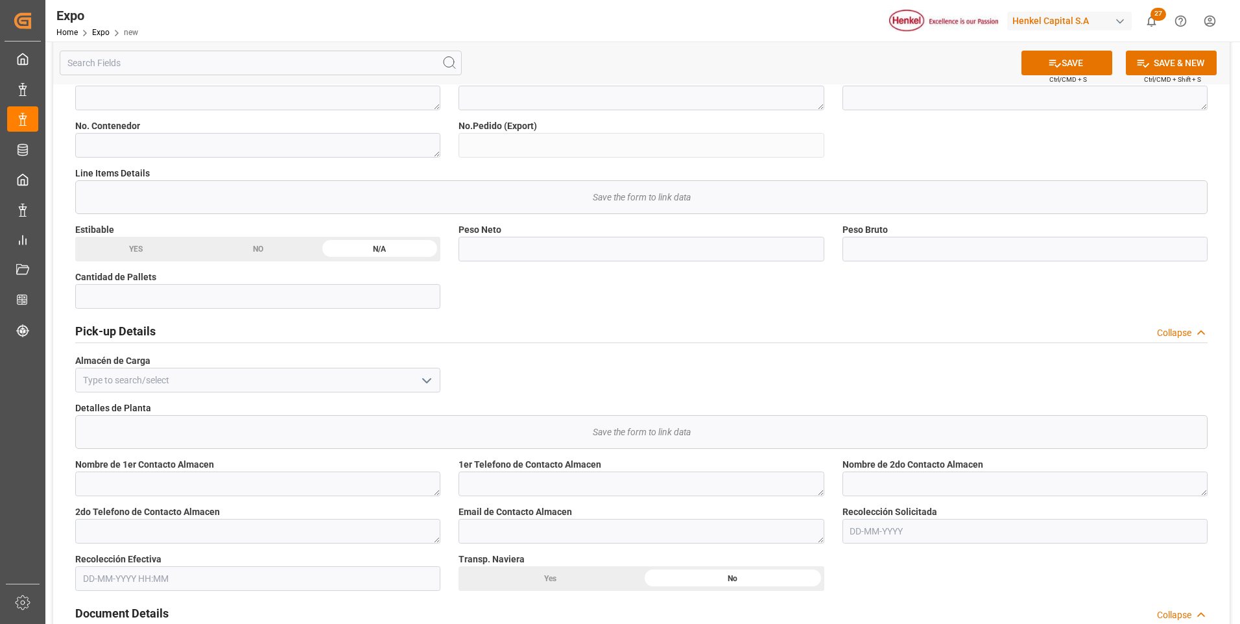
click at [431, 379] on polyline "open menu" at bounding box center [427, 381] width 8 height 4
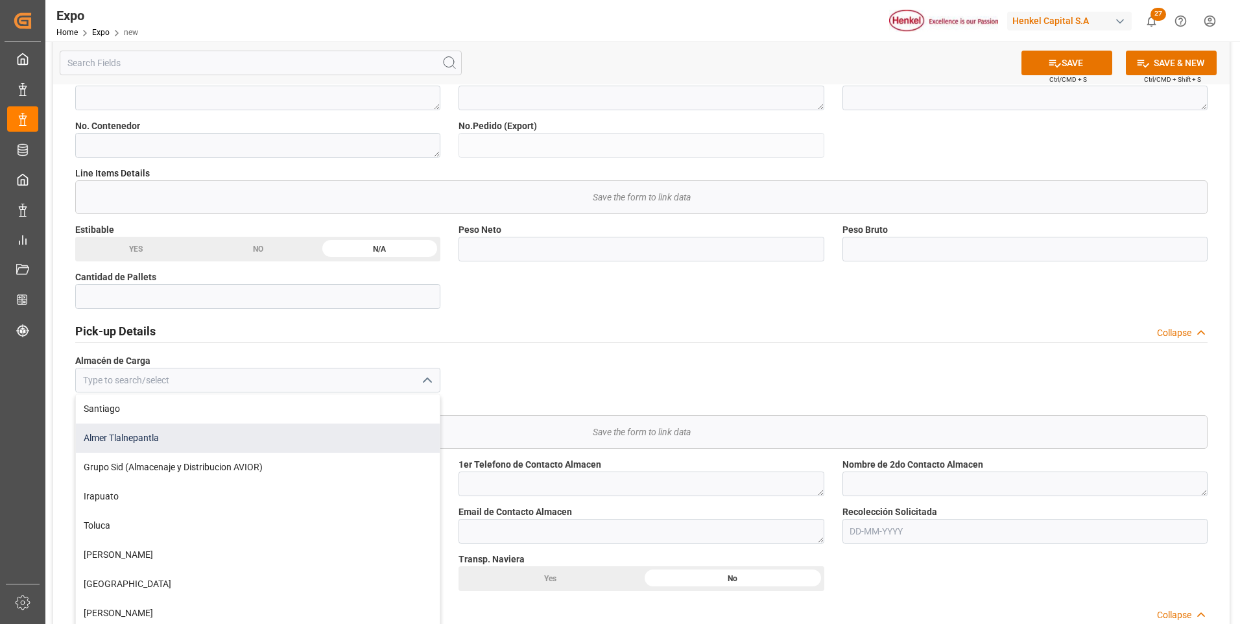
click at [191, 441] on div "Almer Tlalnepantla" at bounding box center [258, 437] width 364 height 29
type input "Almer Tlalnepantla"
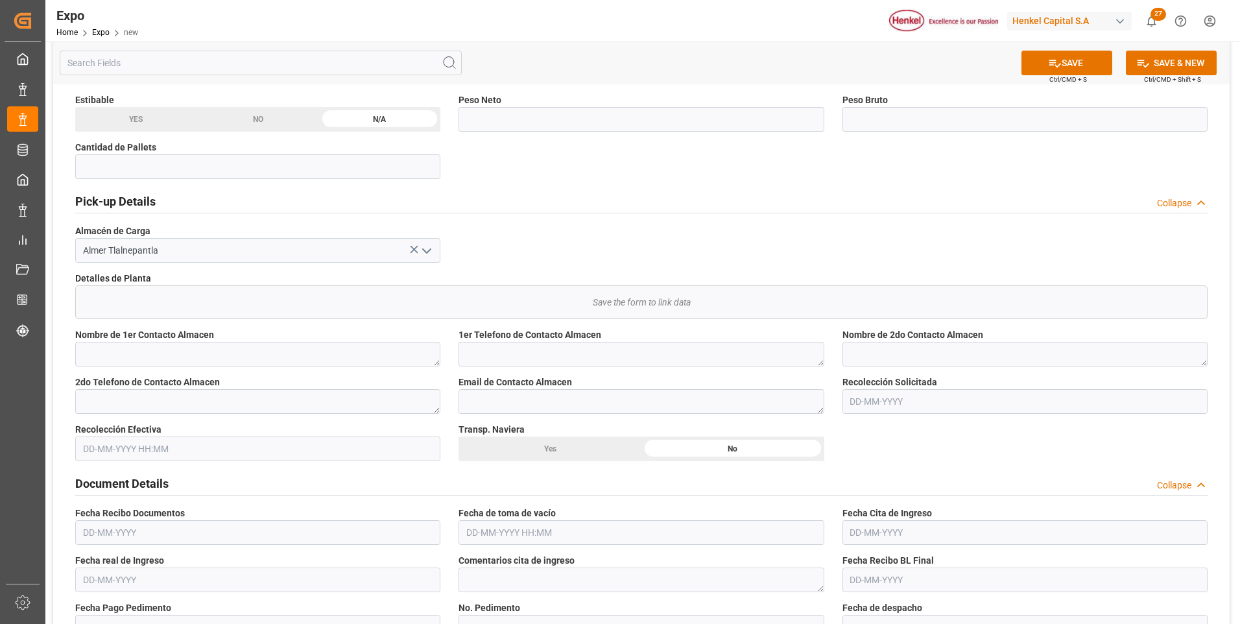
click at [867, 403] on input "text" at bounding box center [1024, 401] width 365 height 25
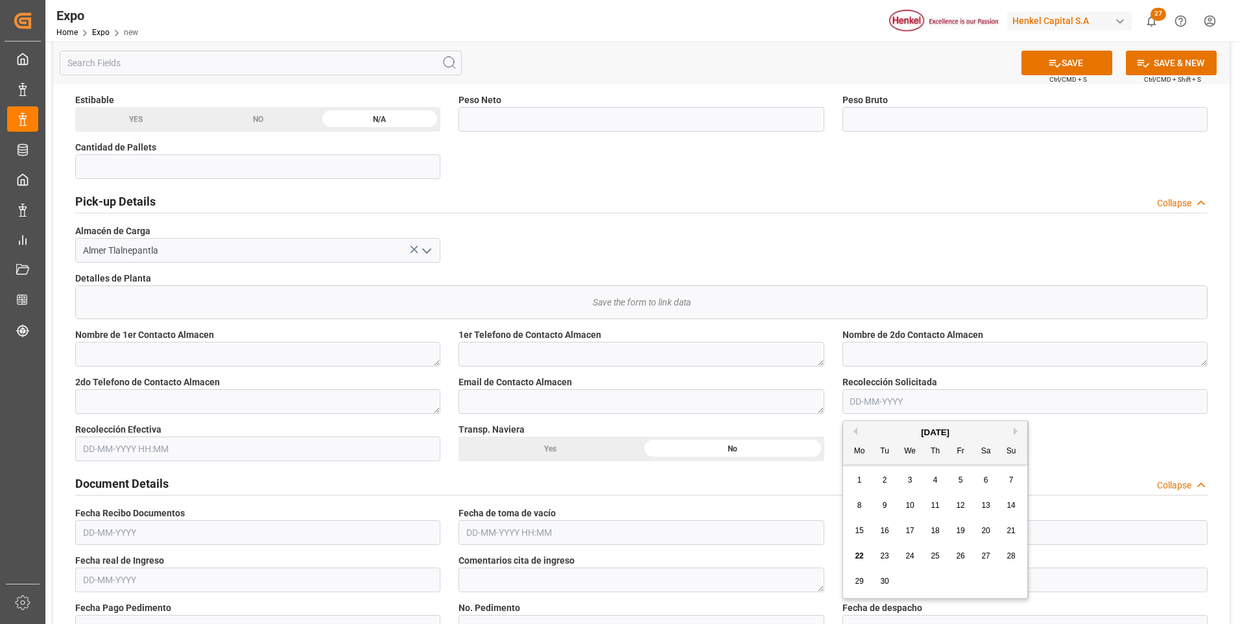
click at [957, 557] on span "26" at bounding box center [960, 555] width 8 height 9
type input "[DATE]"
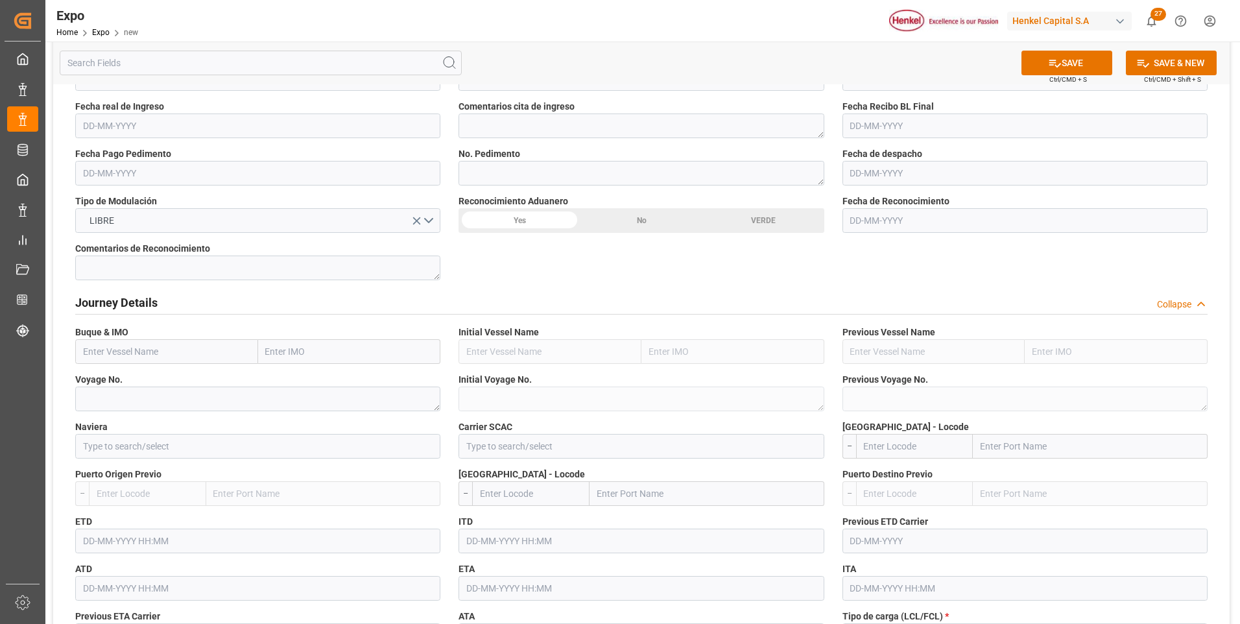
scroll to position [1167, 0]
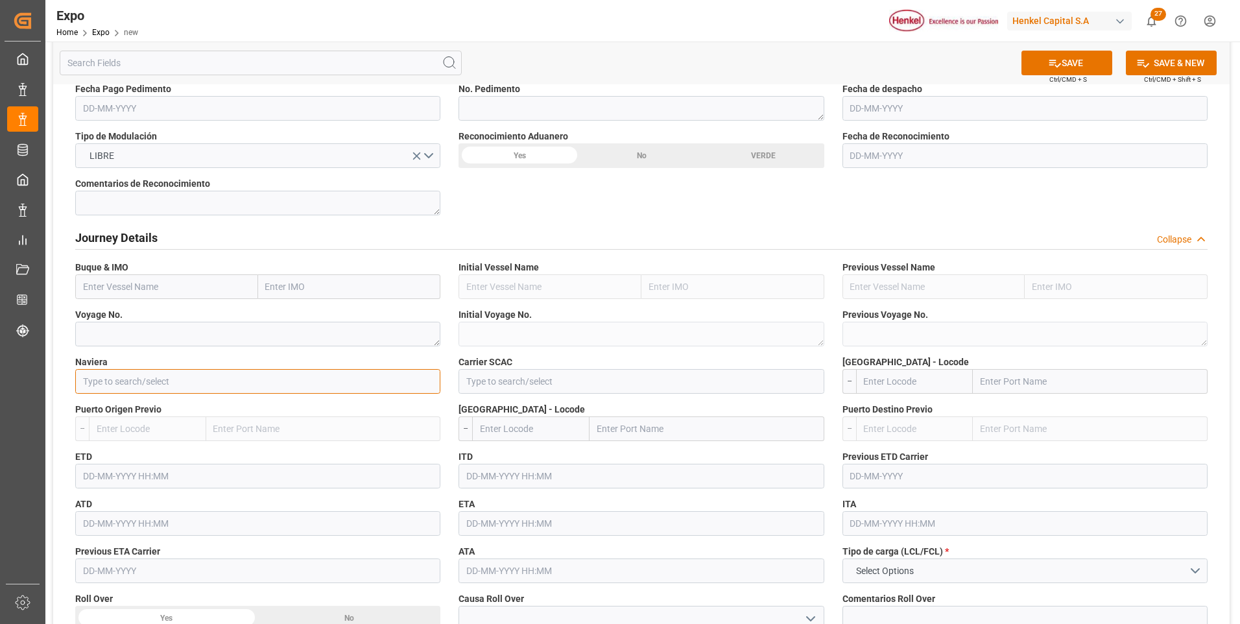
click at [283, 387] on input at bounding box center [257, 381] width 365 height 25
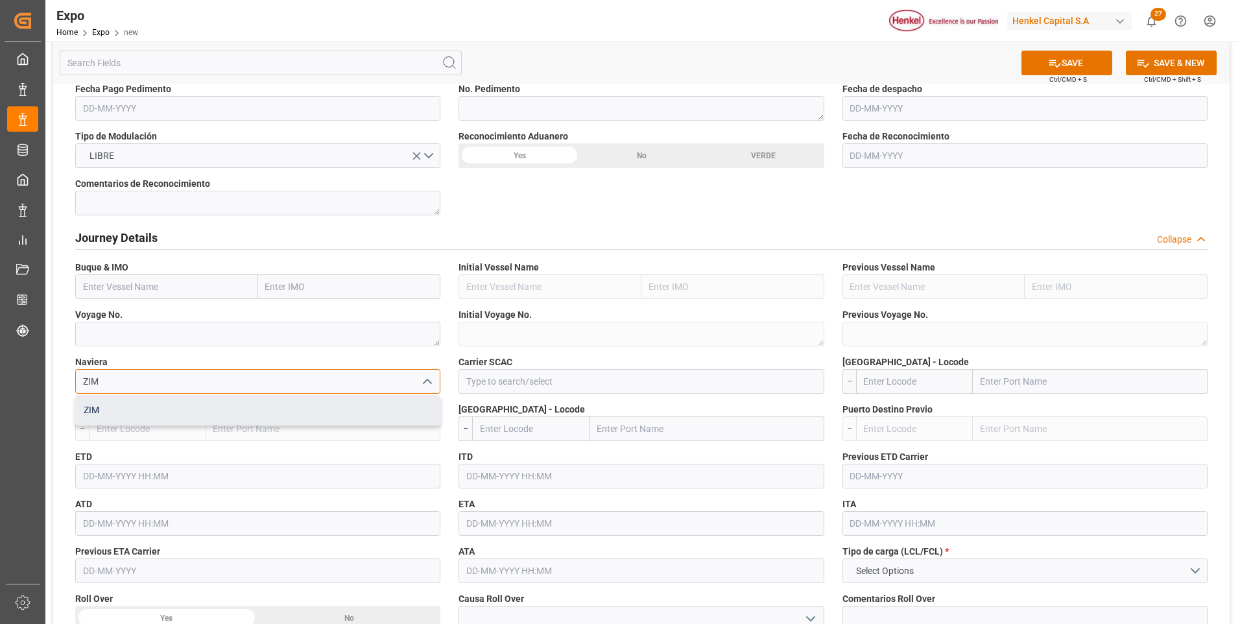
click at [276, 411] on div "ZIM" at bounding box center [258, 410] width 364 height 29
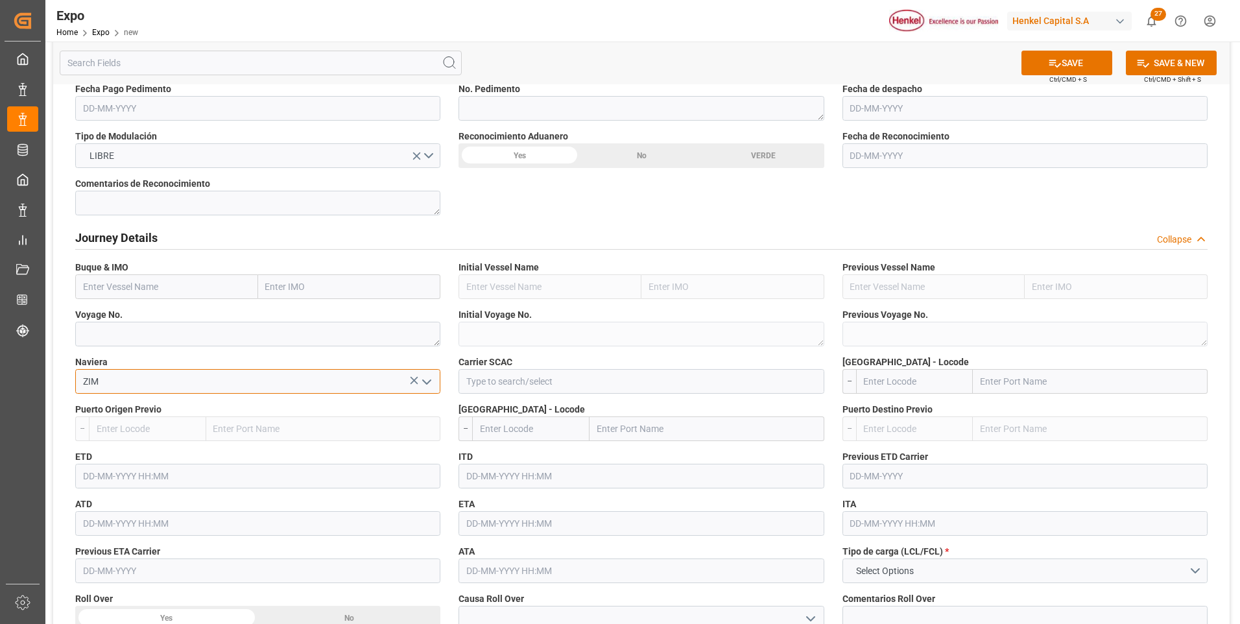
type input "ZIM"
click at [479, 385] on input at bounding box center [640, 381] width 365 height 25
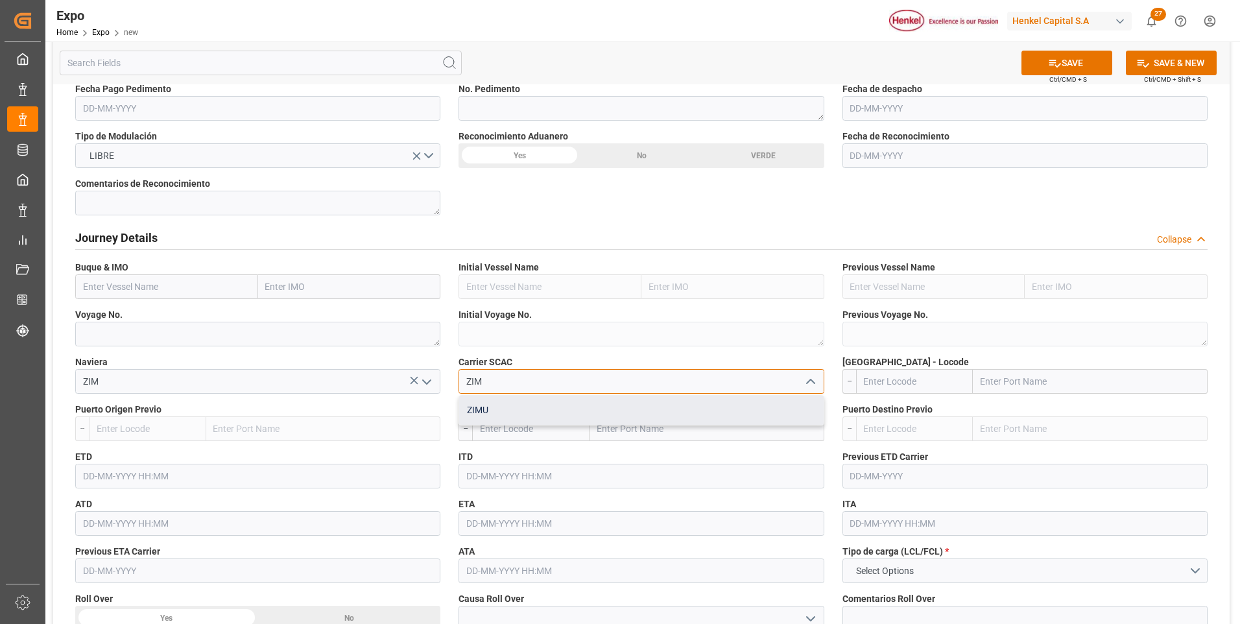
click at [503, 413] on div "ZIMU" at bounding box center [641, 410] width 364 height 29
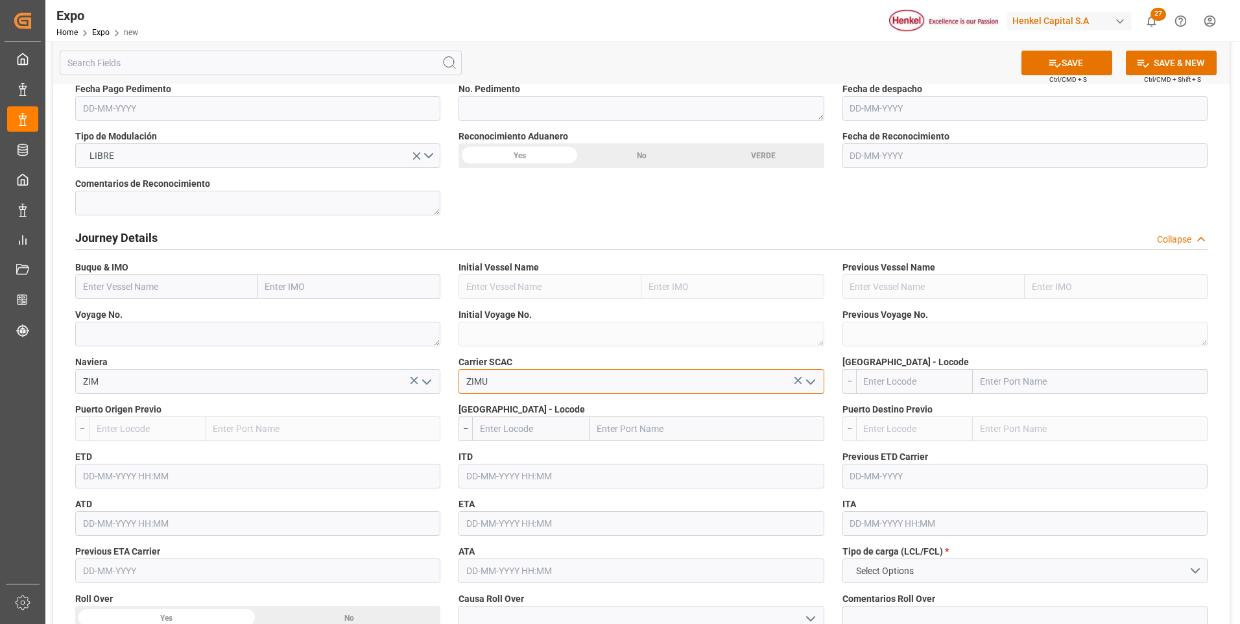
type input "ZIMU"
click at [206, 282] on input "text" at bounding box center [166, 286] width 183 height 25
click at [161, 309] on div "Pacific Trader - 9406922" at bounding box center [132, 315] width 113 height 29
type input "Pacific Trader"
type input "9406922"
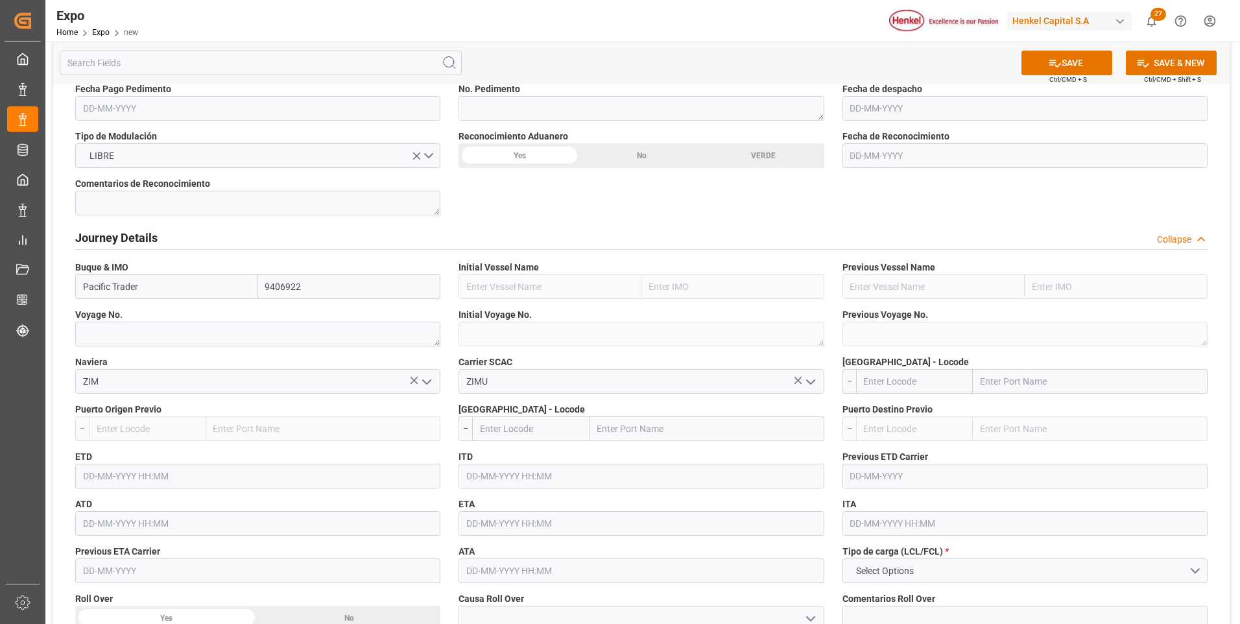
type input "Pacific Trader"
click at [253, 338] on textarea at bounding box center [257, 334] width 365 height 25
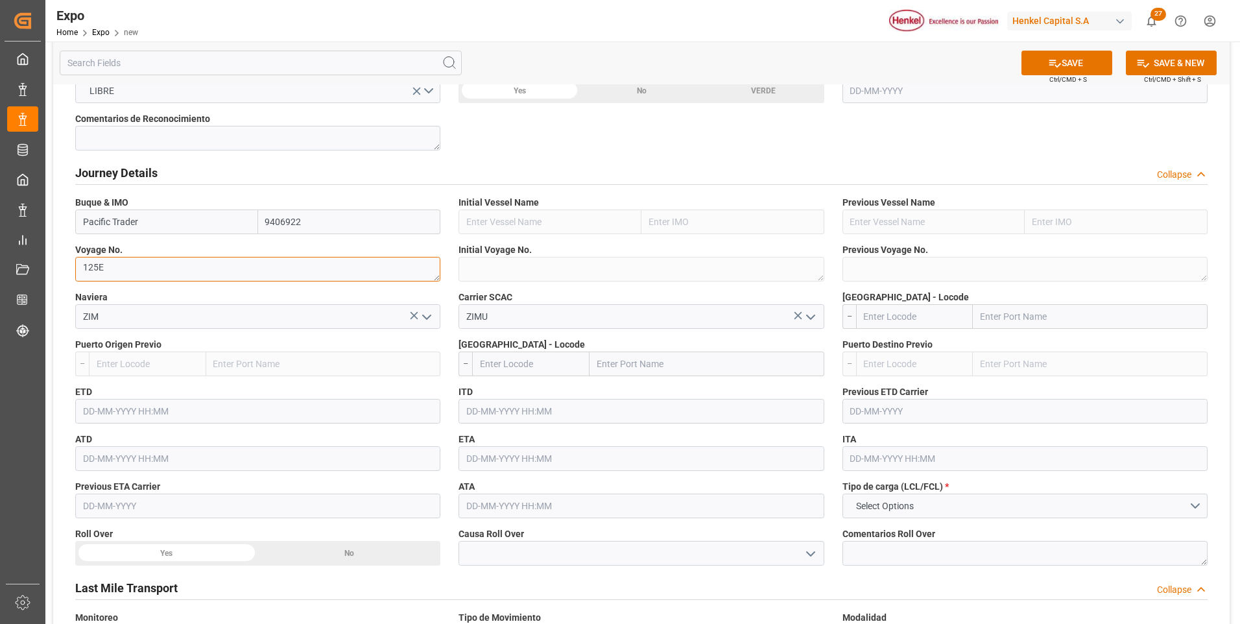
type textarea "125E"
click at [879, 320] on input "text" at bounding box center [914, 316] width 117 height 25
type input "MXVER"
click at [883, 342] on b "MXVER" at bounding box center [879, 345] width 30 height 10
type input "[GEOGRAPHIC_DATA]"
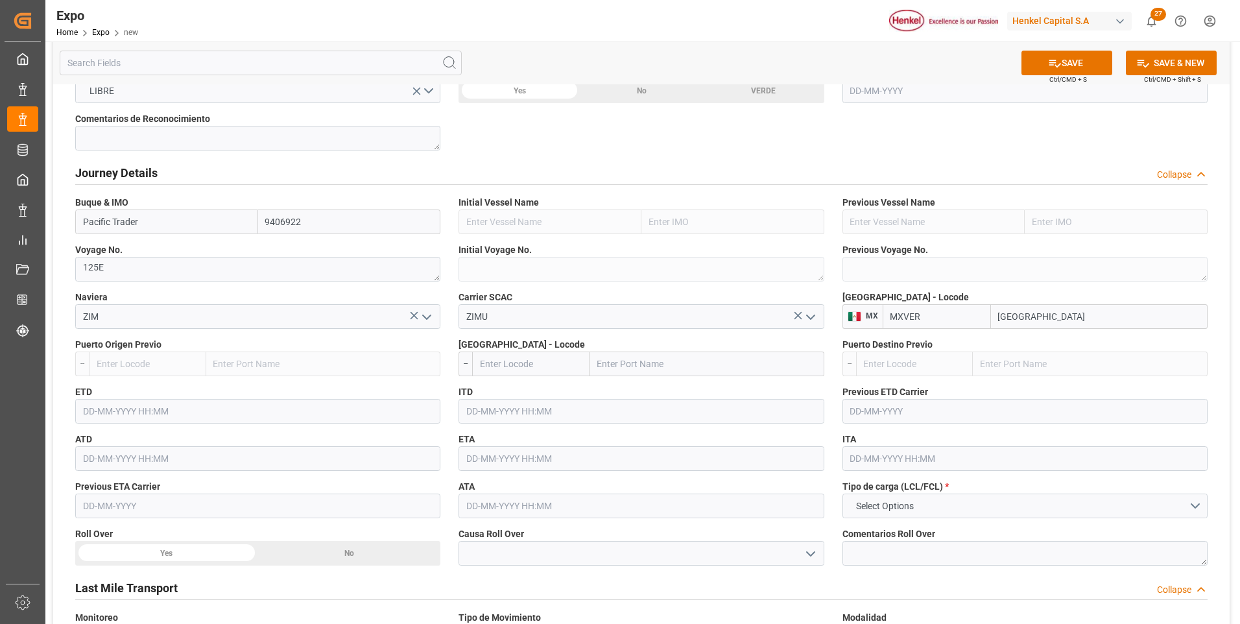
type input "MXVER"
click at [536, 363] on input "text" at bounding box center [530, 363] width 117 height 25
type input "JMKIN"
click at [506, 401] on div "JMKIN - [GEOGRAPHIC_DATA]" at bounding box center [531, 399] width 116 height 43
type input "[GEOGRAPHIC_DATA]"
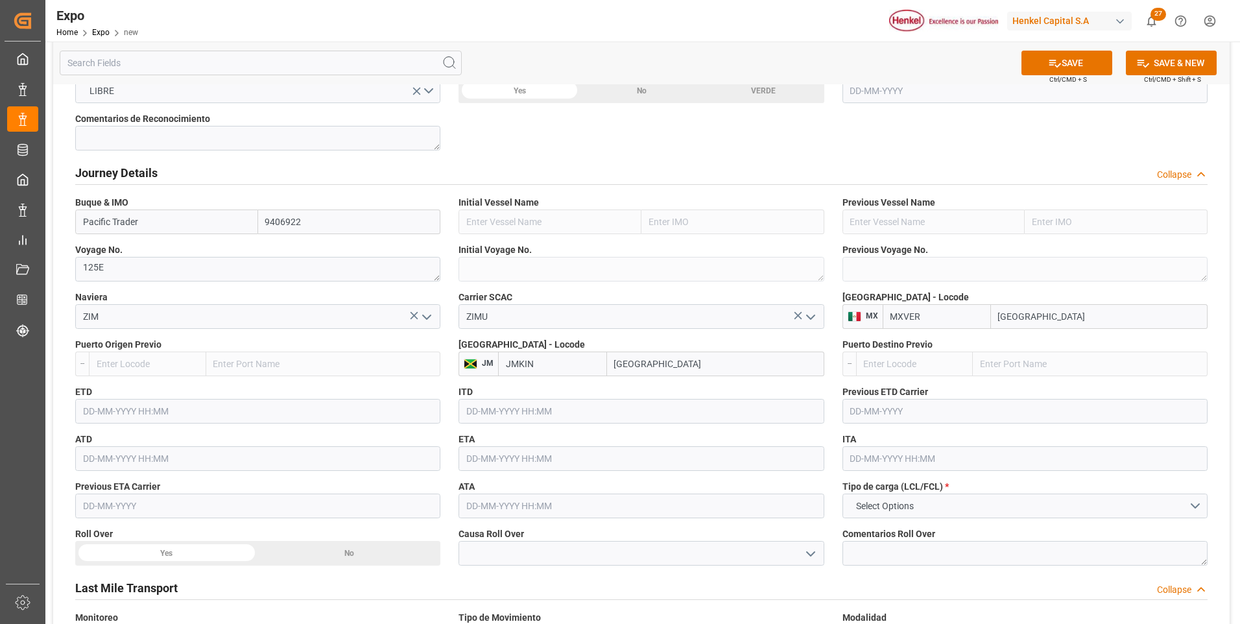
type input "JMKIN"
click at [115, 410] on input "text" at bounding box center [257, 411] width 365 height 25
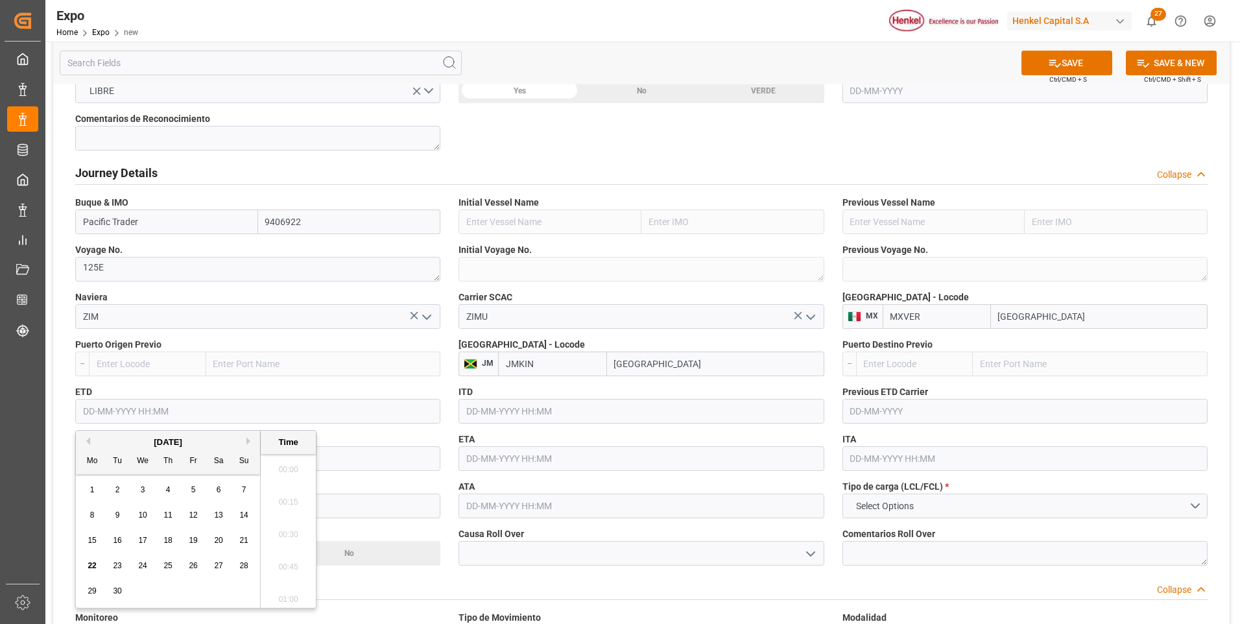
scroll to position [2242, 0]
click at [169, 489] on span "4" at bounding box center [168, 489] width 5 height 9
click at [472, 458] on input "text" at bounding box center [640, 458] width 365 height 25
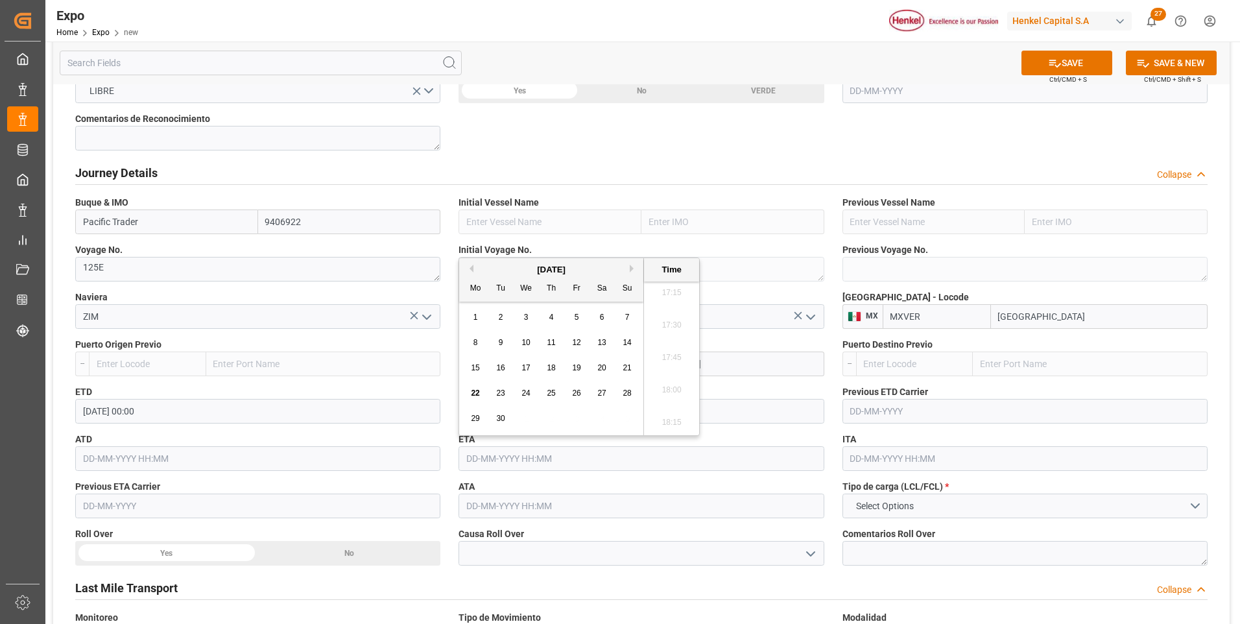
click at [91, 409] on input "[DATE] 00:00" at bounding box center [257, 411] width 365 height 25
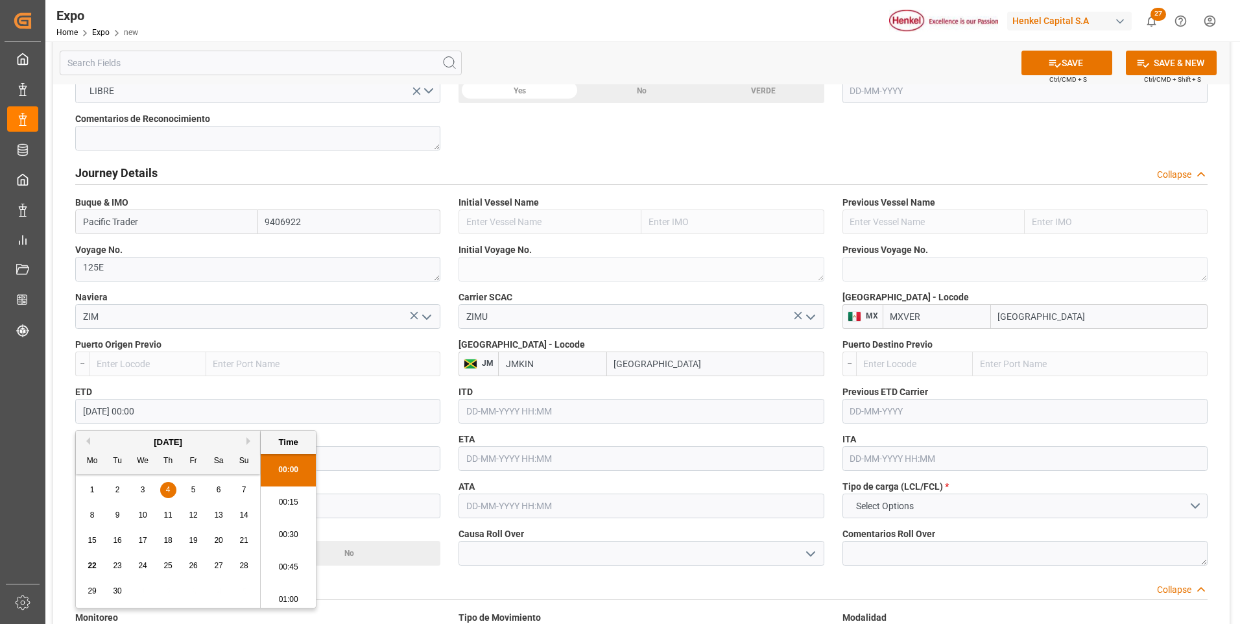
click at [246, 442] on button "Next Month" at bounding box center [250, 441] width 8 height 8
click at [219, 487] on span "4" at bounding box center [219, 489] width 5 height 9
type input "[DATE] 00:00"
click at [484, 468] on input "text" at bounding box center [640, 458] width 365 height 25
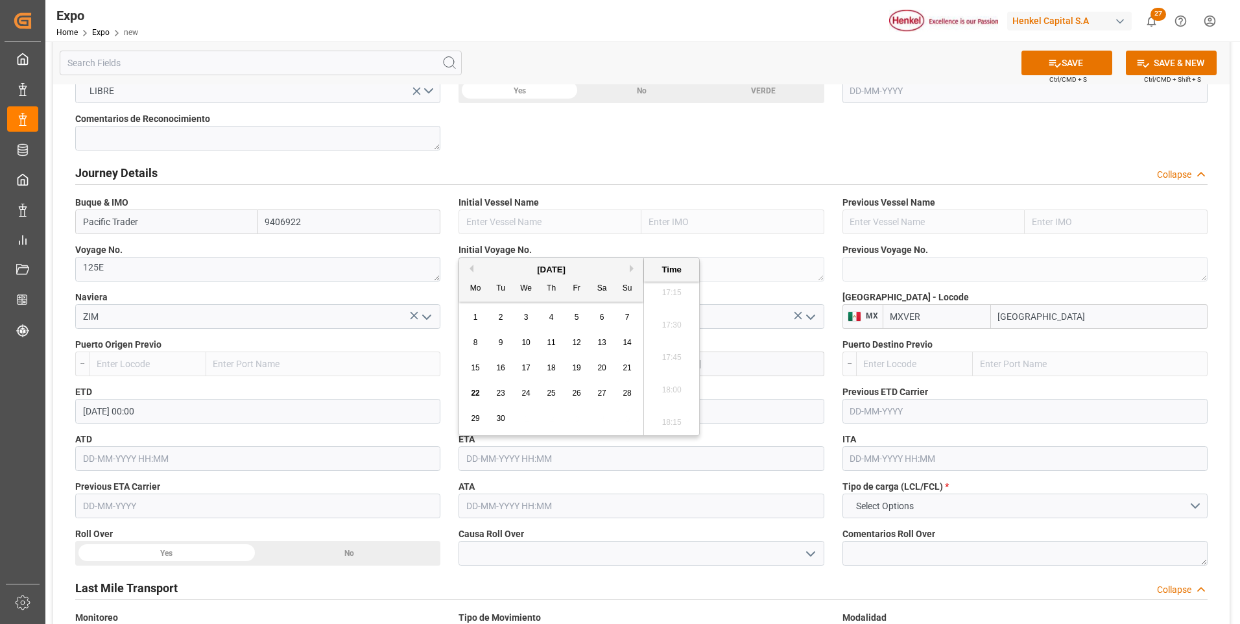
click at [628, 267] on div "[DATE]" at bounding box center [551, 269] width 184 height 13
click at [633, 270] on button "Next Month" at bounding box center [634, 269] width 8 height 8
click at [551, 339] on span "9" at bounding box center [551, 342] width 5 height 9
type input "[DATE] 00:00"
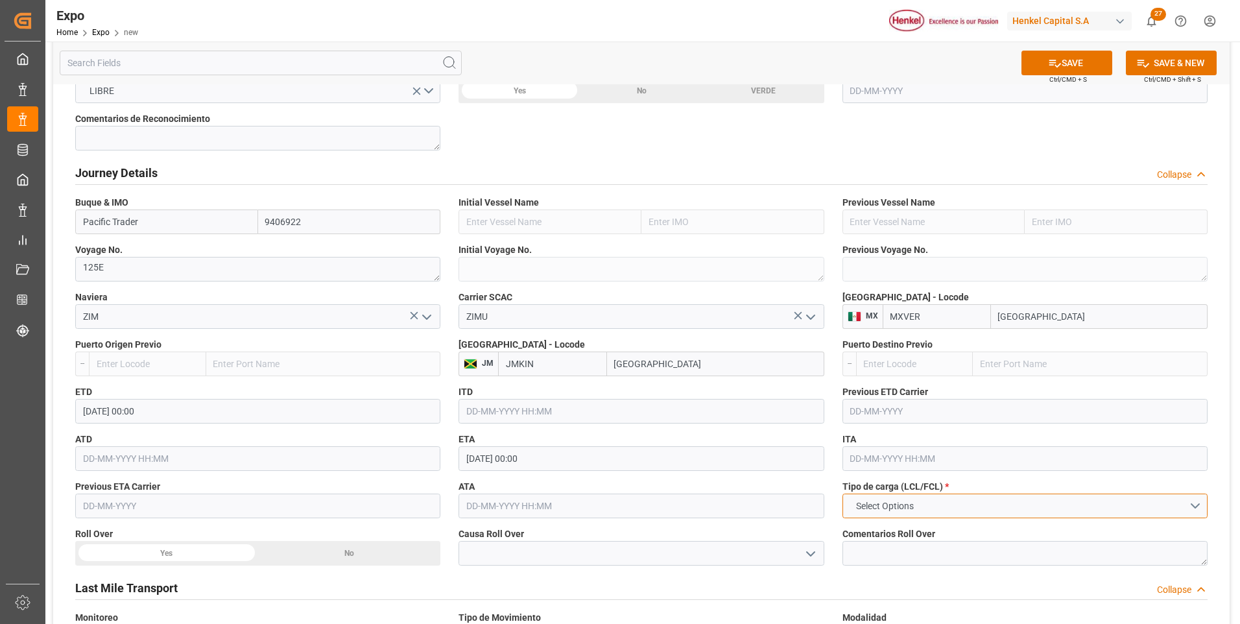
click at [894, 513] on button "Select Options" at bounding box center [1024, 506] width 365 height 25
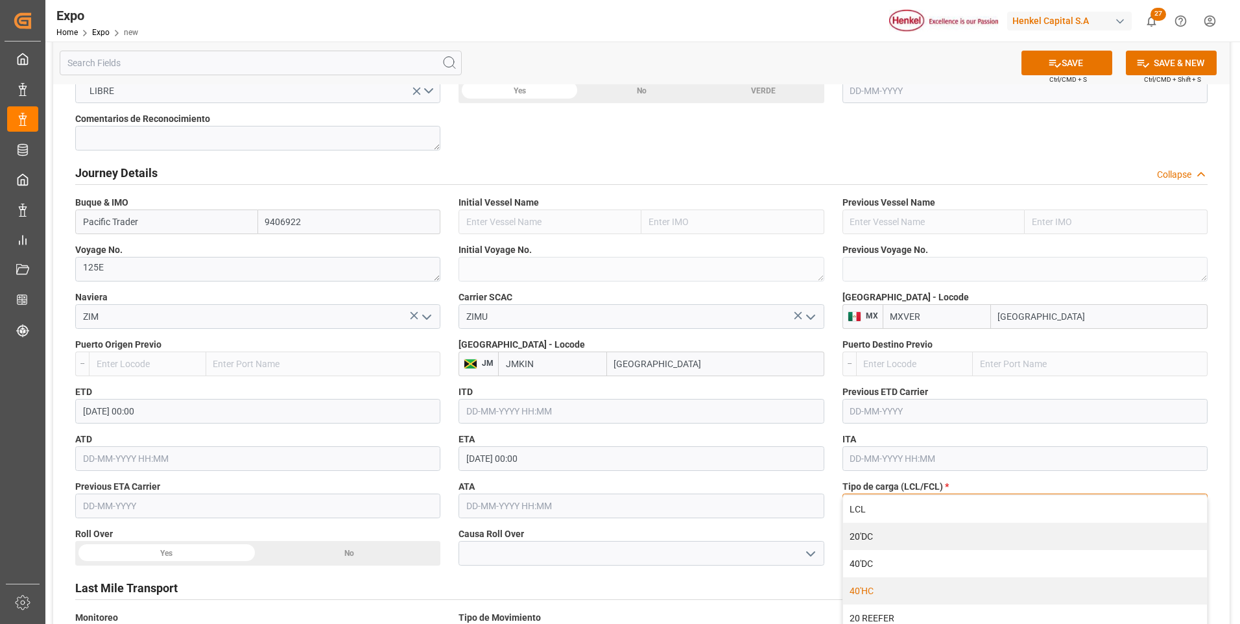
click at [864, 586] on div "40'HC" at bounding box center [1025, 590] width 364 height 27
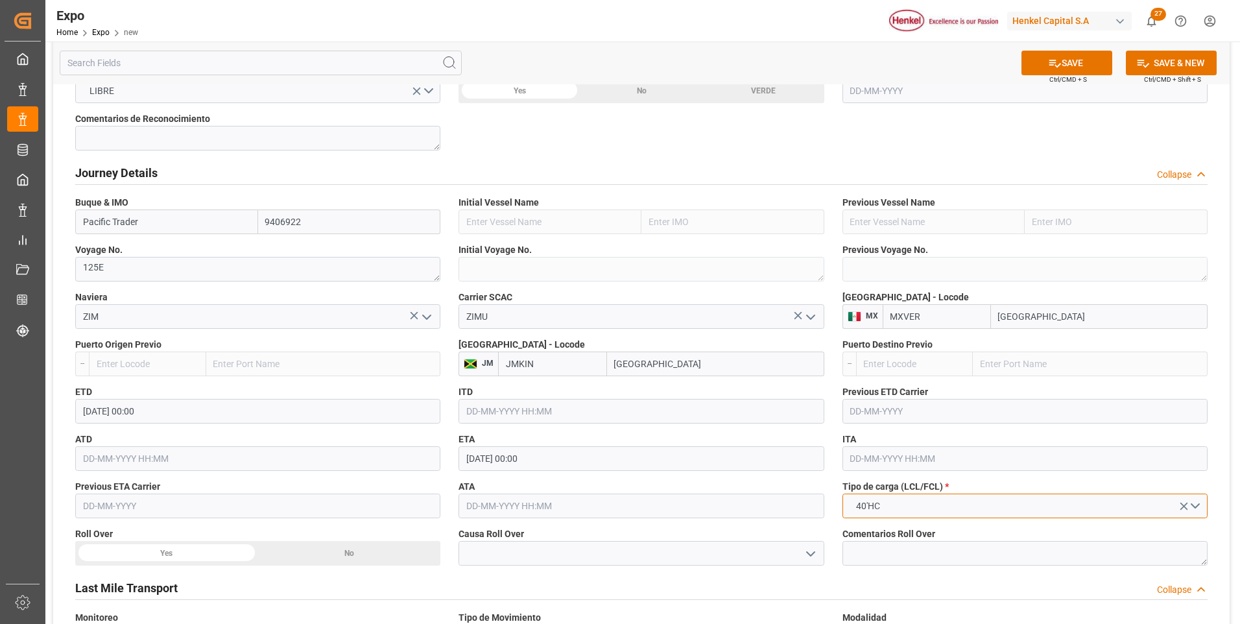
scroll to position [1362, 0]
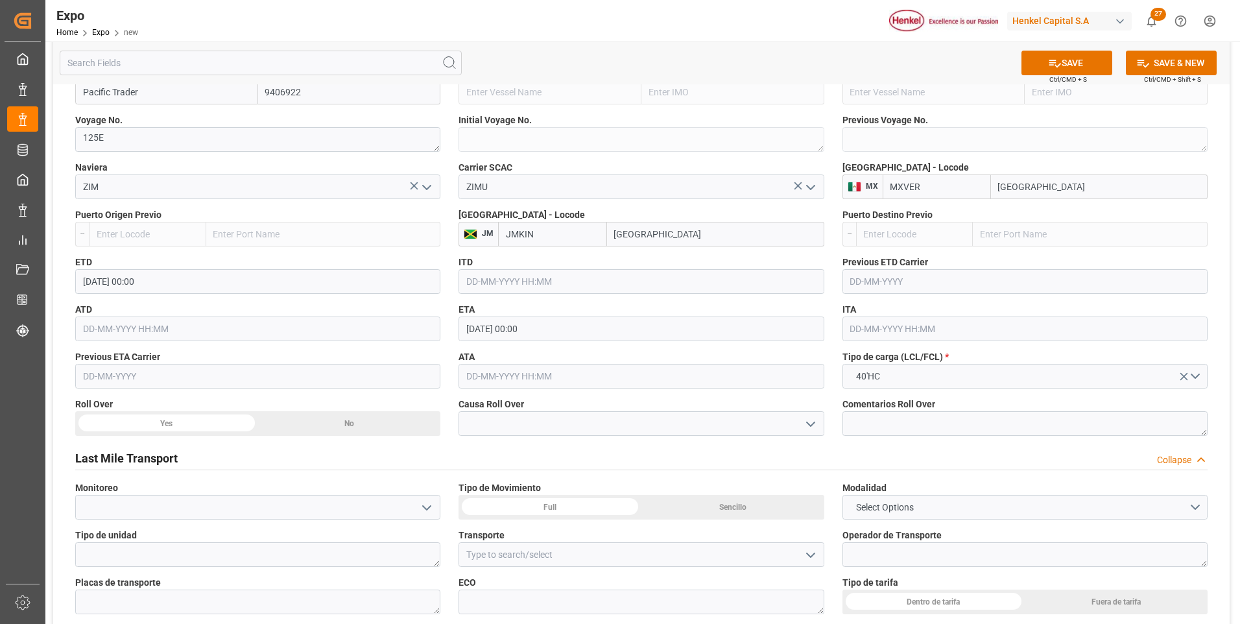
click at [824, 447] on div "Last Mile Transport Collapse" at bounding box center [641, 457] width 1132 height 25
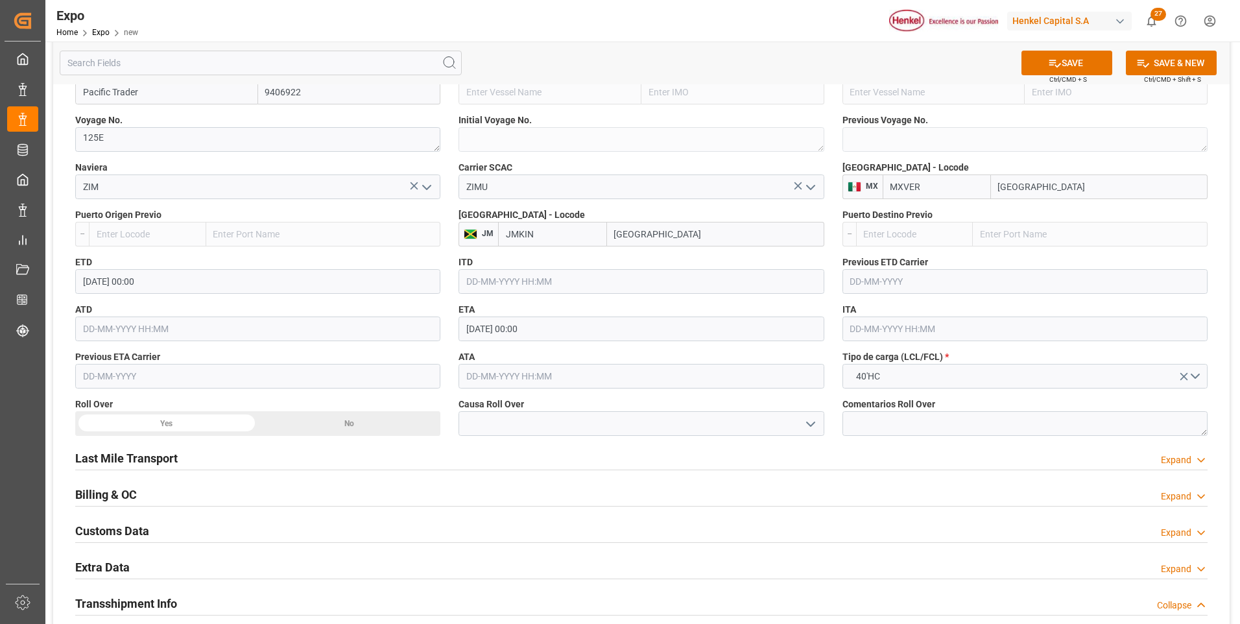
click at [824, 447] on div "Last Mile Transport Expand" at bounding box center [641, 457] width 1132 height 25
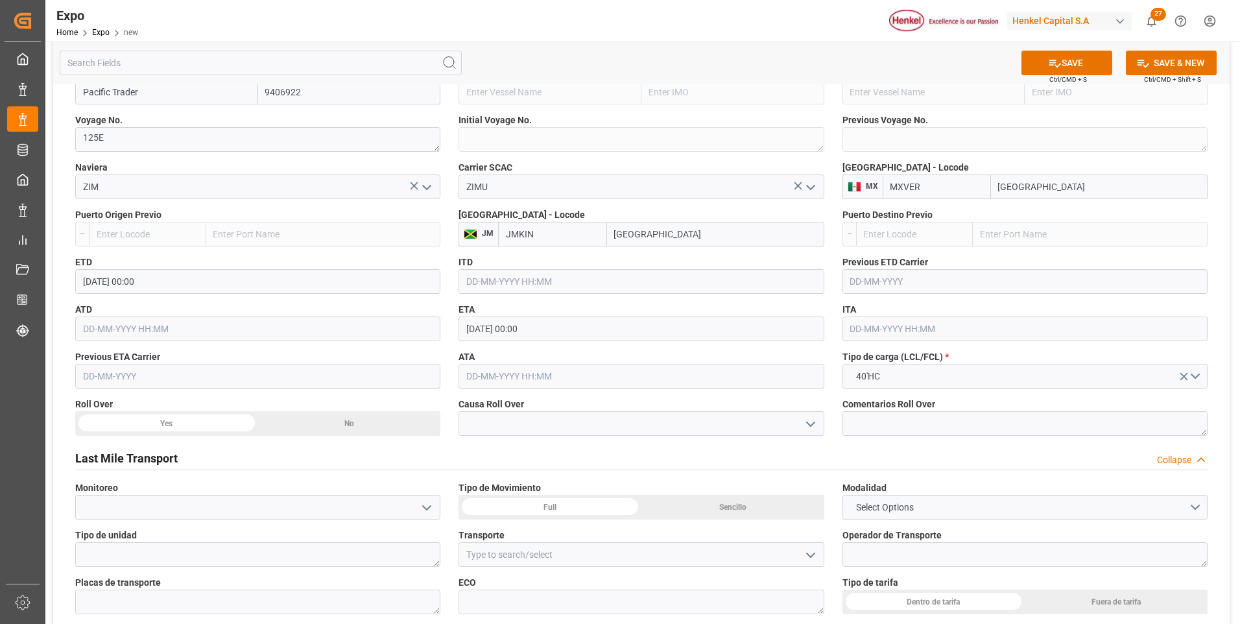
scroll to position [1492, 0]
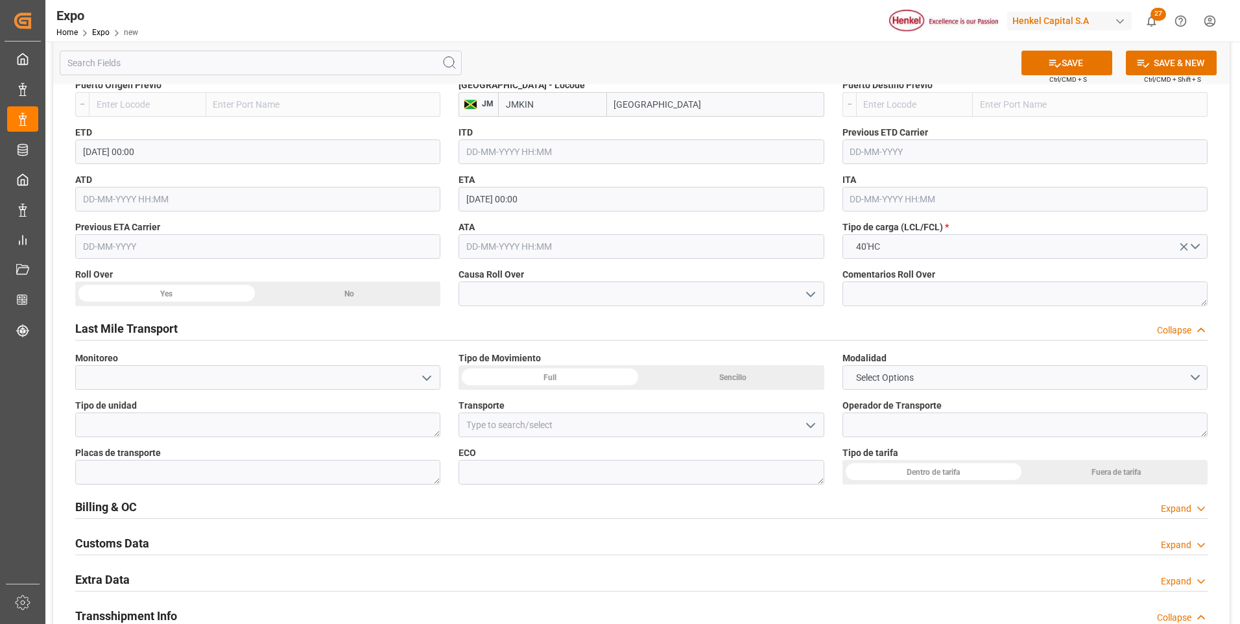
click at [730, 380] on div "Sencillo" at bounding box center [732, 377] width 183 height 25
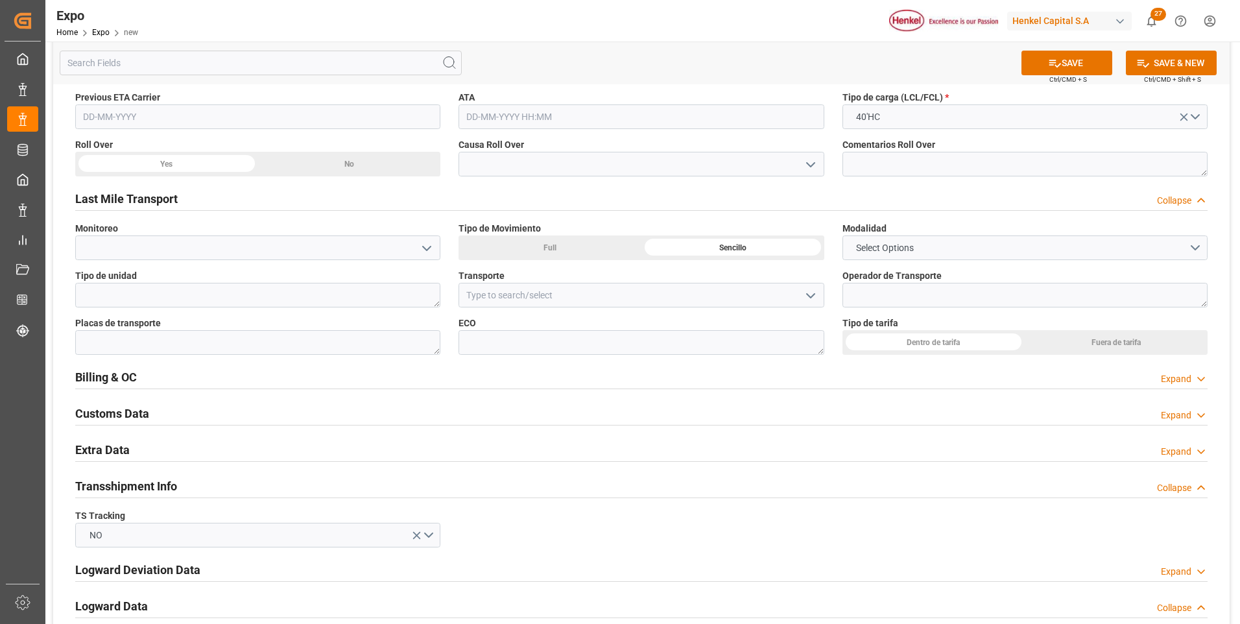
click at [893, 335] on div "Dentro de tarifa" at bounding box center [933, 342] width 183 height 25
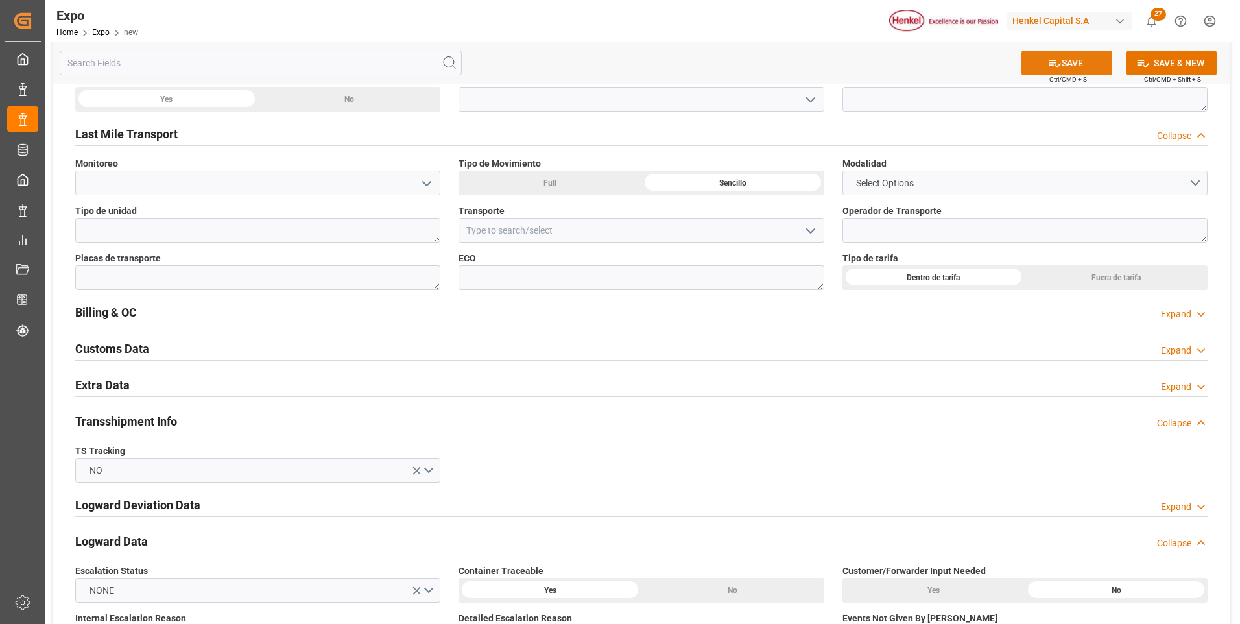
click at [1071, 68] on button "SAVE" at bounding box center [1066, 63] width 91 height 25
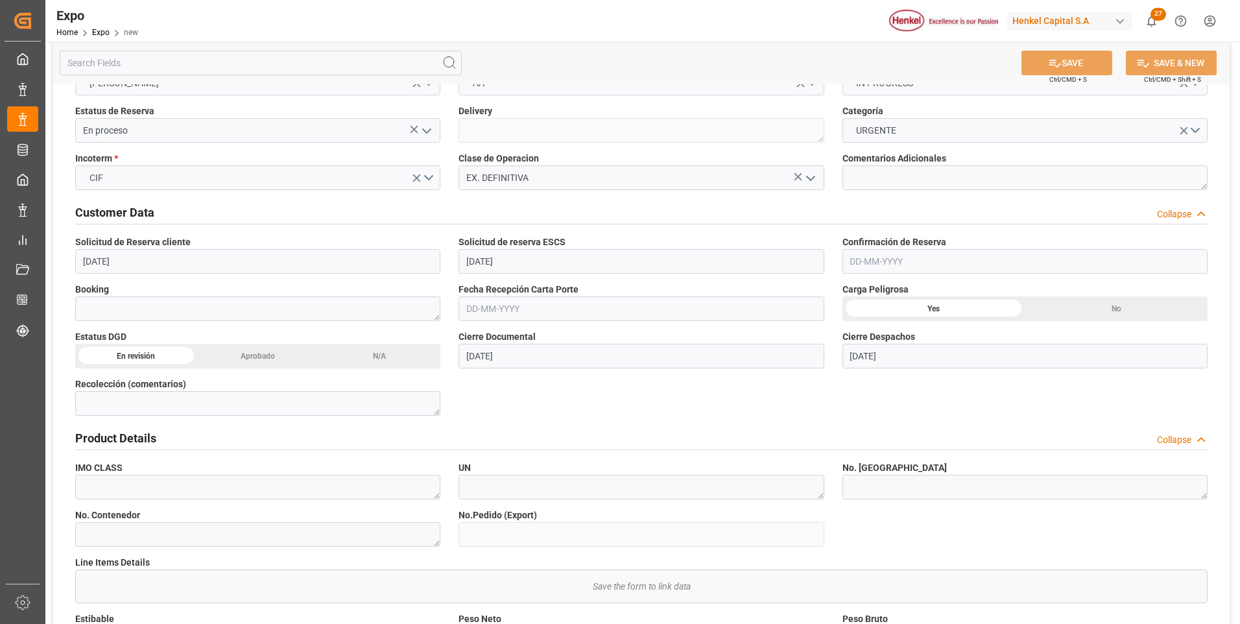
scroll to position [0, 0]
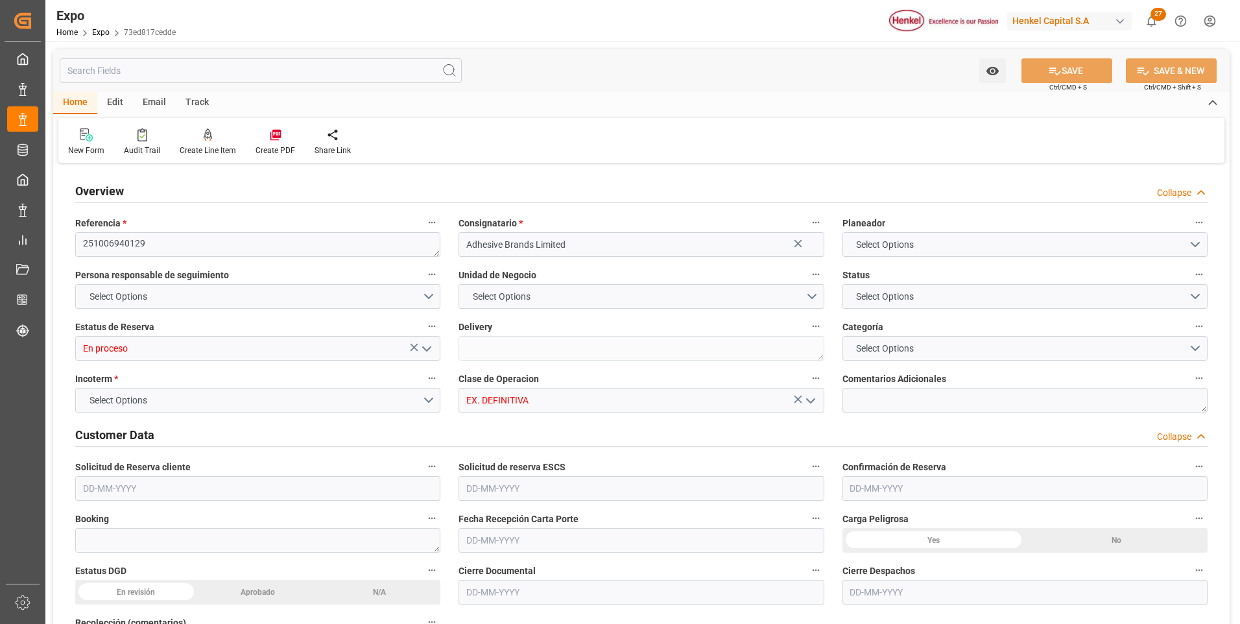
type input "9406922"
type input "MXVER"
type input "JMKIN"
type input "[DATE]"
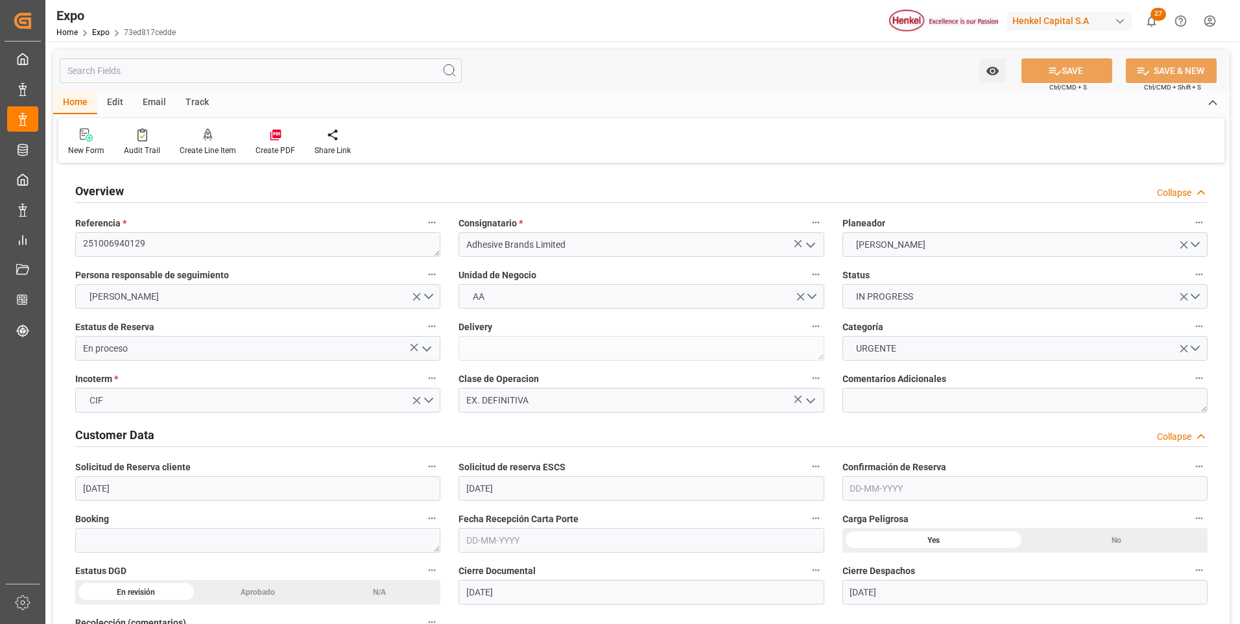
type input "[DATE]"
type input "[DATE] 00:00"
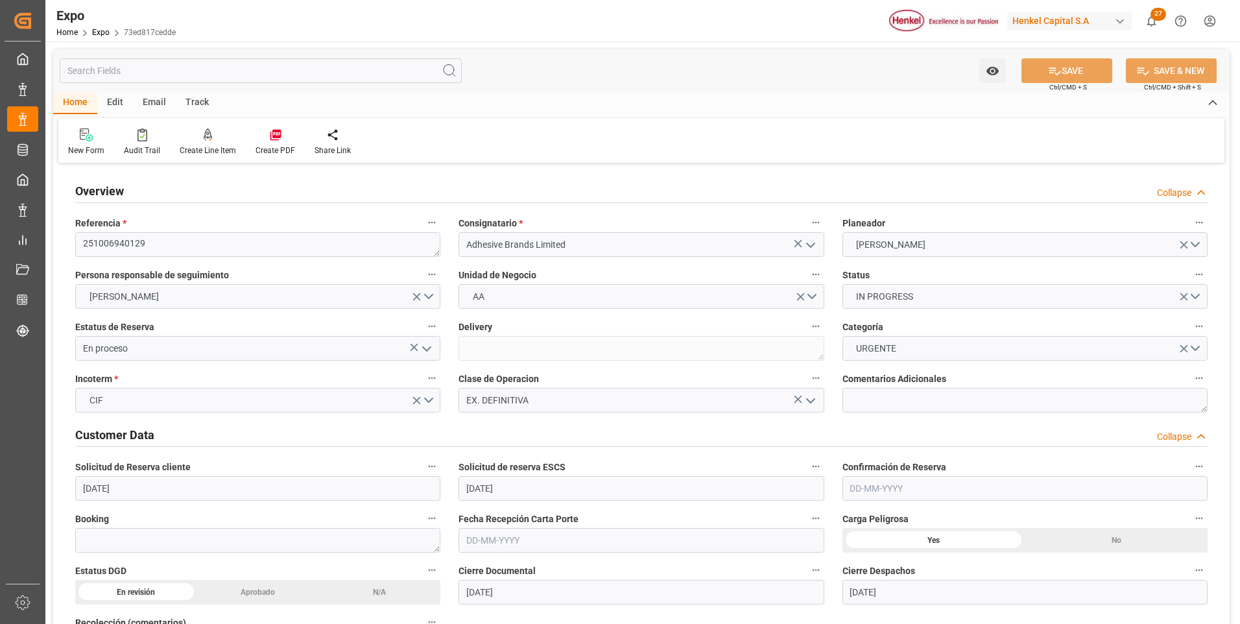
type input "[DATE] 00:00"
type input "22-09-2025 23:56"
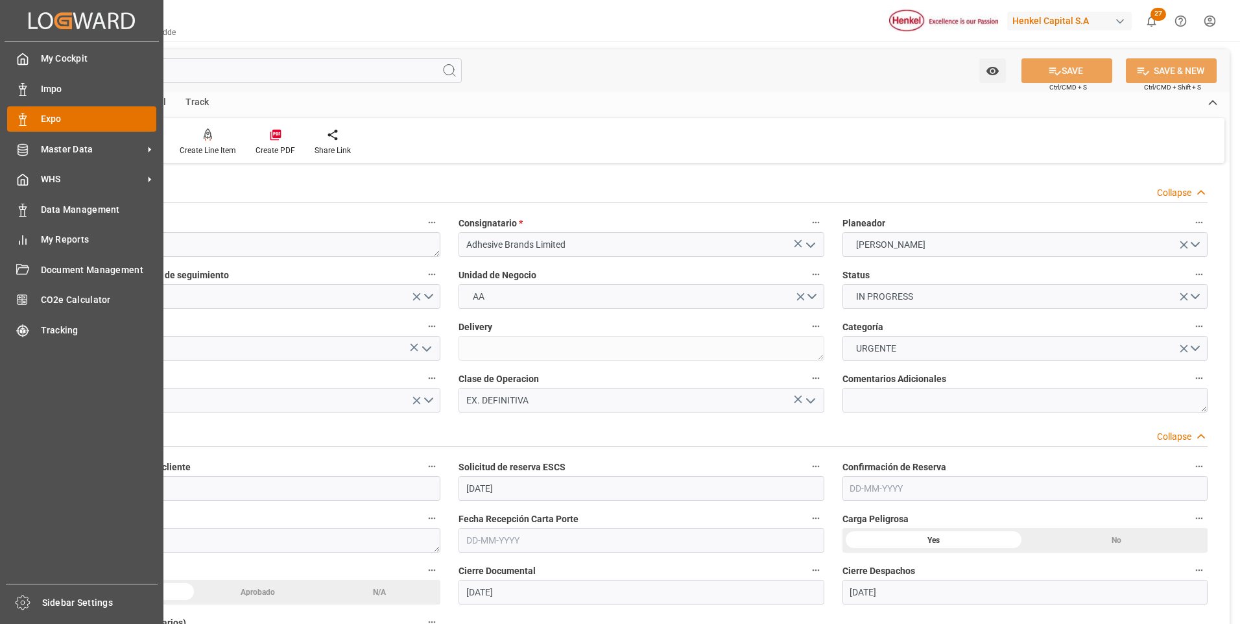
click at [23, 122] on icon at bounding box center [22, 119] width 13 height 13
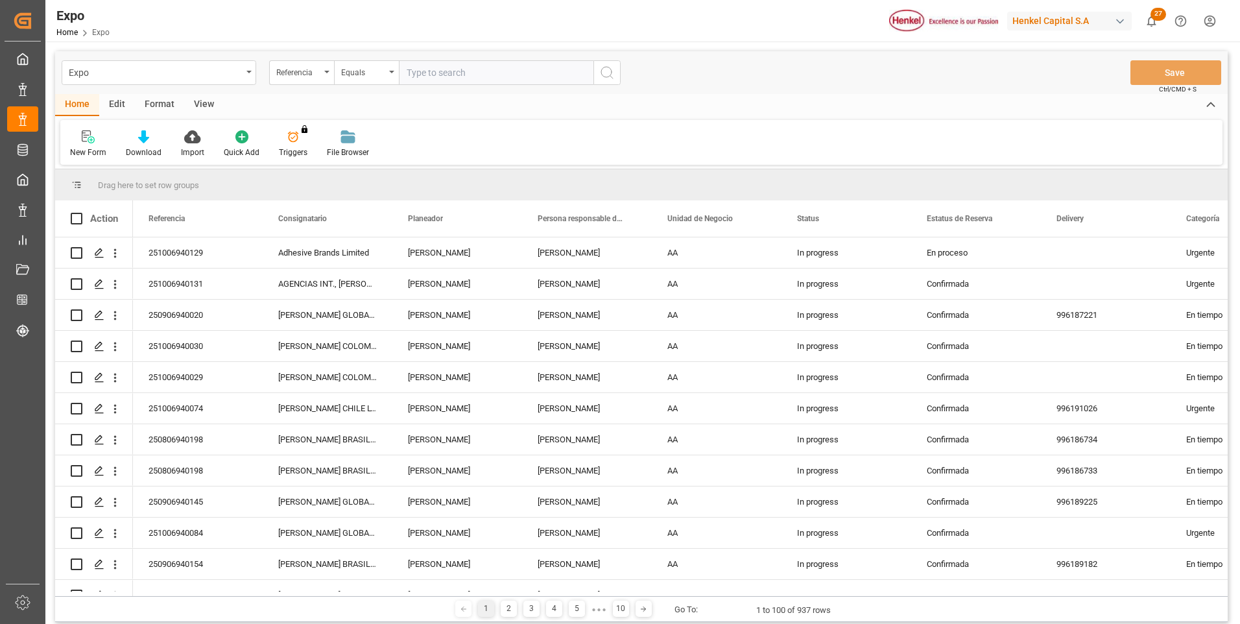
paste input "251006940084"
type input "251006940084"
click at [613, 70] on icon "search button" at bounding box center [607, 73] width 16 height 16
